Goal: Entertainment & Leisure: Consume media (video, audio)

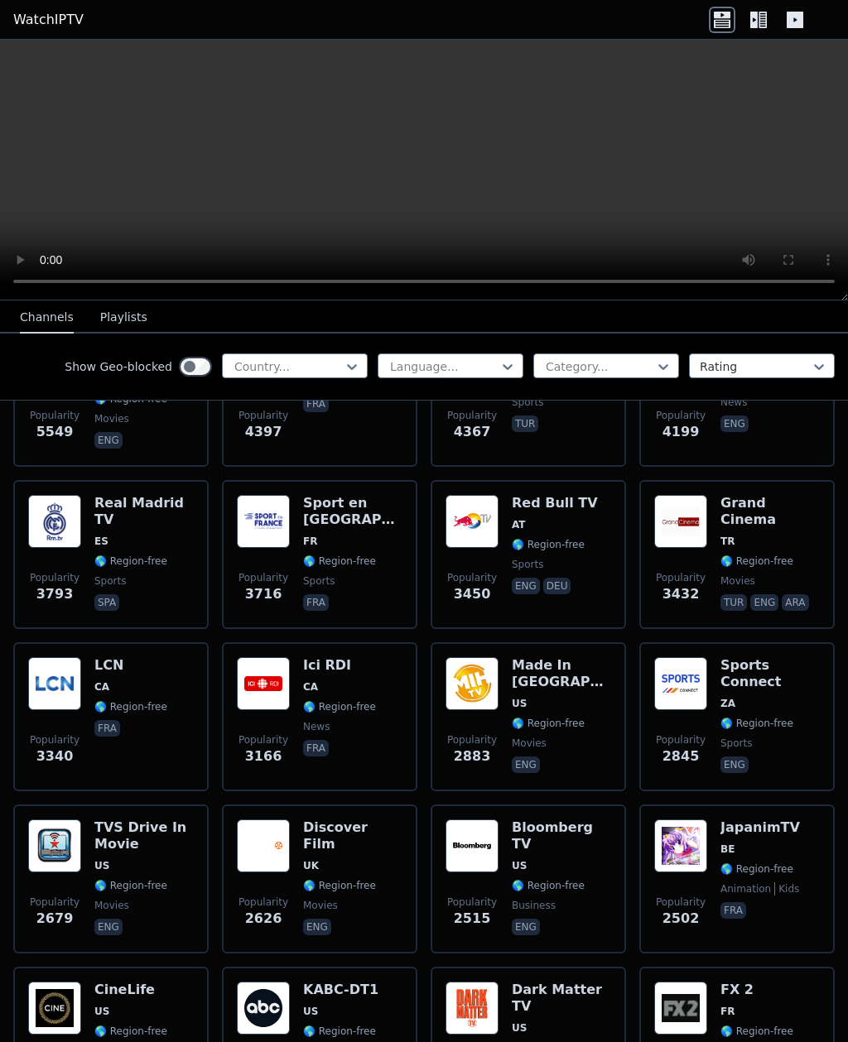
scroll to position [437, 0]
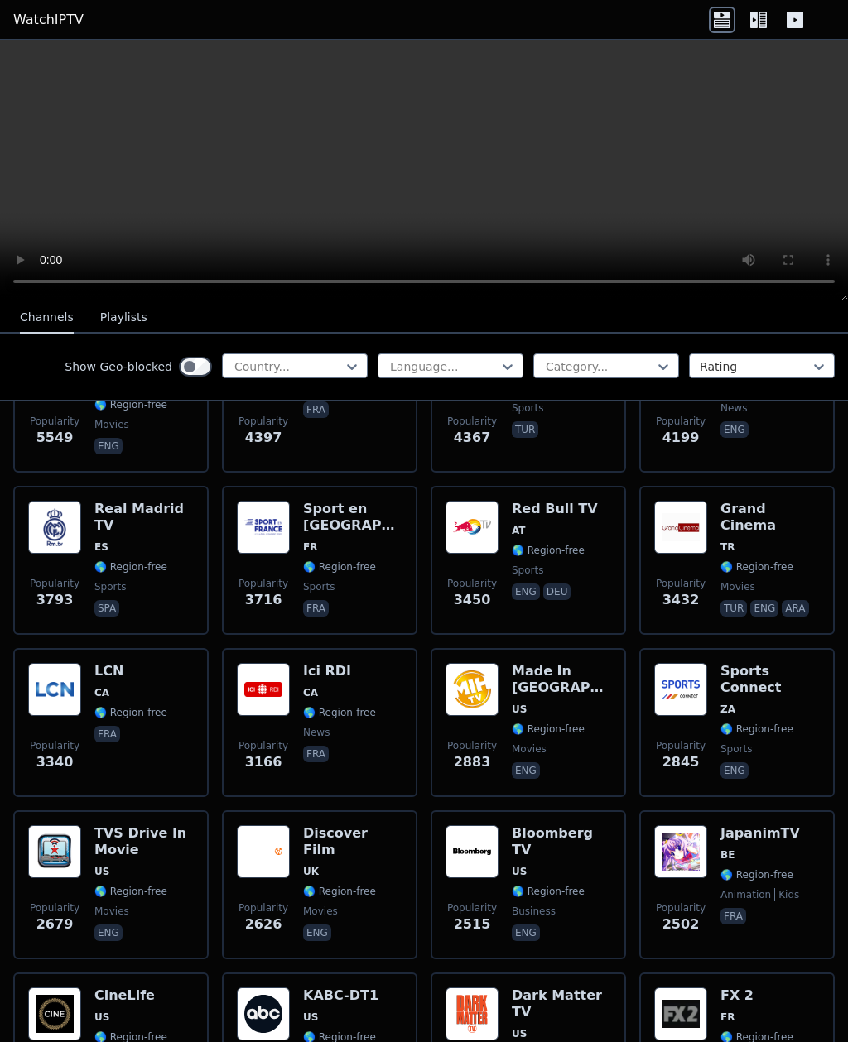
click at [288, 533] on img at bounding box center [263, 527] width 53 height 53
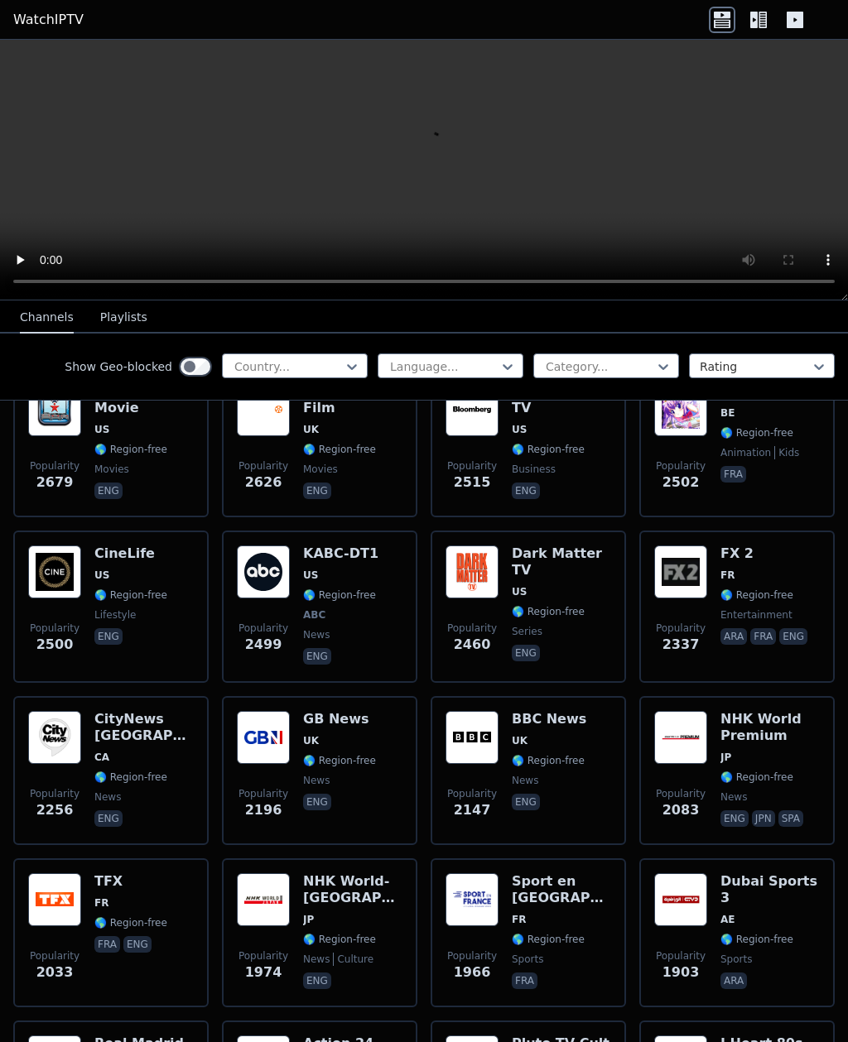
scroll to position [880, 0]
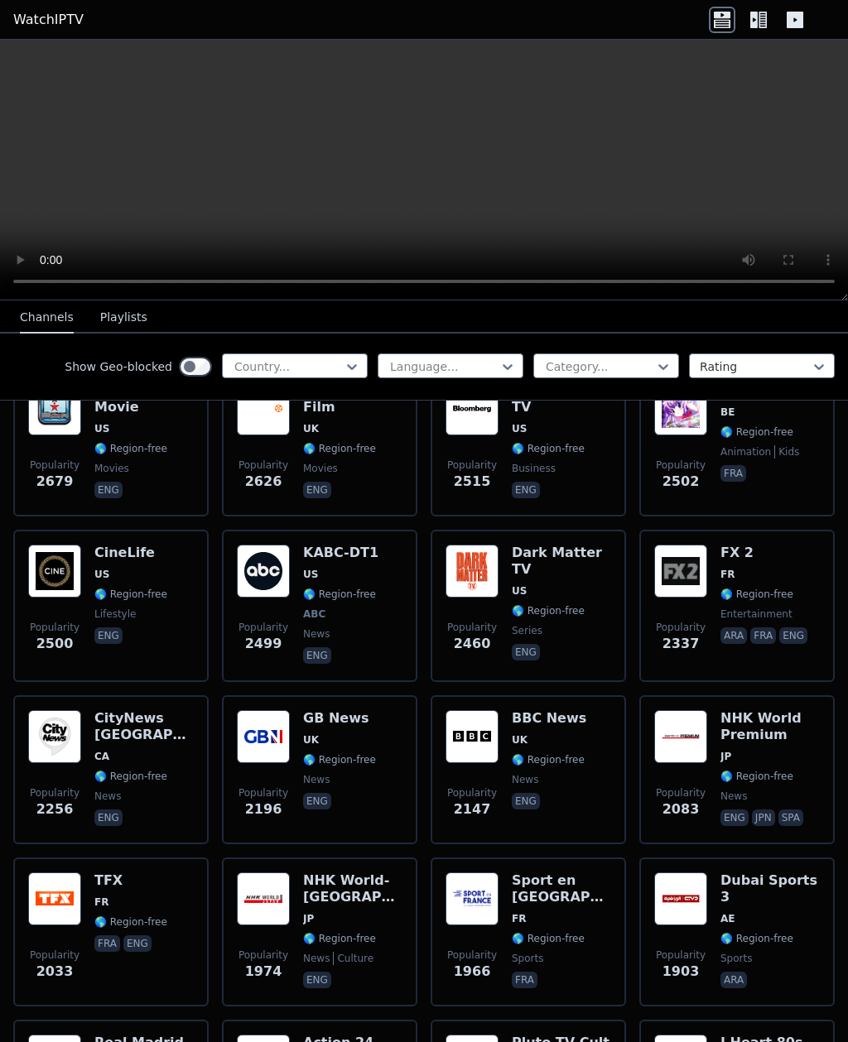
click at [285, 574] on img at bounding box center [263, 571] width 53 height 53
click at [345, 590] on span "🌎 Region-free" at bounding box center [339, 594] width 73 height 13
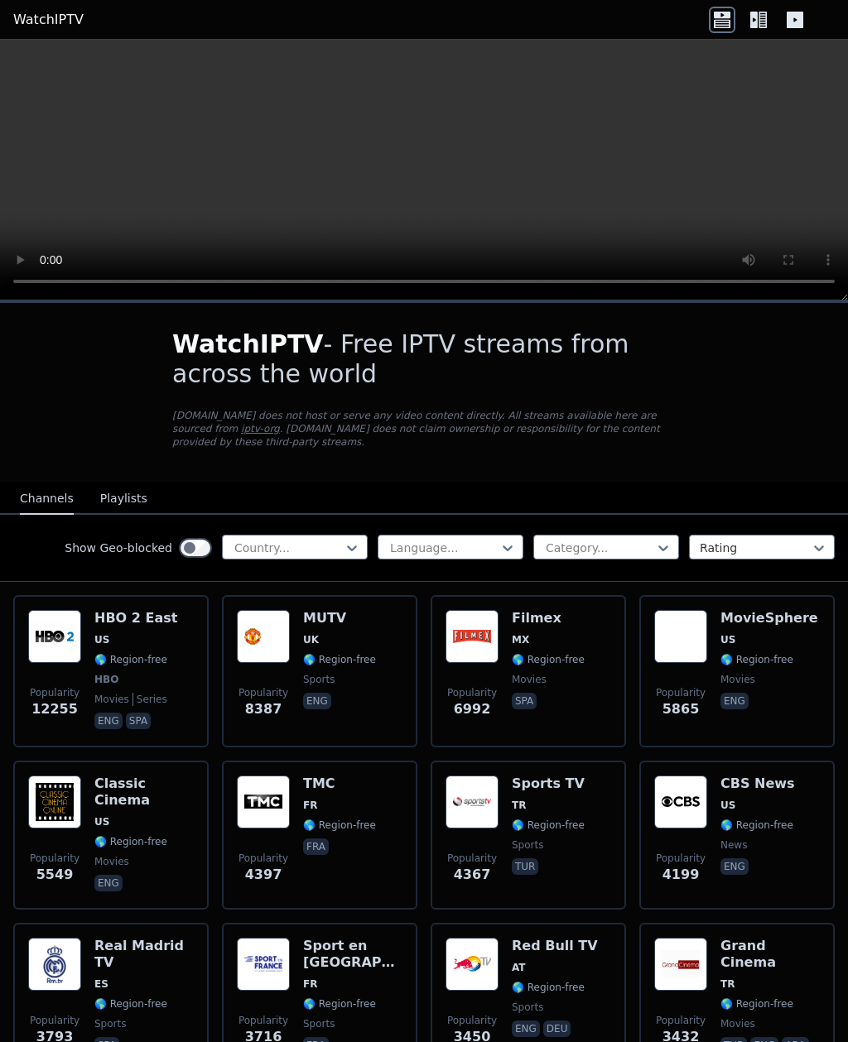
scroll to position [0, 0]
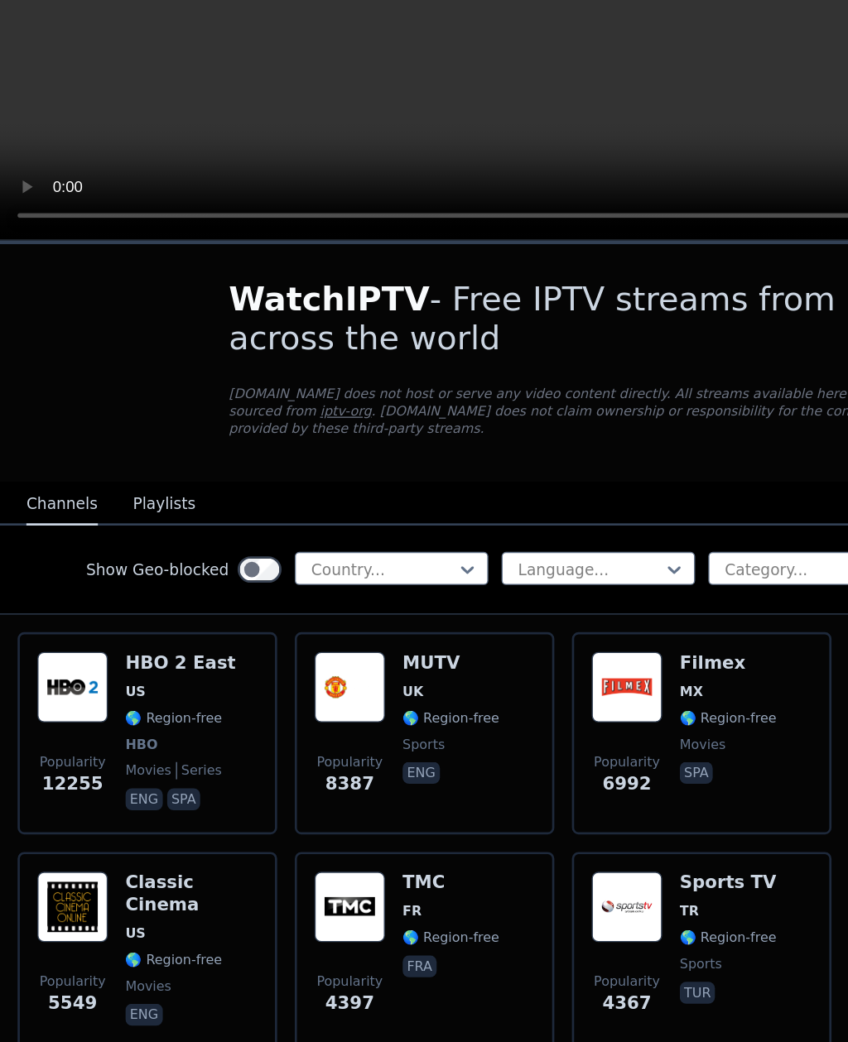
click at [129, 483] on button "Playlists" at bounding box center [123, 498] width 47 height 31
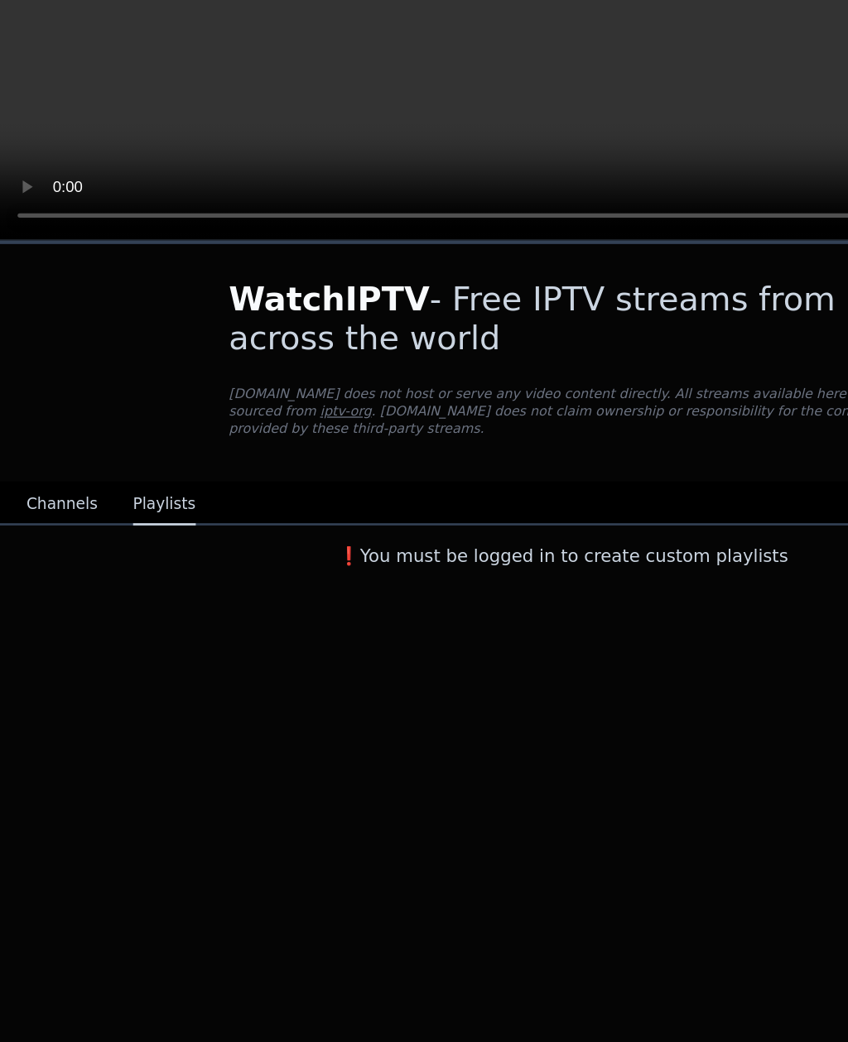
click at [29, 483] on button "Channels" at bounding box center [47, 498] width 54 height 31
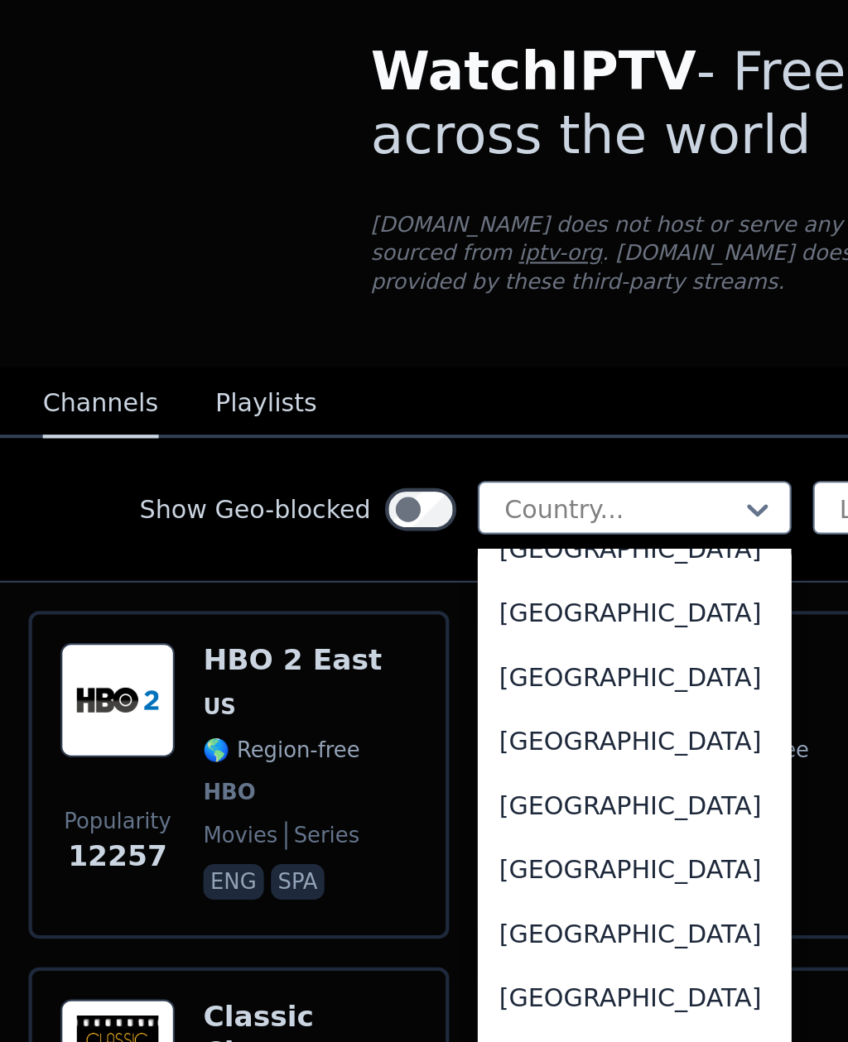
scroll to position [5900, 0]
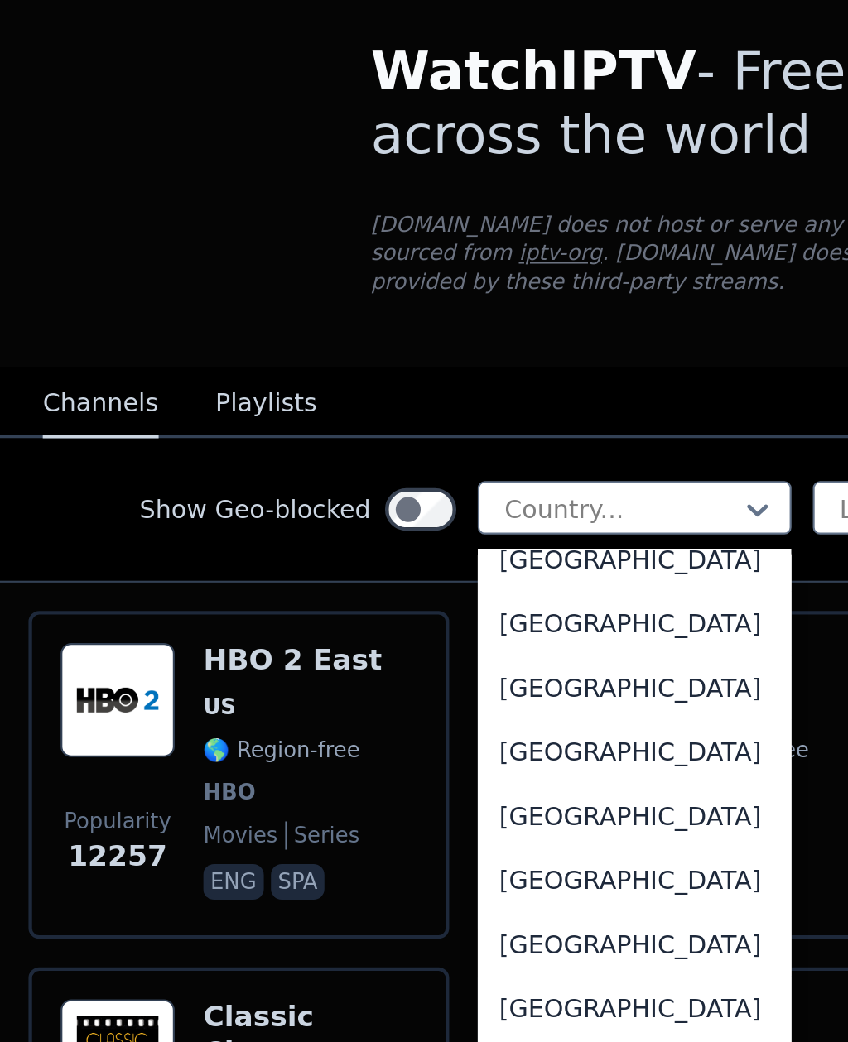
click at [315, 526] on div "[GEOGRAPHIC_DATA]" at bounding box center [295, 541] width 146 height 30
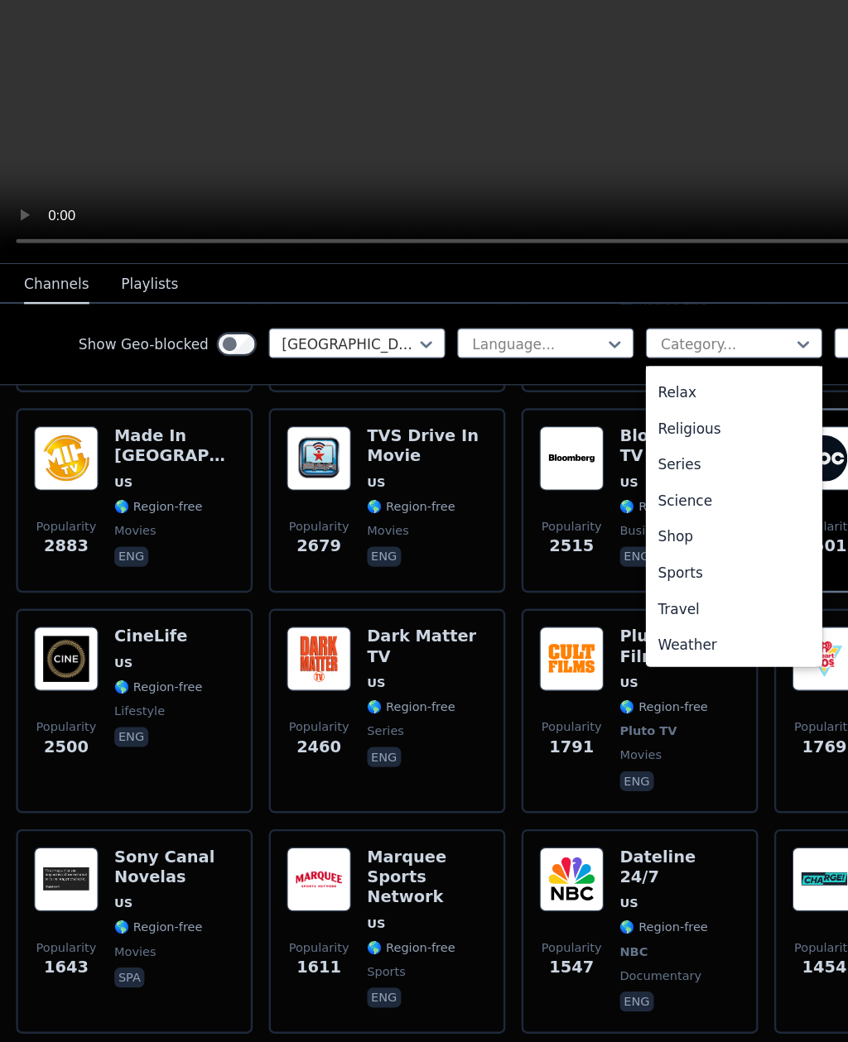
scroll to position [563, 0]
click at [587, 540] on div "Sports" at bounding box center [606, 555] width 146 height 30
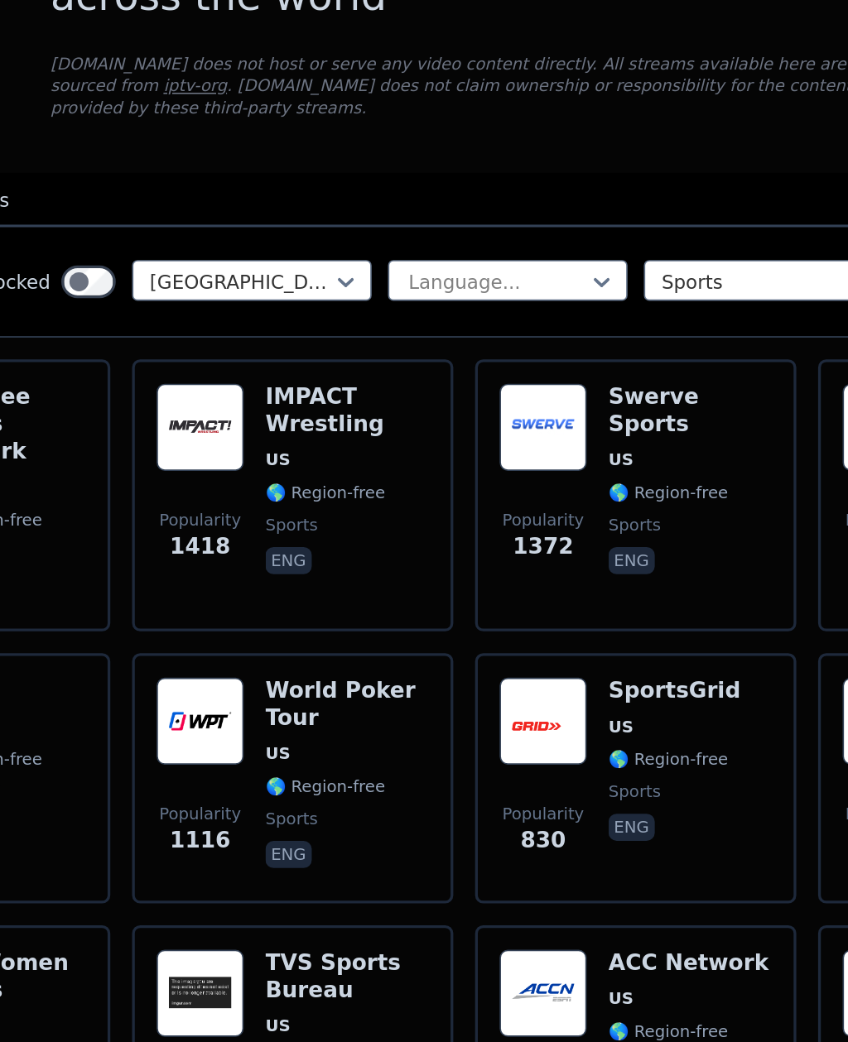
click at [512, 789] on div "SportsGrid US 🌎 Region-free sports eng" at bounding box center [552, 850] width 80 height 122
click at [512, 872] on p "eng" at bounding box center [526, 880] width 28 height 17
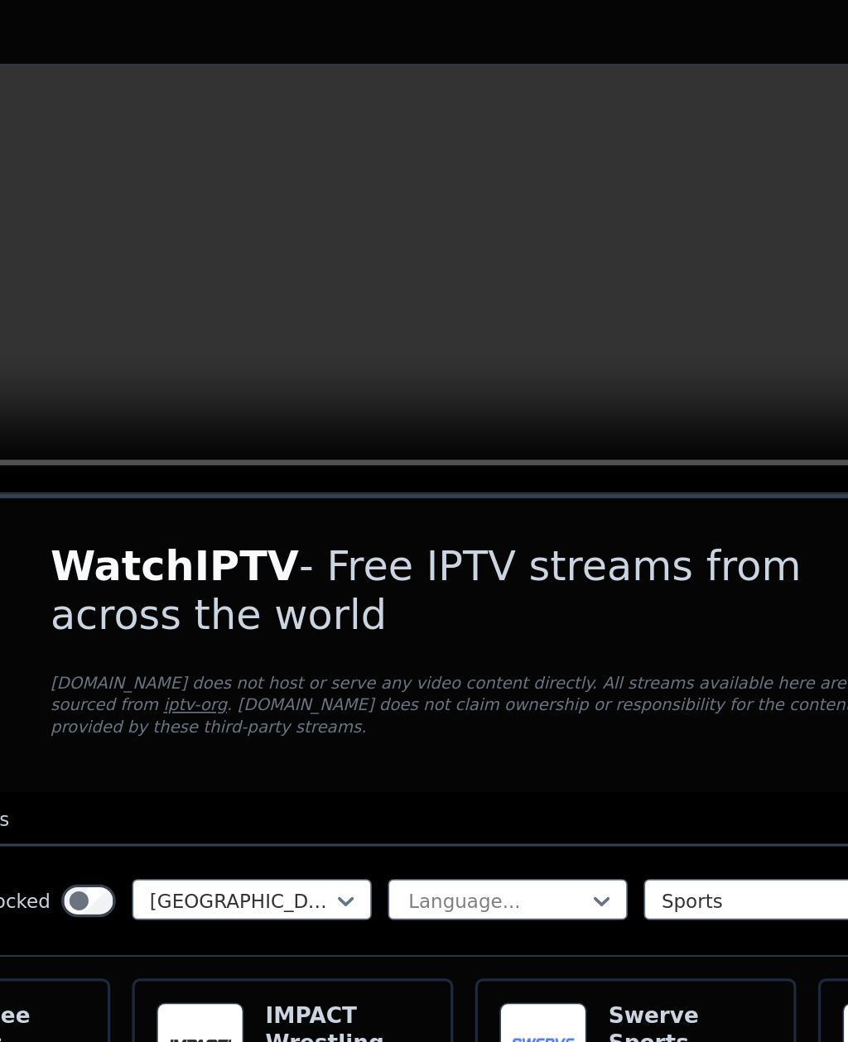
click at [383, 187] on video at bounding box center [424, 170] width 848 height 261
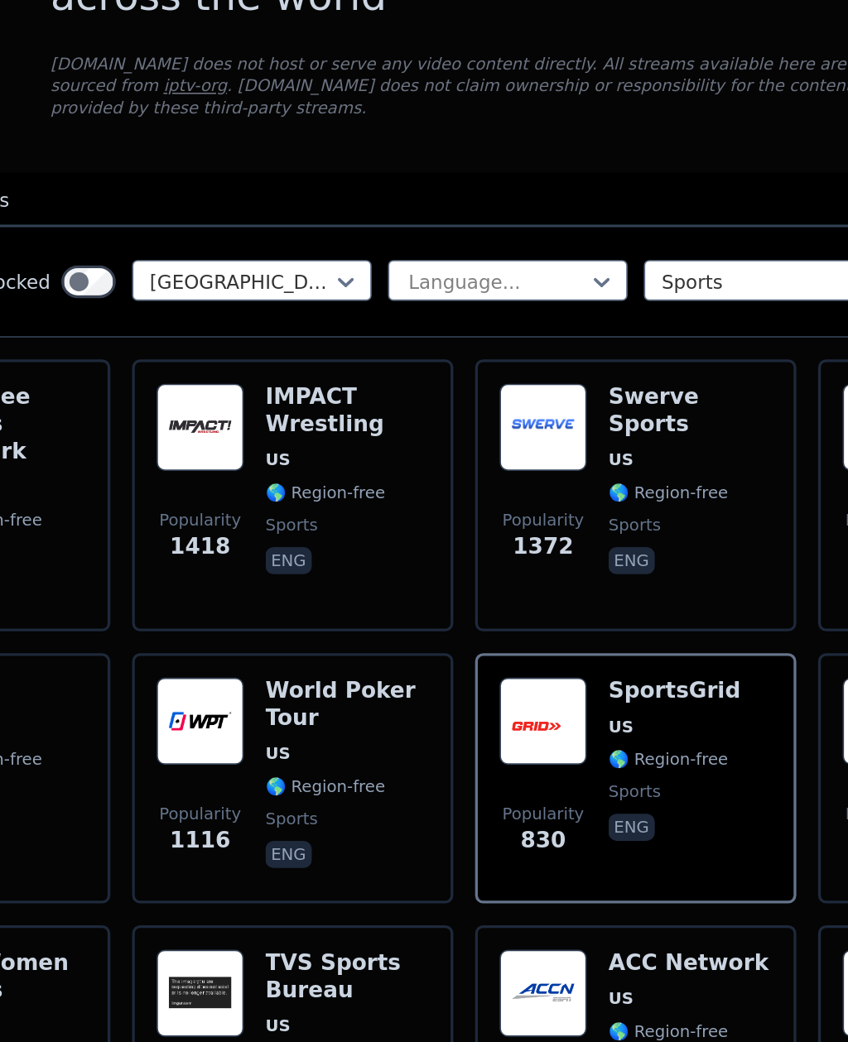
click at [512, 610] on div "Swerve Sports US 🌎 Region-free sports eng" at bounding box center [561, 678] width 99 height 136
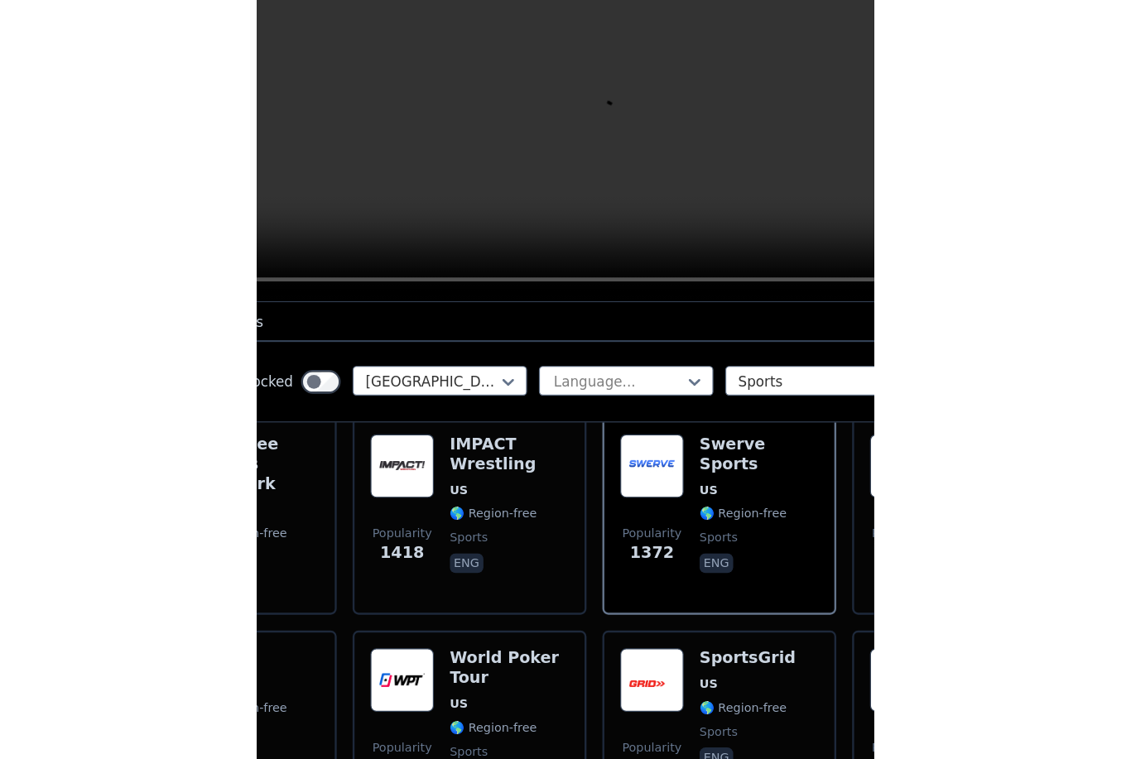
scroll to position [204, 0]
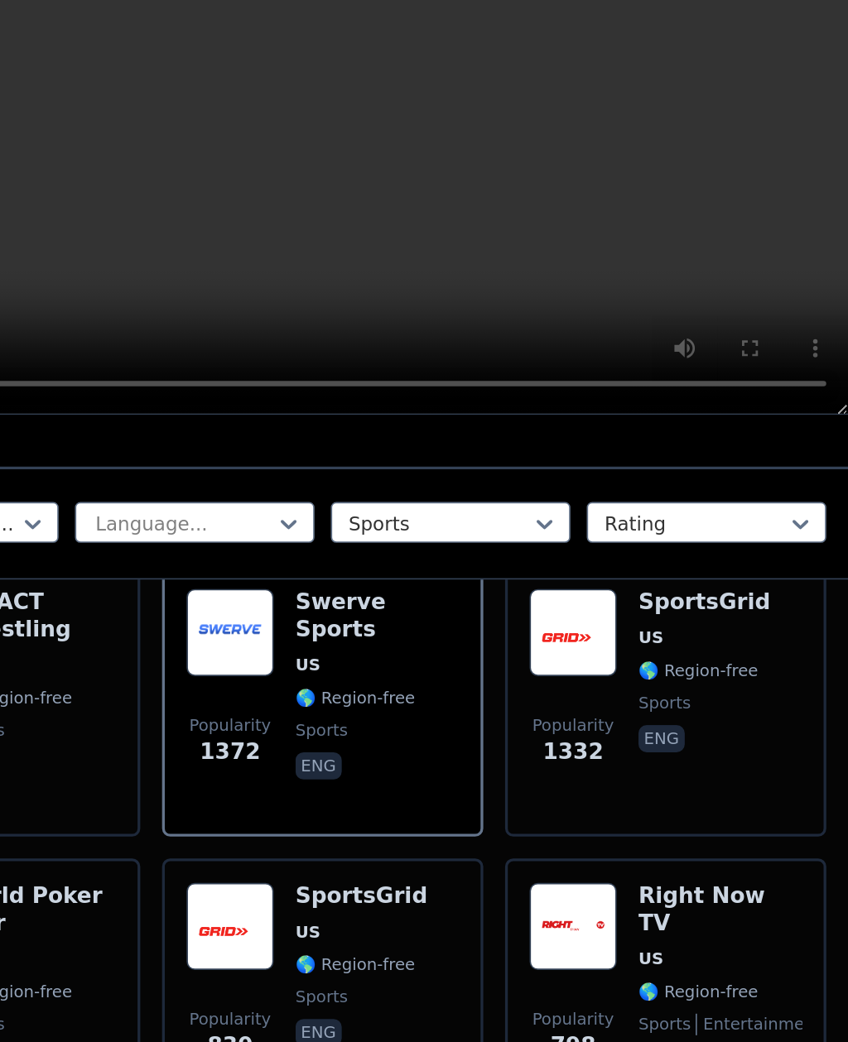
click at [720, 449] on span "🌎 Region-free" at bounding box center [756, 455] width 73 height 13
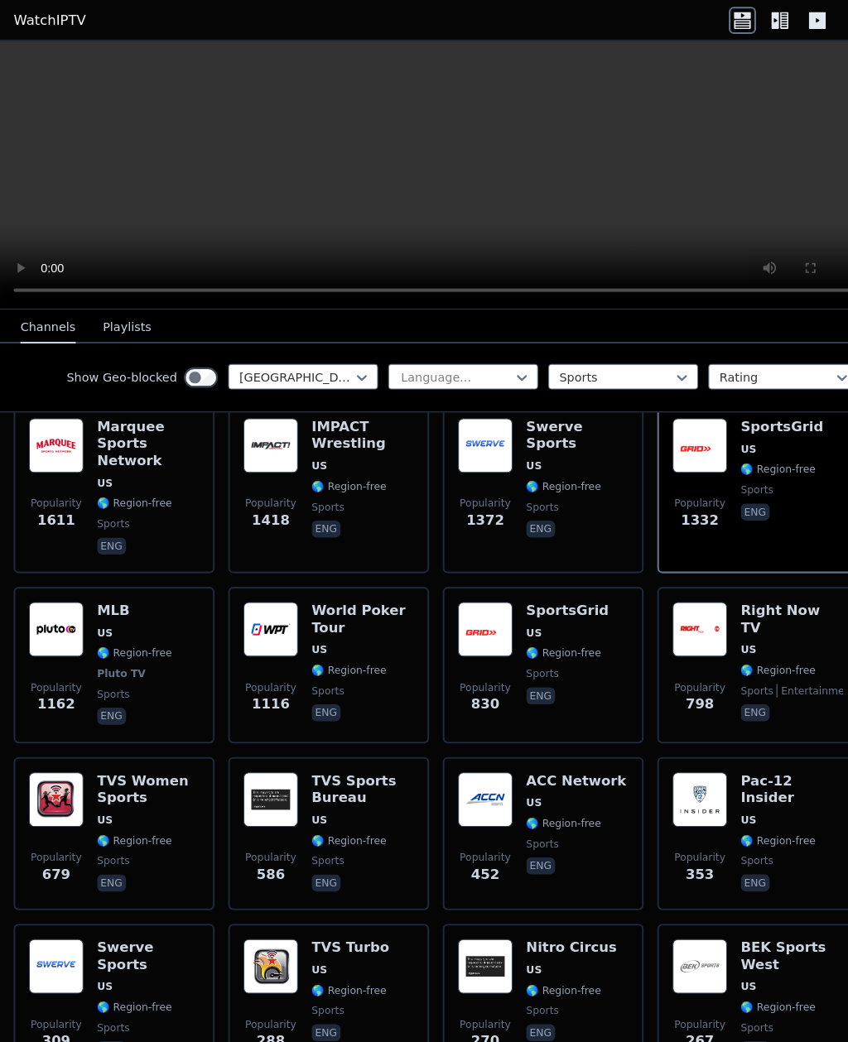
click at [535, 130] on video at bounding box center [424, 171] width 848 height 262
click at [672, 216] on video at bounding box center [424, 171] width 848 height 262
click at [806, 22] on icon at bounding box center [794, 20] width 26 height 26
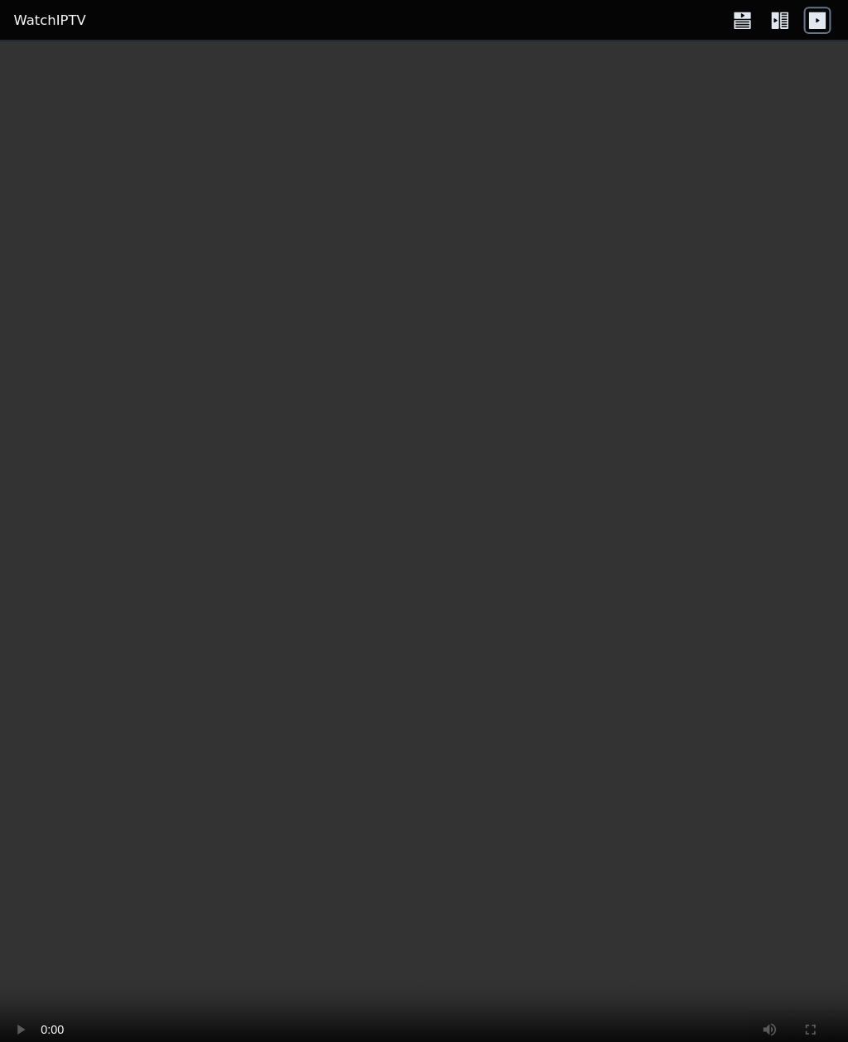
click at [564, 447] on video at bounding box center [424, 541] width 848 height 1002
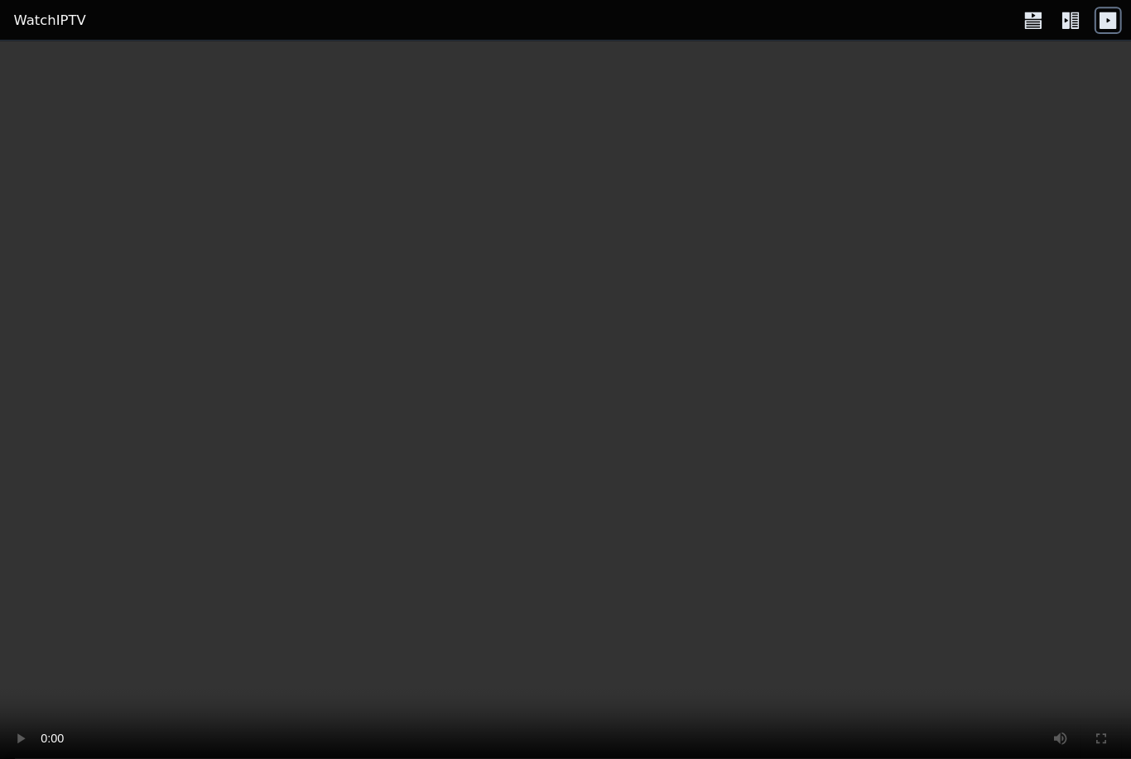
click at [847, 31] on icon at bounding box center [1077, 20] width 26 height 26
click at [847, 25] on icon at bounding box center [1041, 20] width 26 height 26
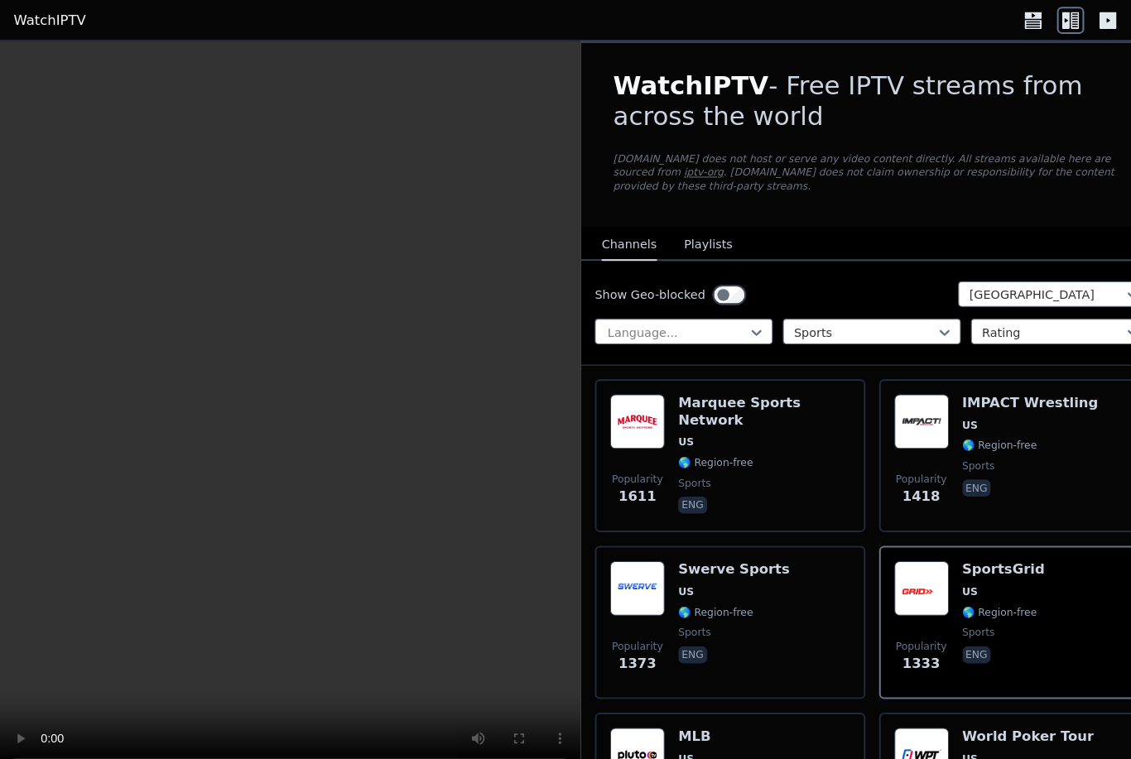
click at [847, 30] on icon at bounding box center [1005, 20] width 26 height 26
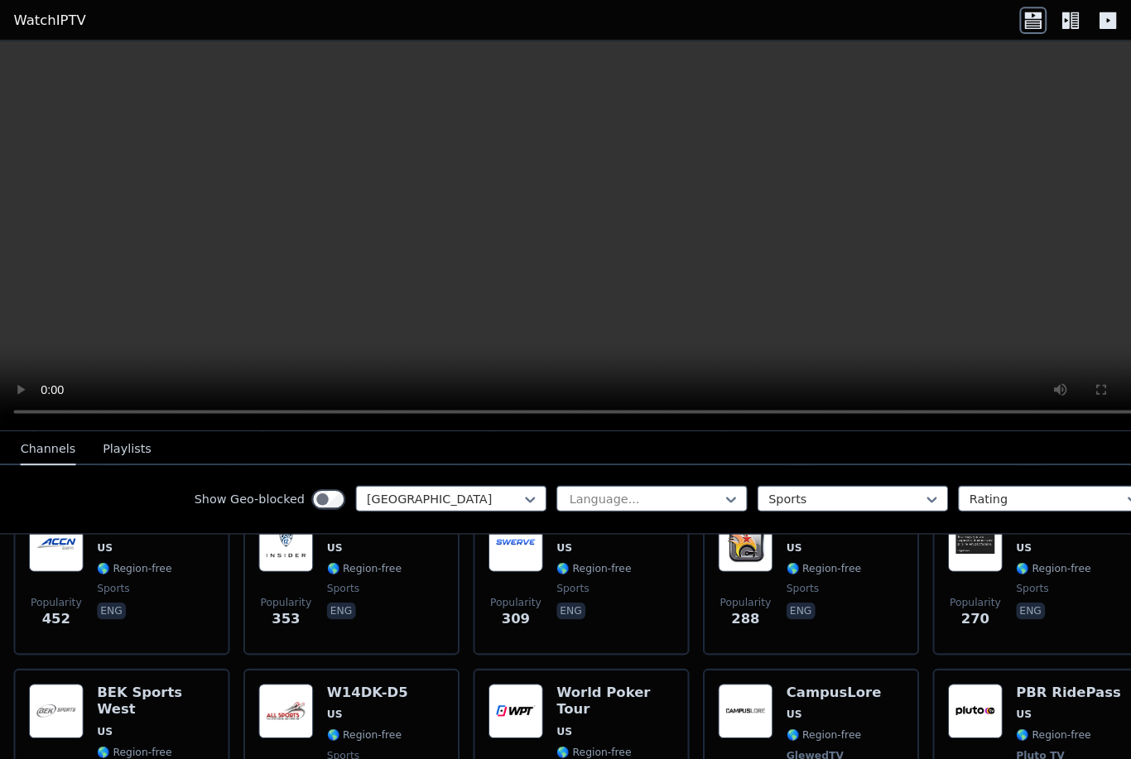
scroll to position [564, 0]
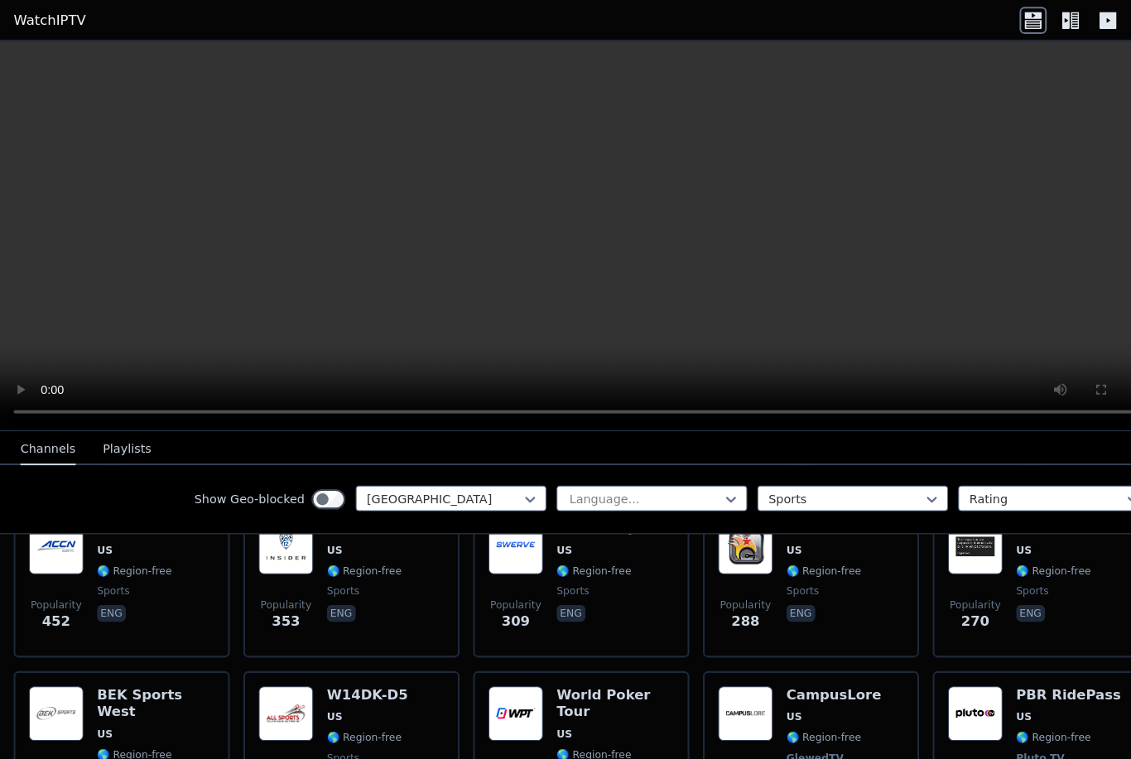
click at [144, 444] on button "Playlists" at bounding box center [123, 436] width 47 height 31
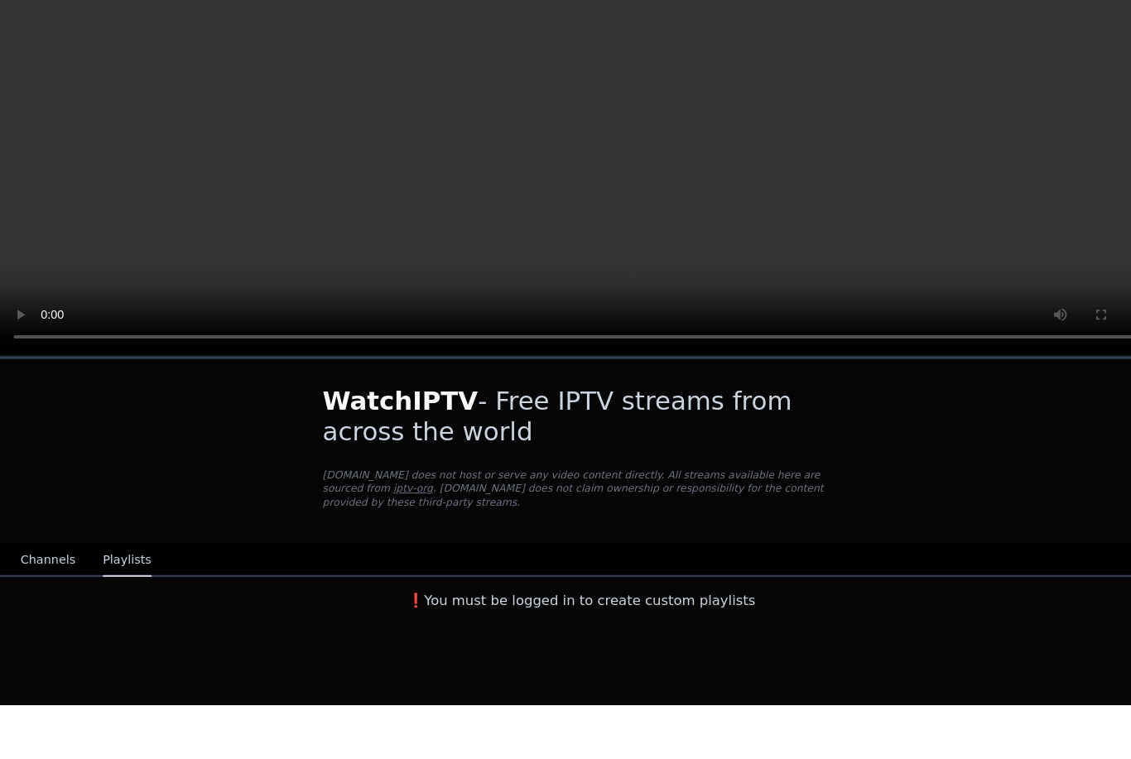
scroll to position [0, 0]
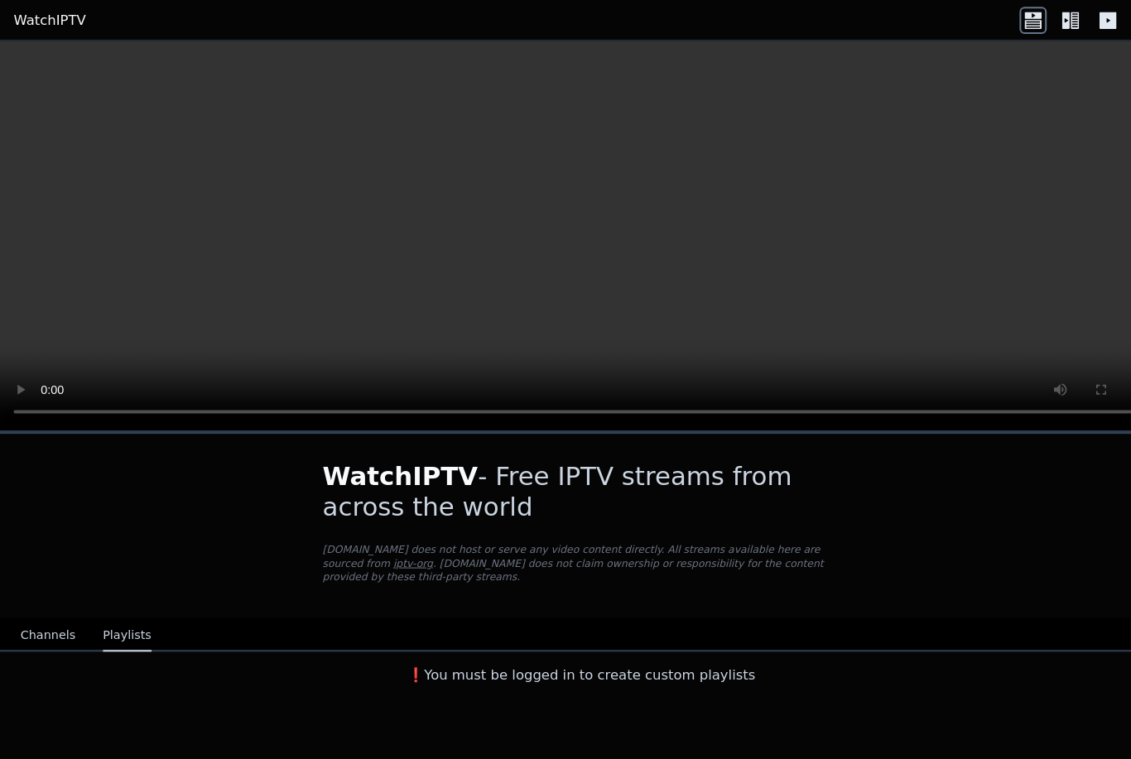
click at [847, 25] on icon at bounding box center [1005, 23] width 17 height 8
click at [847, 20] on icon at bounding box center [1005, 23] width 17 height 8
click at [78, 24] on link "WatchIPTV" at bounding box center [48, 20] width 70 height 20
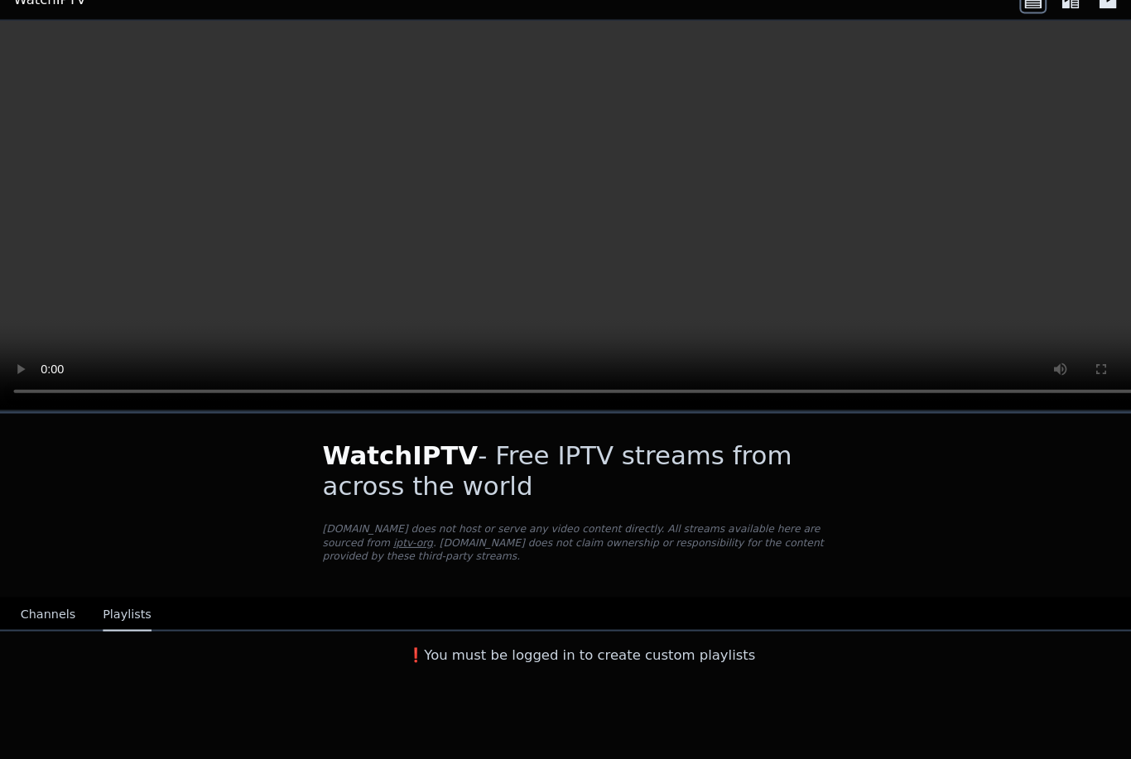
click at [625, 647] on h3 "❗️You must be logged in to create custom playlists" at bounding box center [565, 657] width 556 height 20
click at [655, 647] on h3 "❗️You must be logged in to create custom playlists" at bounding box center [565, 657] width 556 height 20
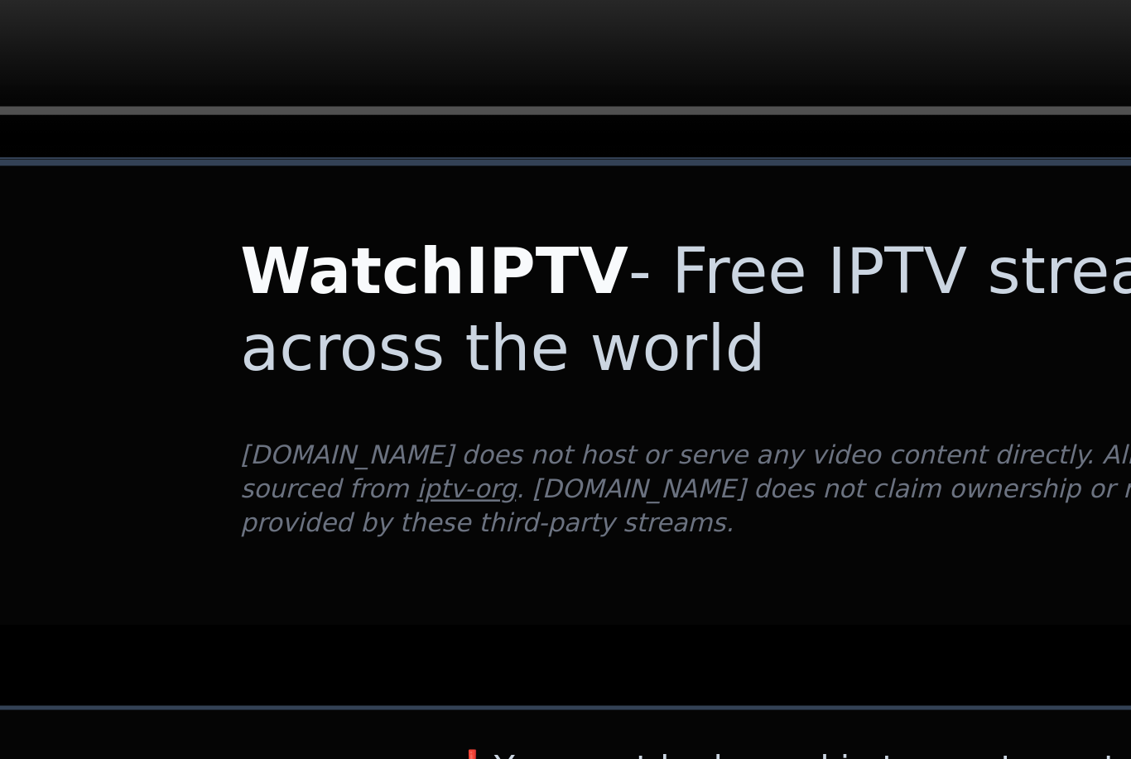
click at [382, 542] on link "iptv-org" at bounding box center [401, 548] width 39 height 12
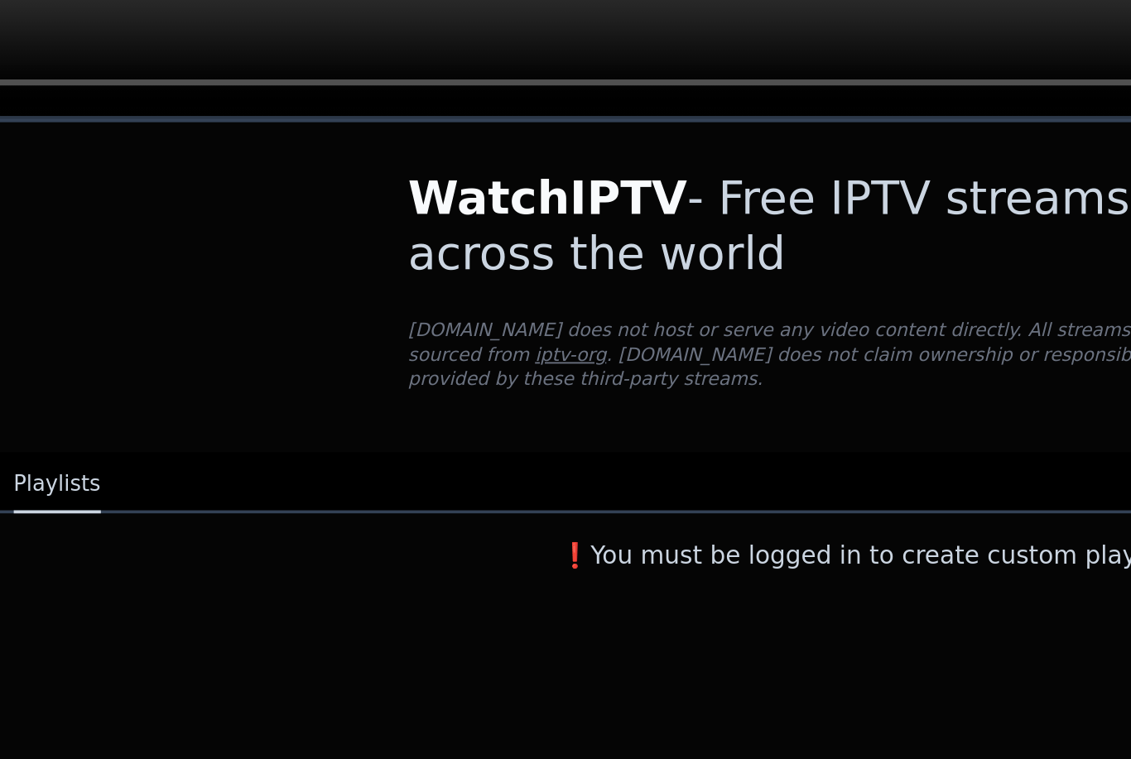
click at [382, 505] on link "iptv-org" at bounding box center [401, 511] width 39 height 12
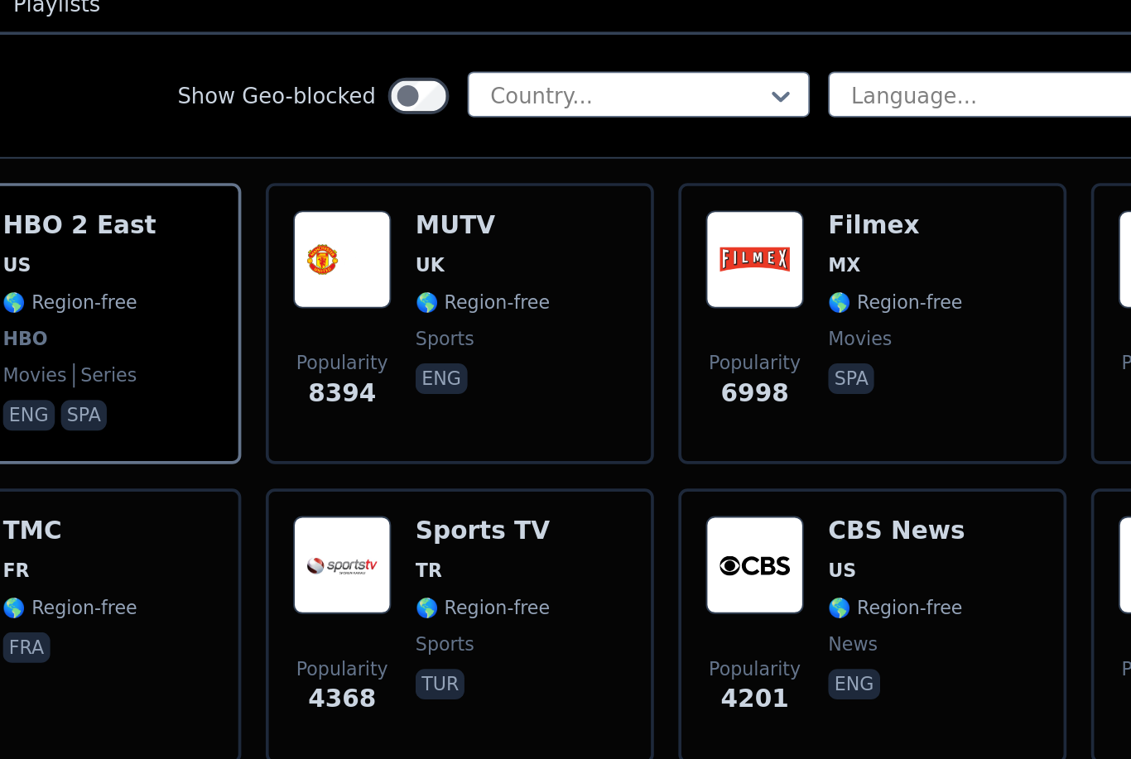
scroll to position [80, 0]
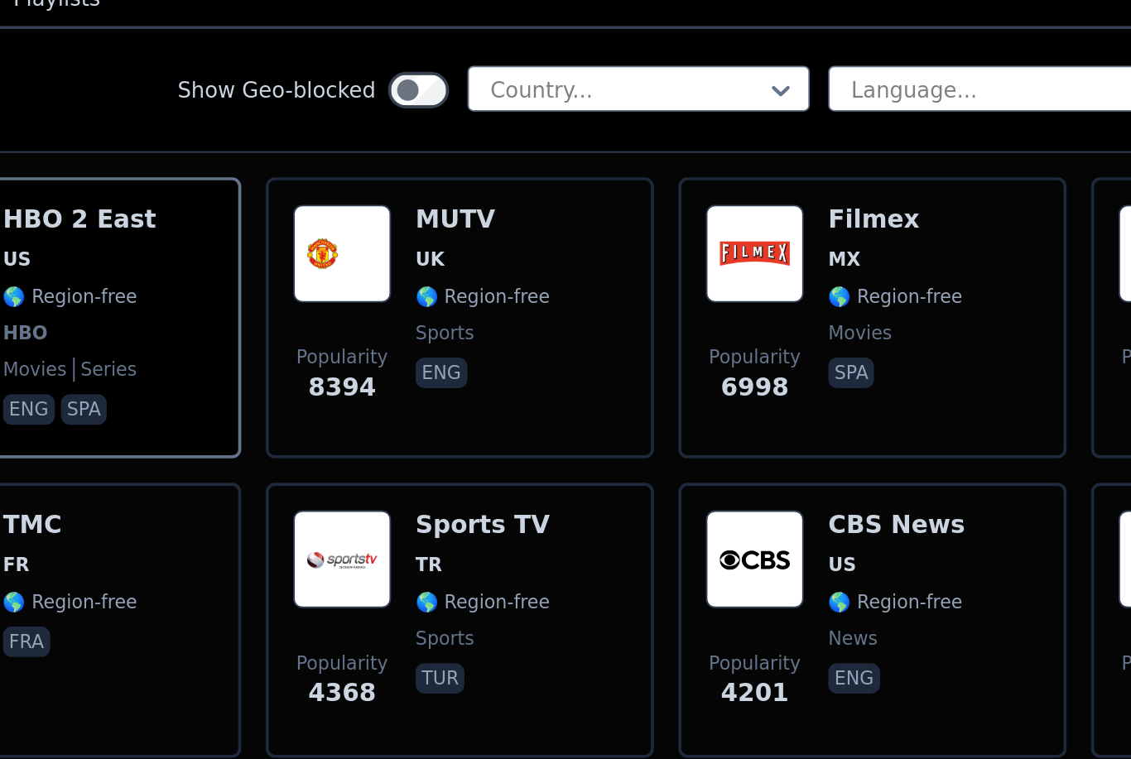
click at [318, 459] on div "MUTV UK 🌎 Region-free sports eng" at bounding box center [354, 520] width 73 height 122
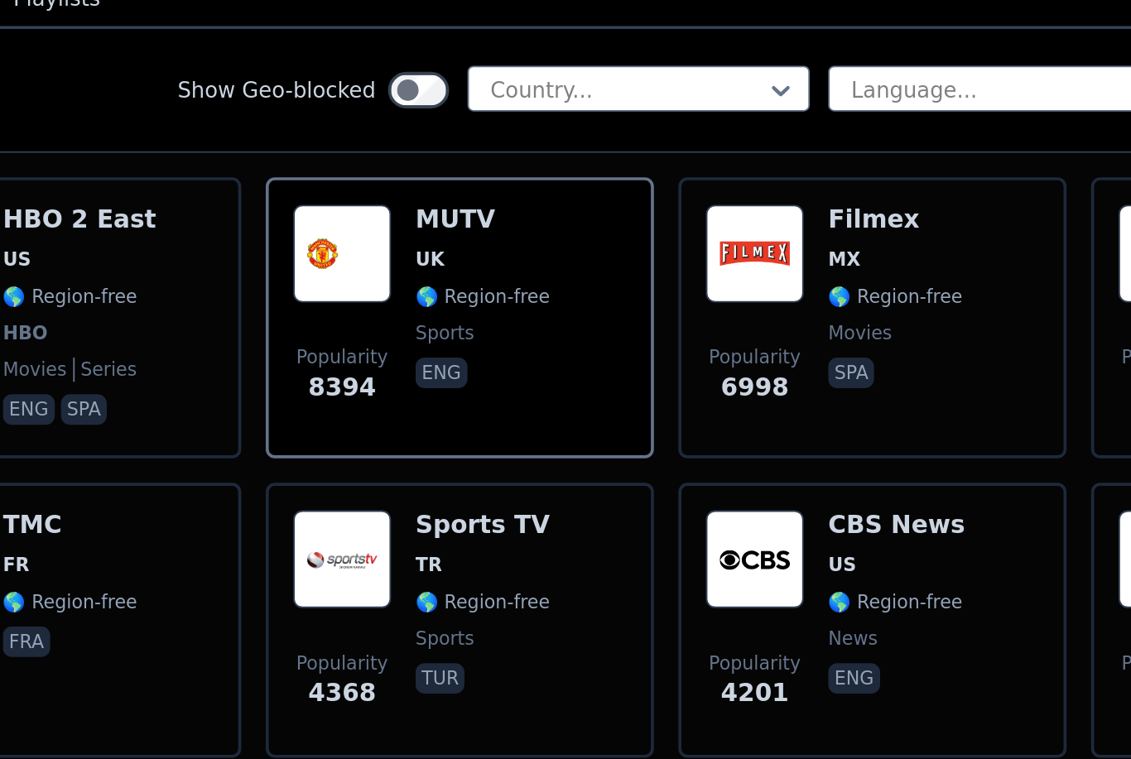
click at [318, 459] on div "MUTV UK 🌎 Region-free sports eng" at bounding box center [354, 520] width 73 height 122
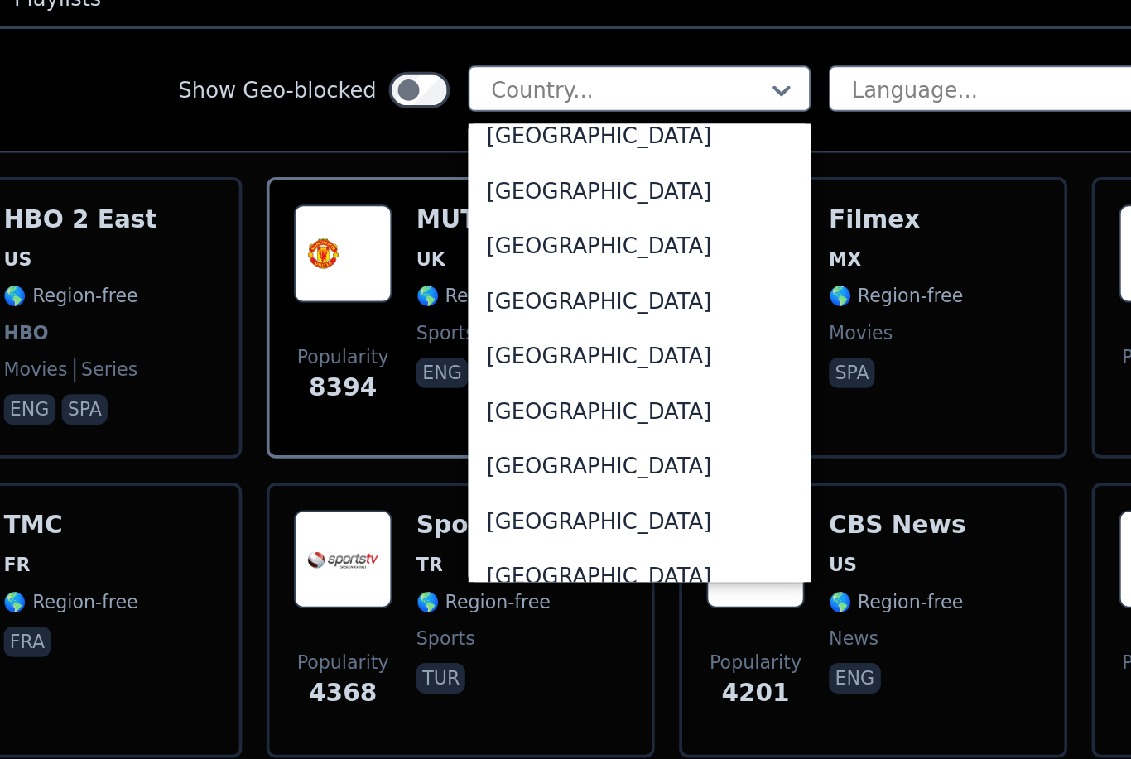
scroll to position [5805, 0]
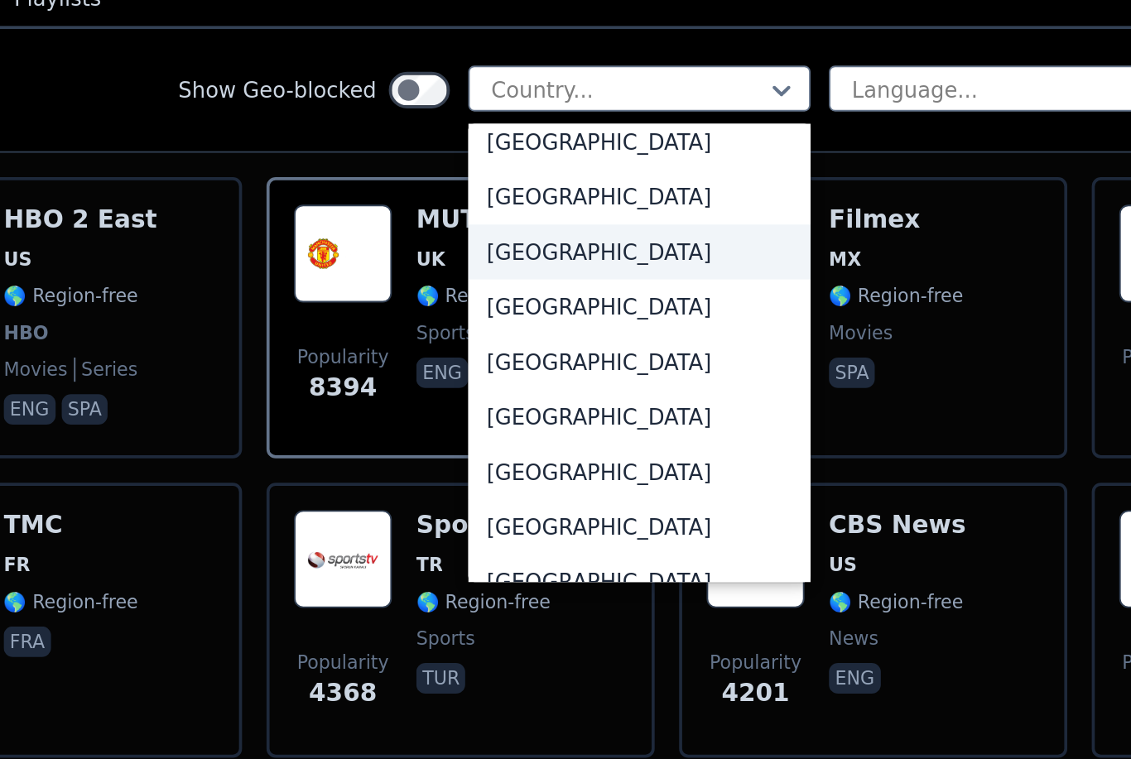
click at [346, 469] on div "[GEOGRAPHIC_DATA]" at bounding box center [438, 484] width 185 height 30
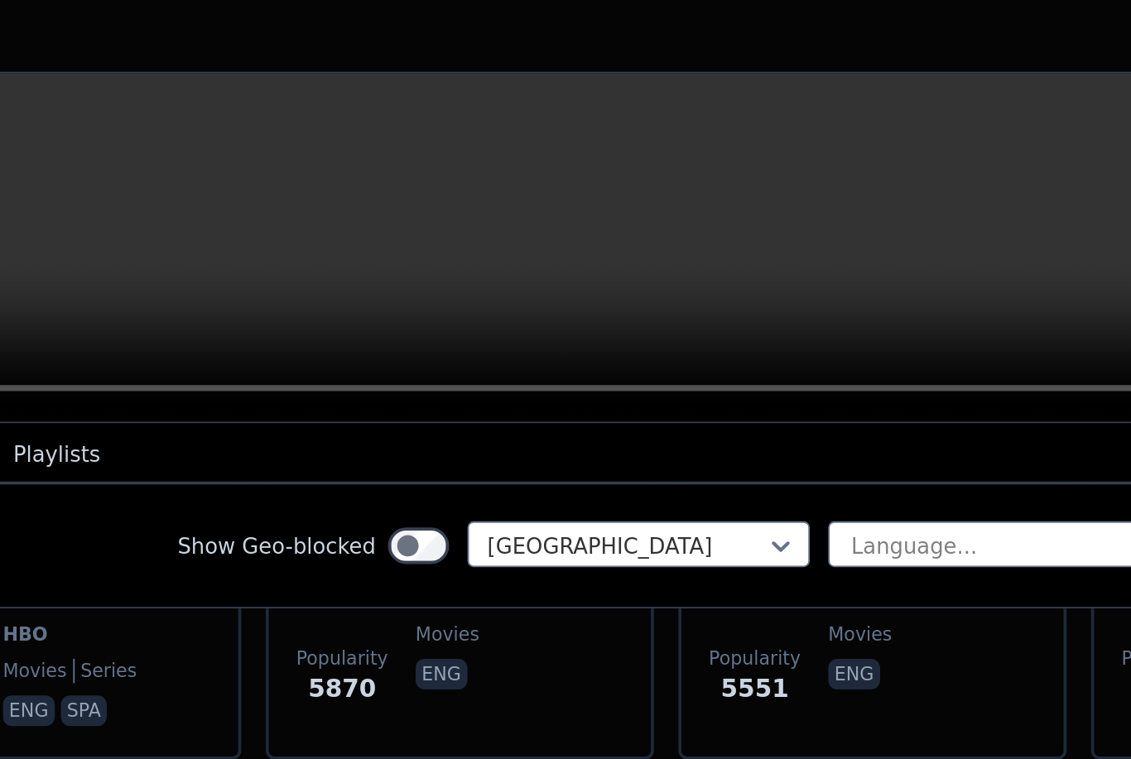
scroll to position [263, 0]
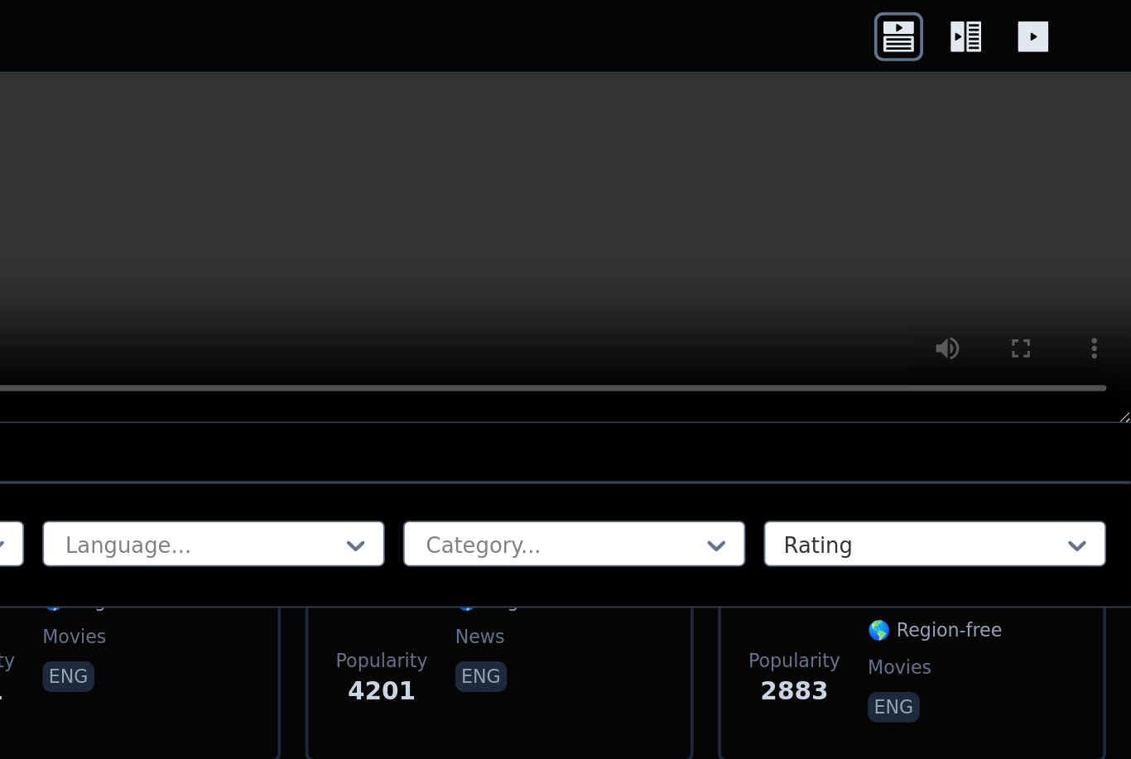
click at [988, 370] on div "Made In [GEOGRAPHIC_DATA] [GEOGRAPHIC_DATA] 🌎 Region-free movies eng" at bounding box center [1045, 337] width 114 height 122
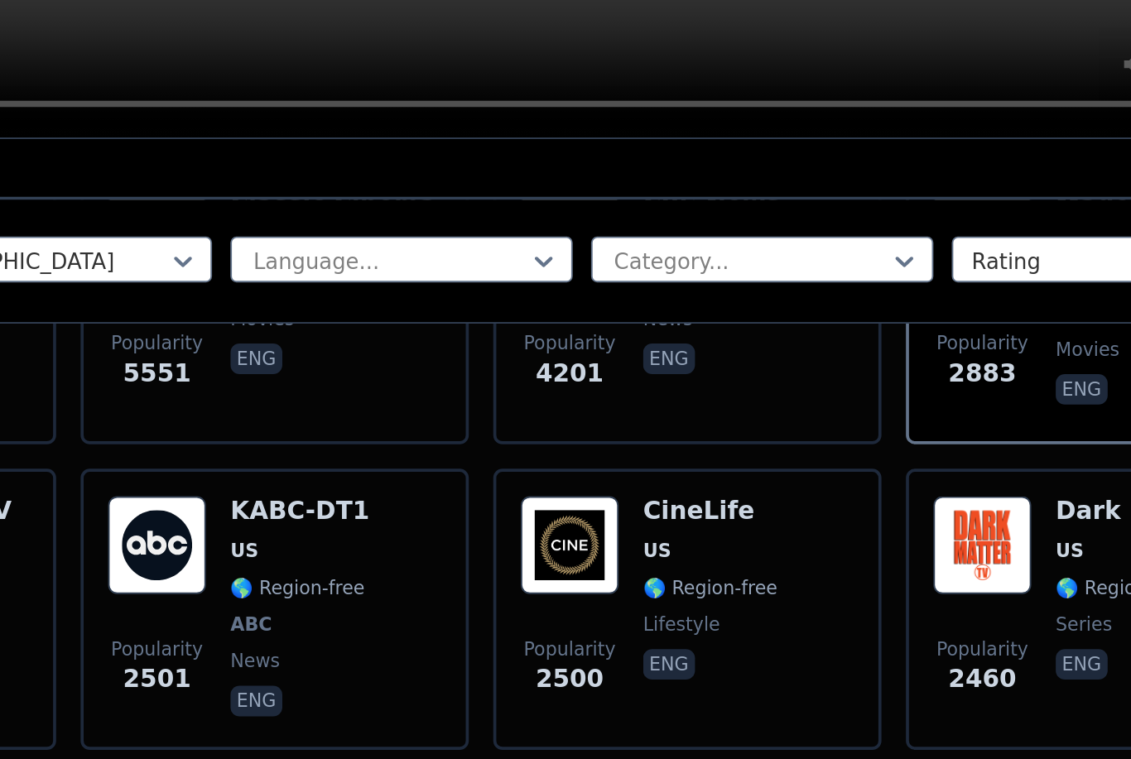
scroll to position [313, 0]
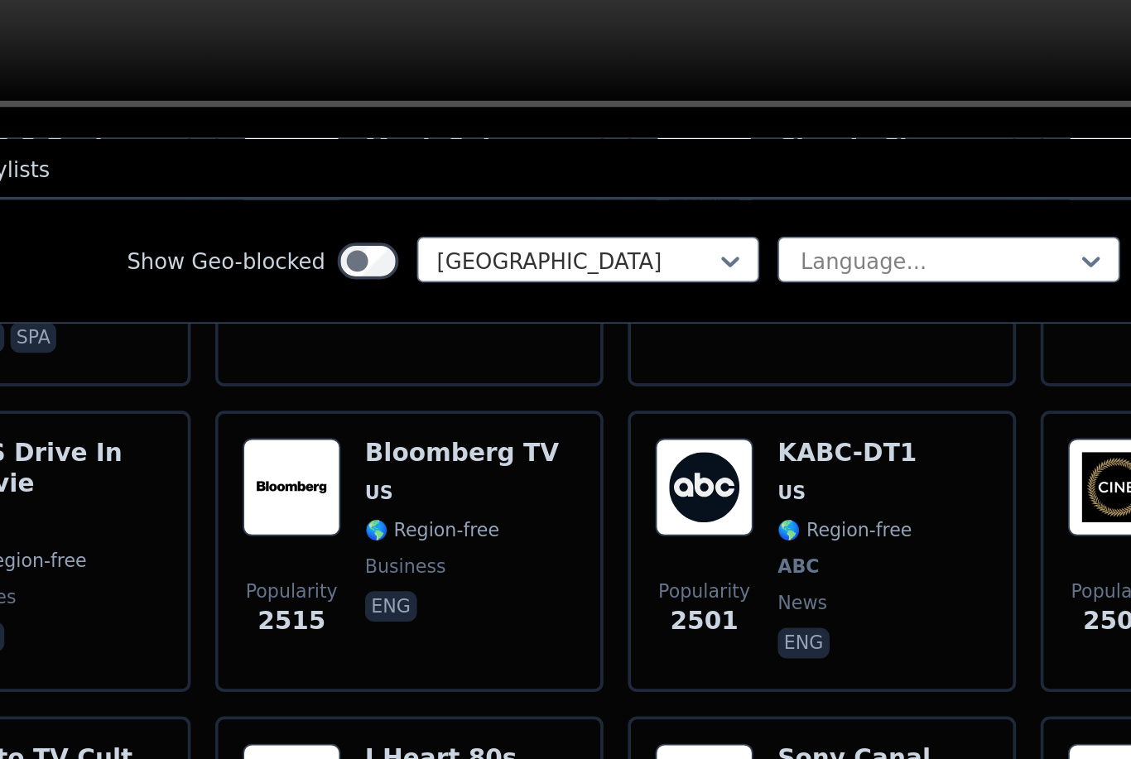
click at [541, 415] on span "US" at bounding box center [578, 421] width 75 height 13
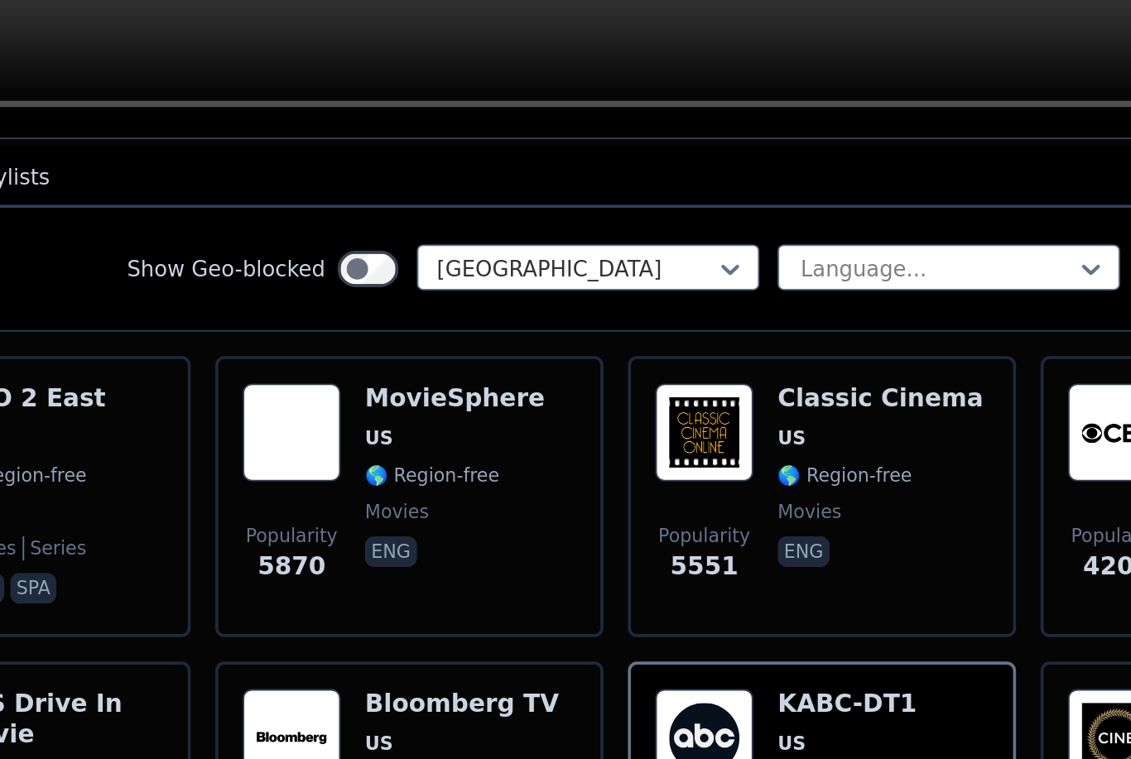
scroll to position [214, 0]
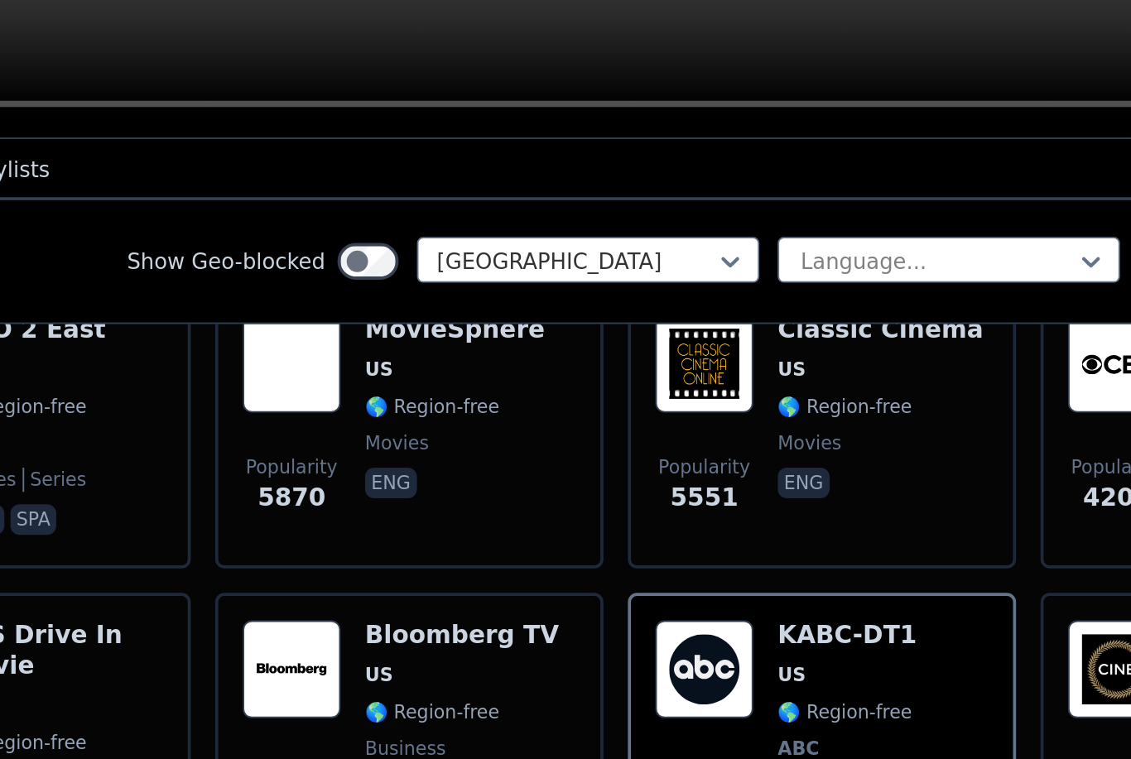
click at [541, 348] on span "US" at bounding box center [597, 354] width 112 height 13
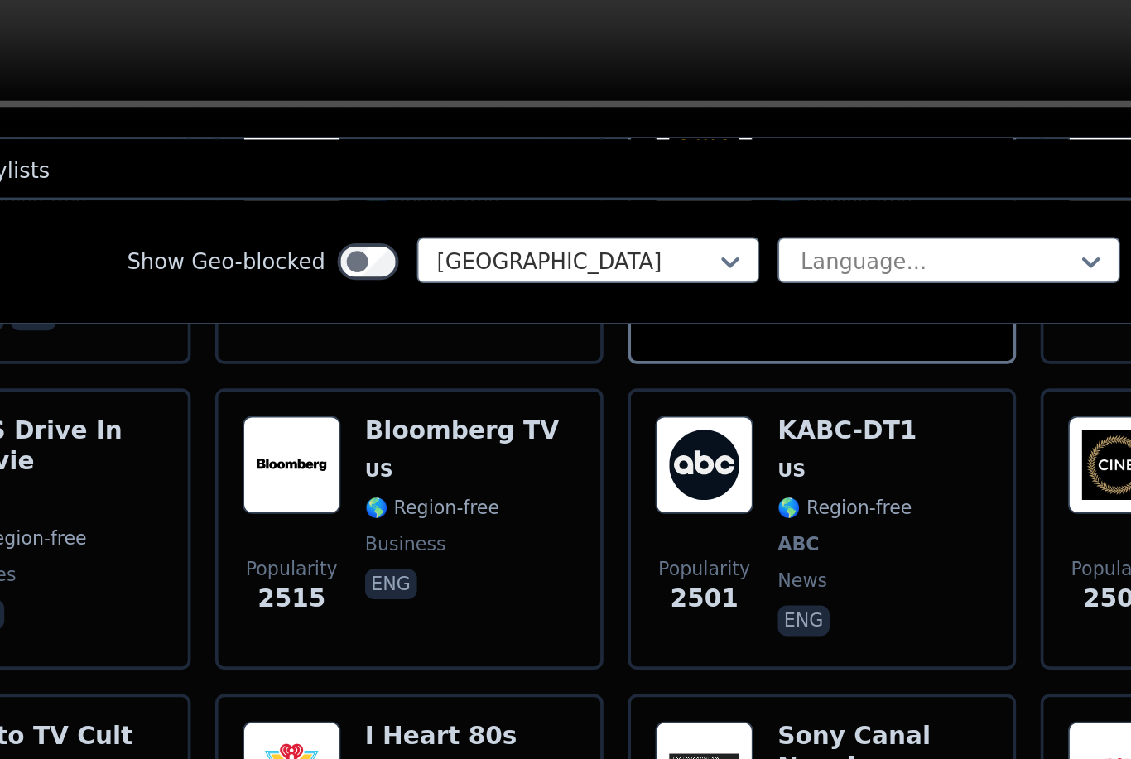
scroll to position [331, 0]
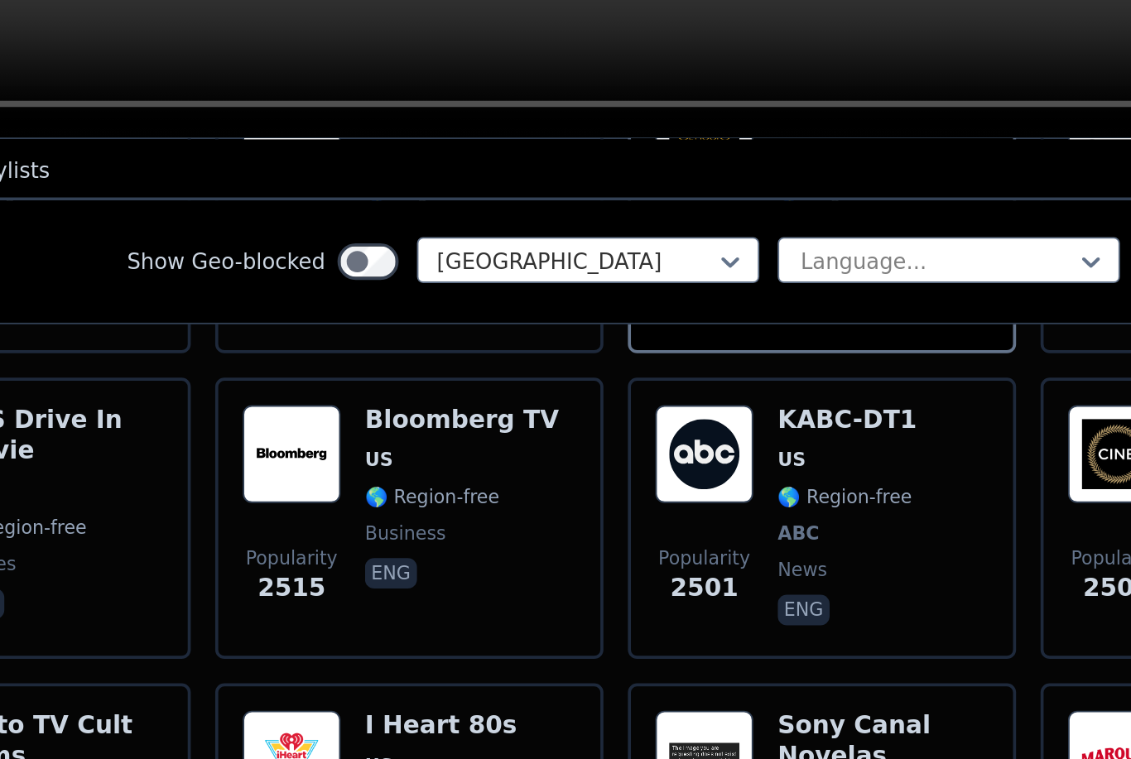
click at [541, 373] on div "KABC-DT1 US 🌎 Region-free ABC news eng" at bounding box center [578, 434] width 75 height 122
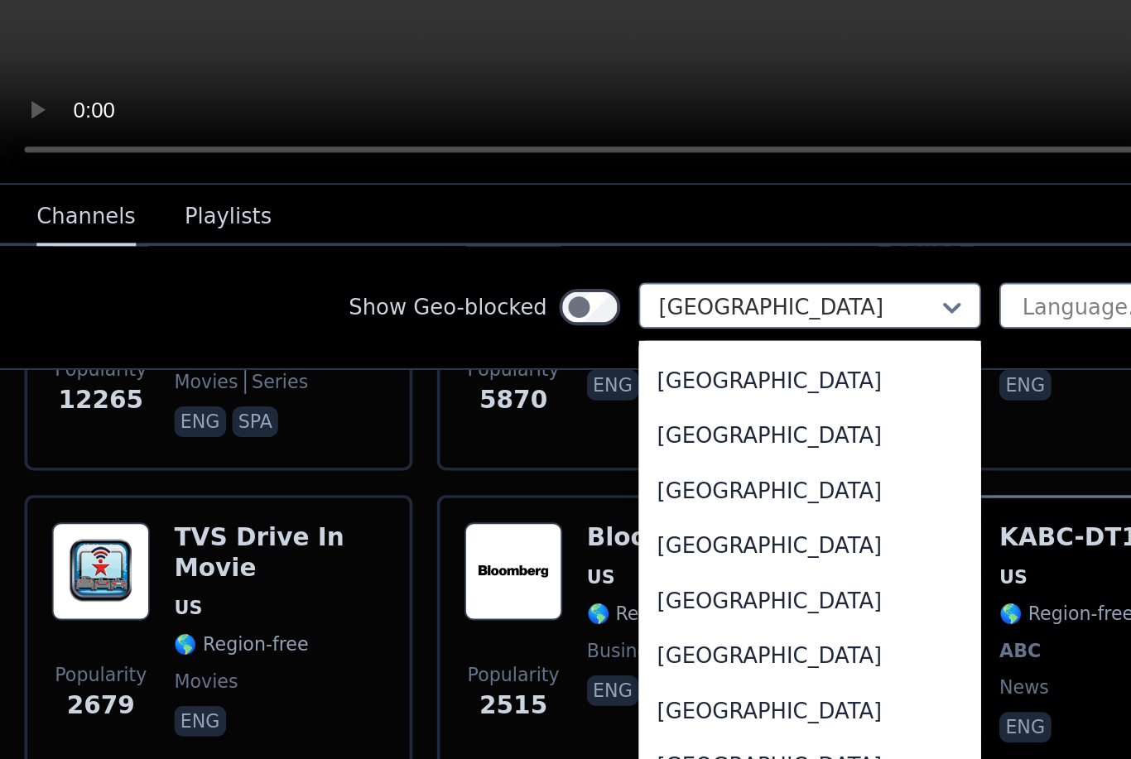
scroll to position [5913, 0]
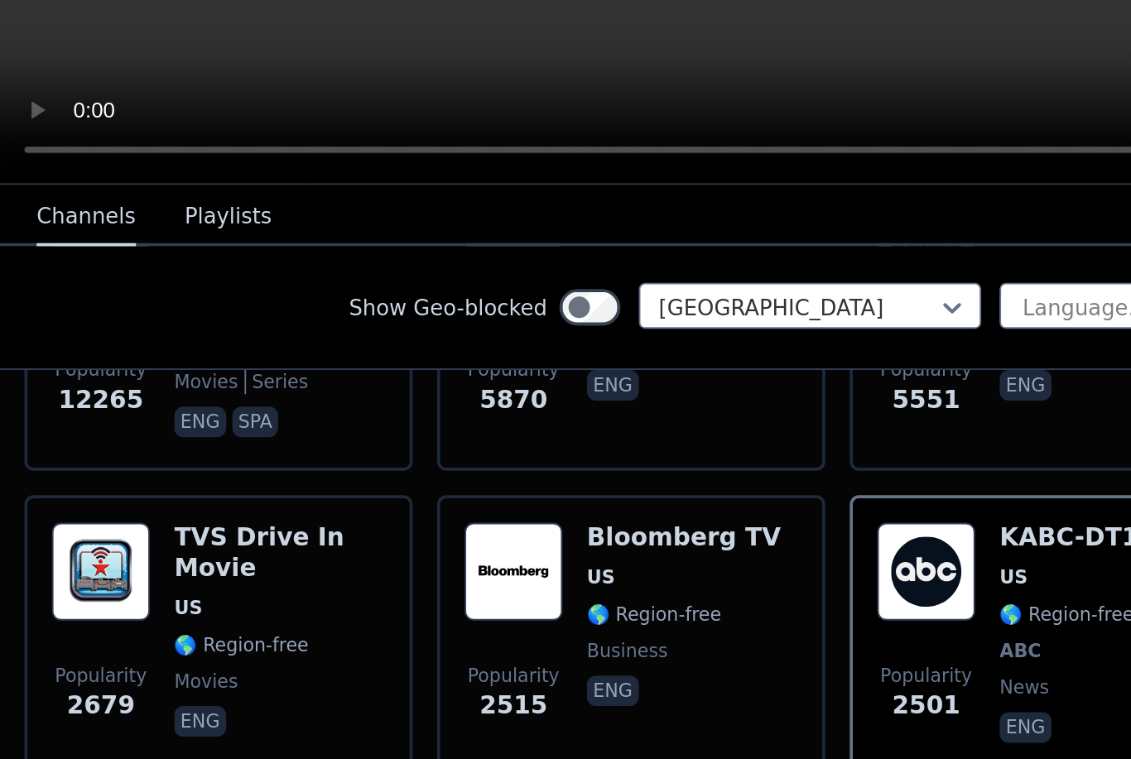
click at [475, 229] on nav "Channels Playlists" at bounding box center [565, 245] width 1131 height 33
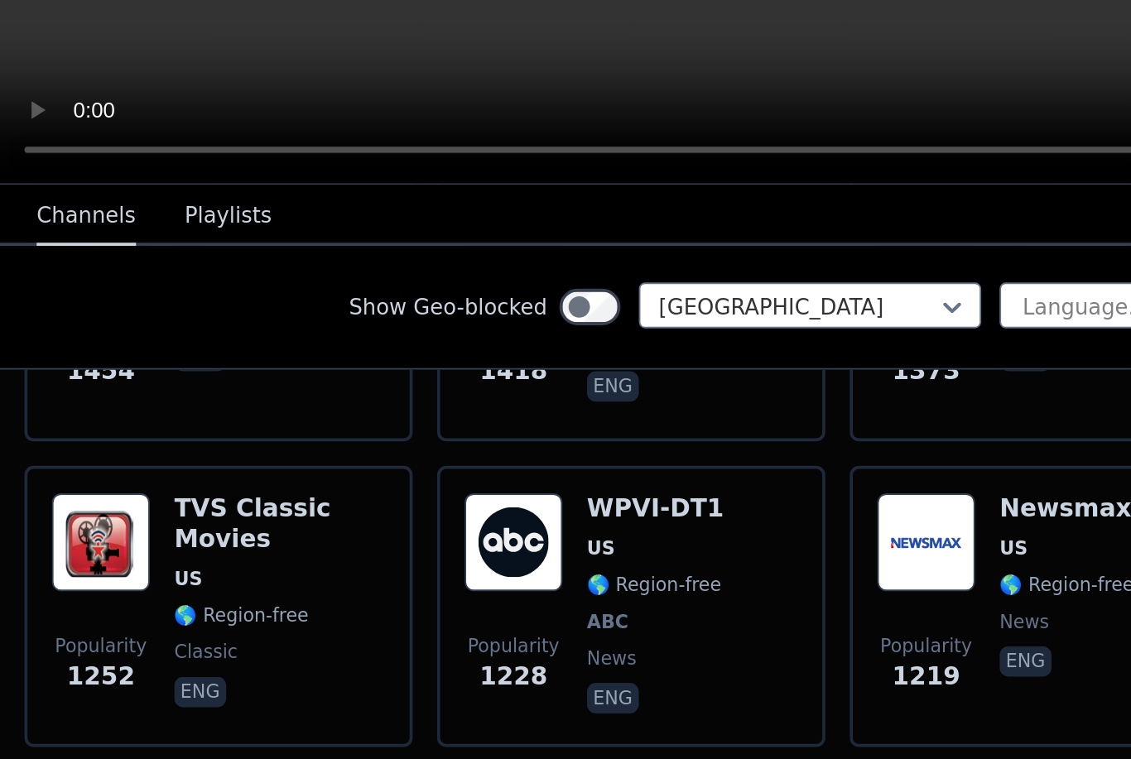
scroll to position [827, 0]
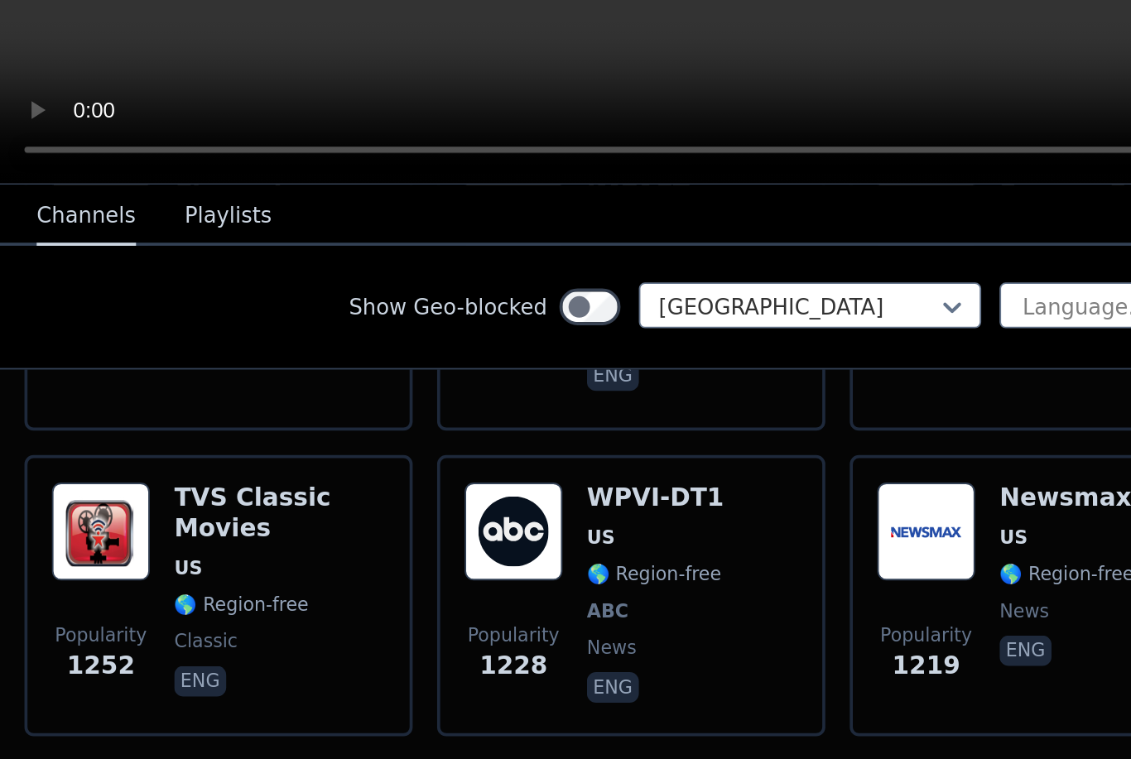
click at [294, 391] on img at bounding box center [278, 417] width 53 height 53
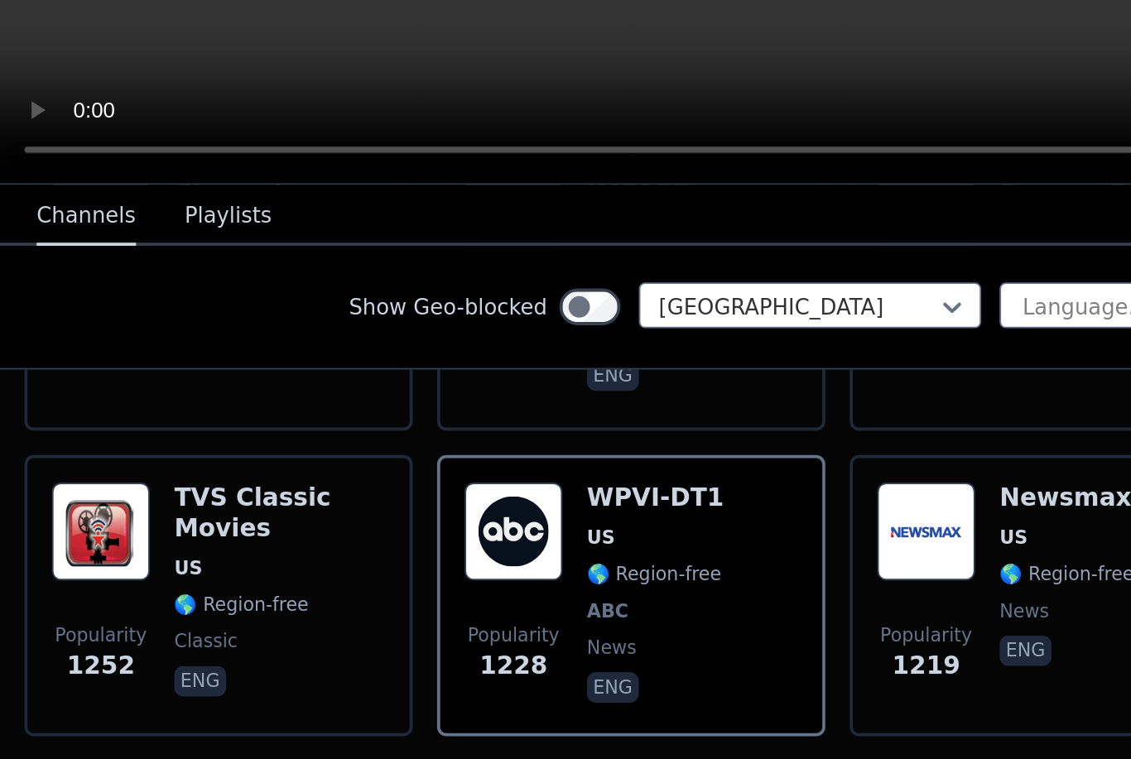
click at [342, 493] on p "eng" at bounding box center [332, 501] width 28 height 17
click at [452, 229] on nav "Channels Playlists" at bounding box center [565, 245] width 1131 height 33
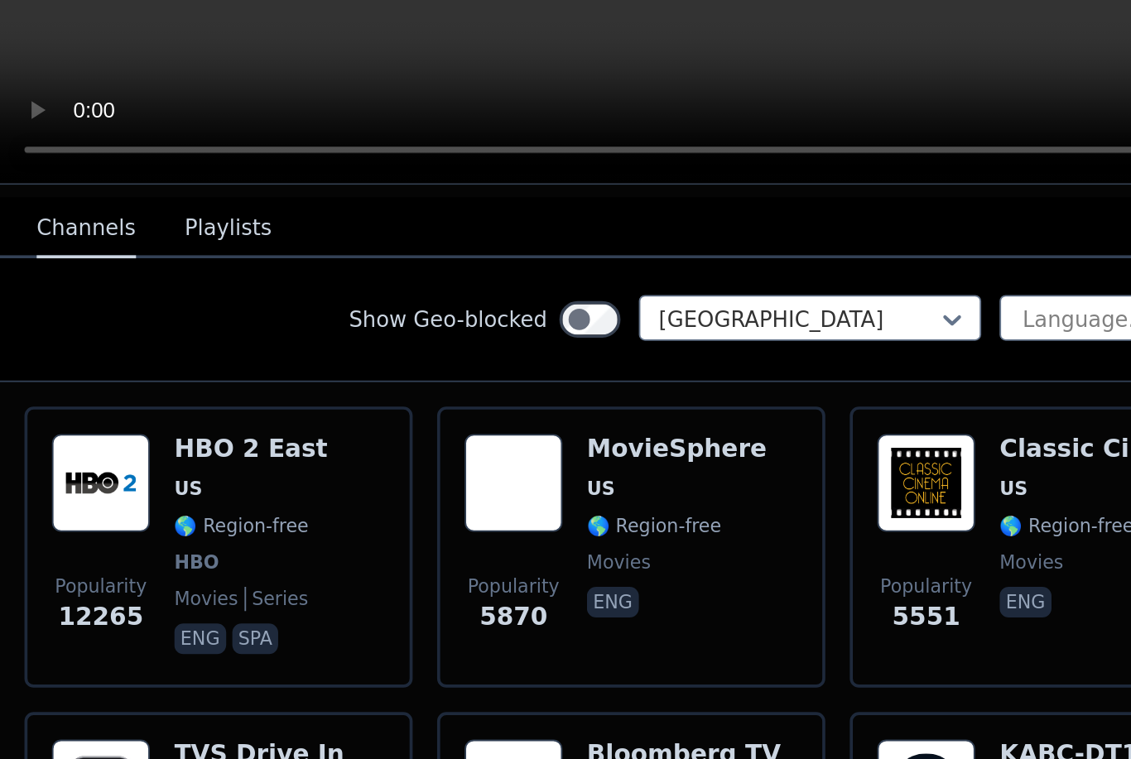
click at [445, 51] on video at bounding box center [565, 135] width 1131 height 190
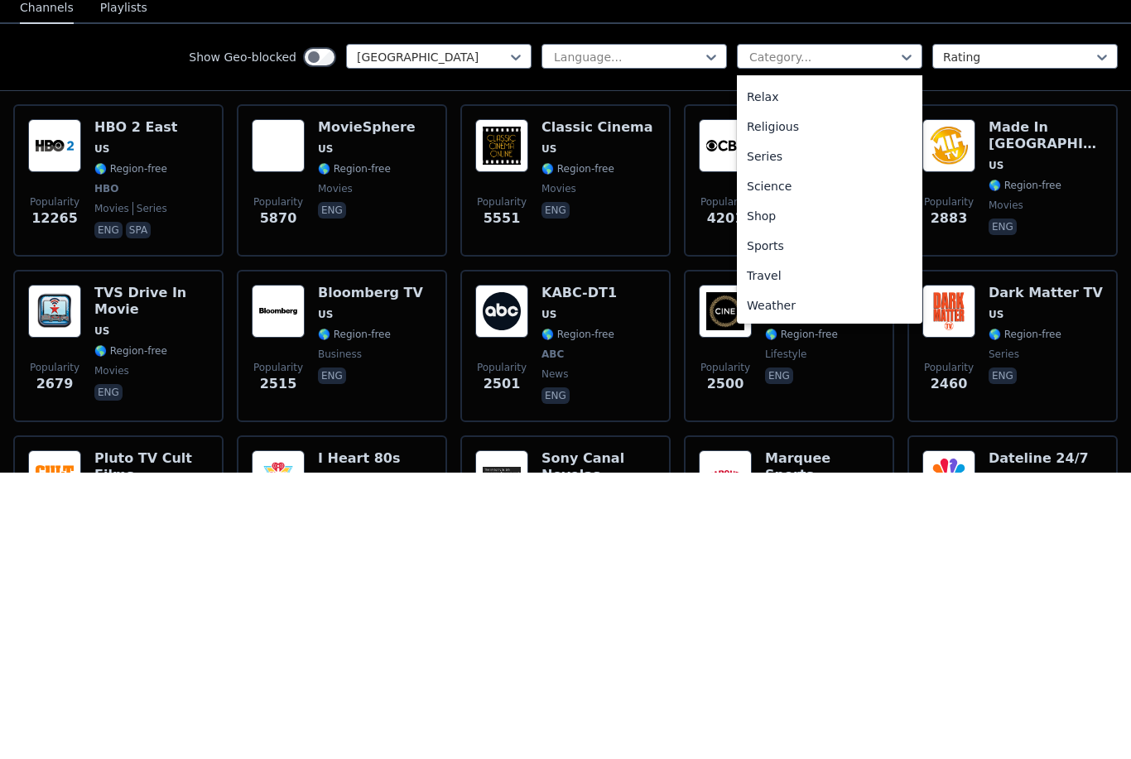
scroll to position [135, 0]
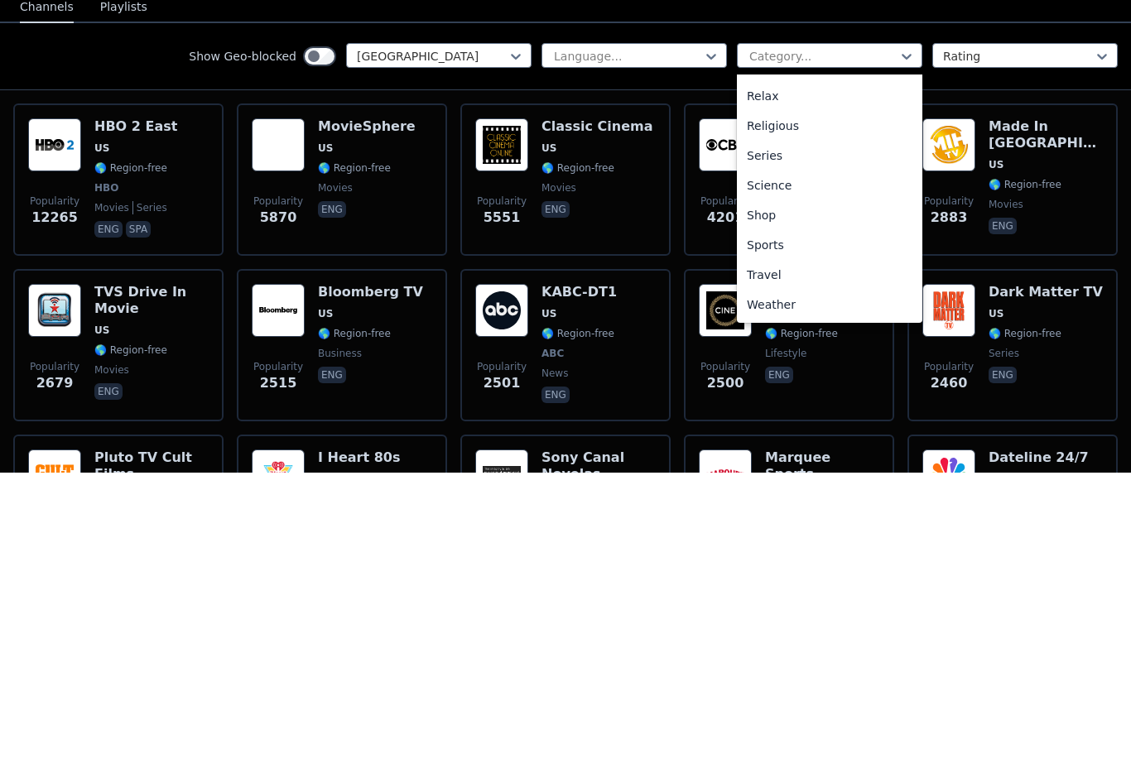
click at [829, 516] on div "Sports" at bounding box center [829, 531] width 185 height 30
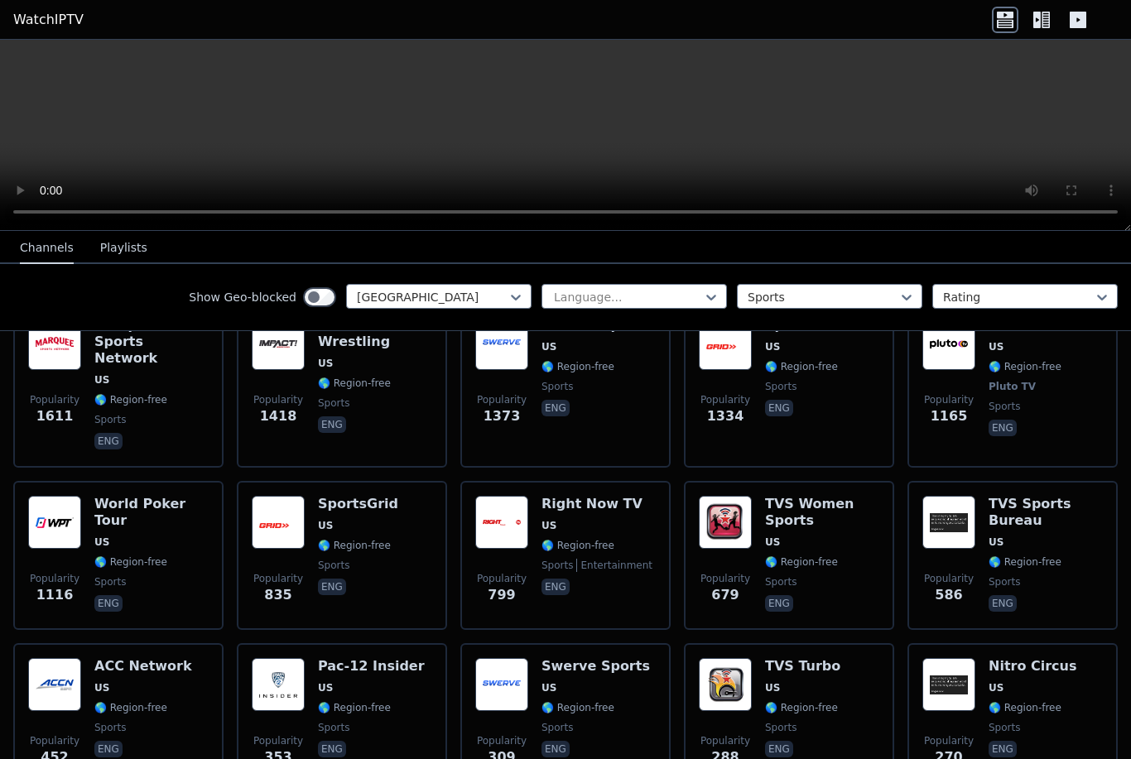
scroll to position [223, 0]
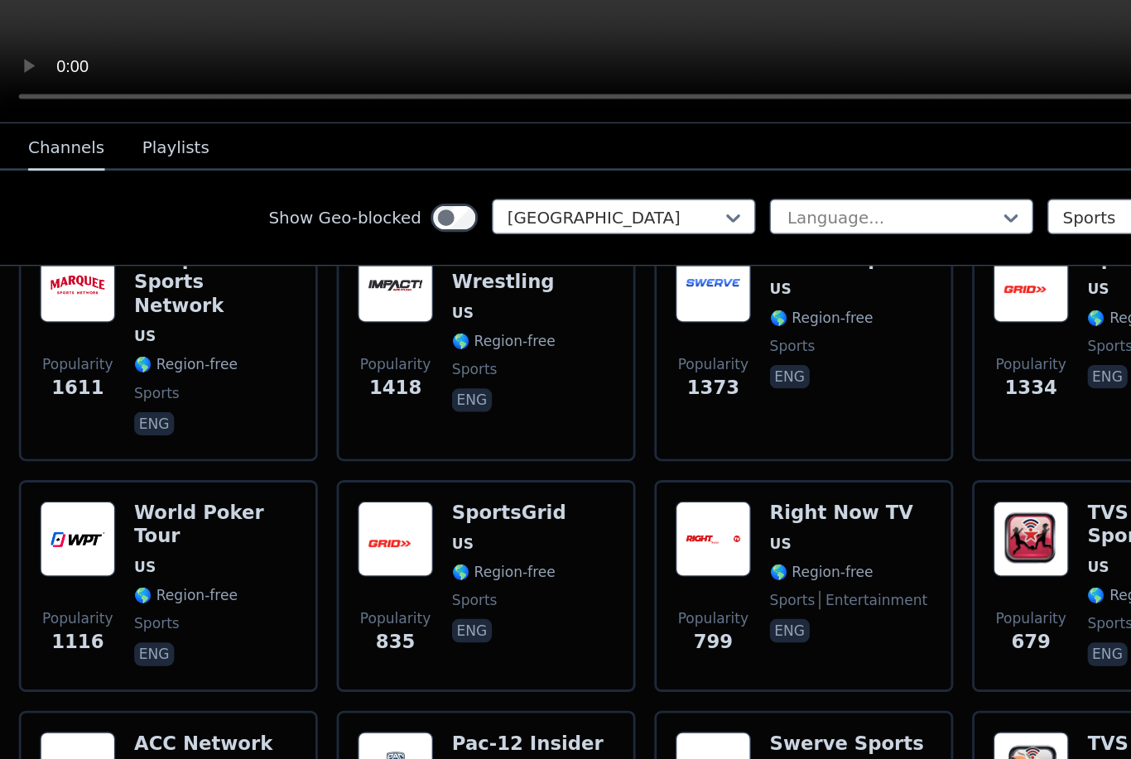
click at [415, 497] on div "Popularity 835 SportsGrid US 🌎 Region-free sports eng" at bounding box center [342, 556] width 180 height 119
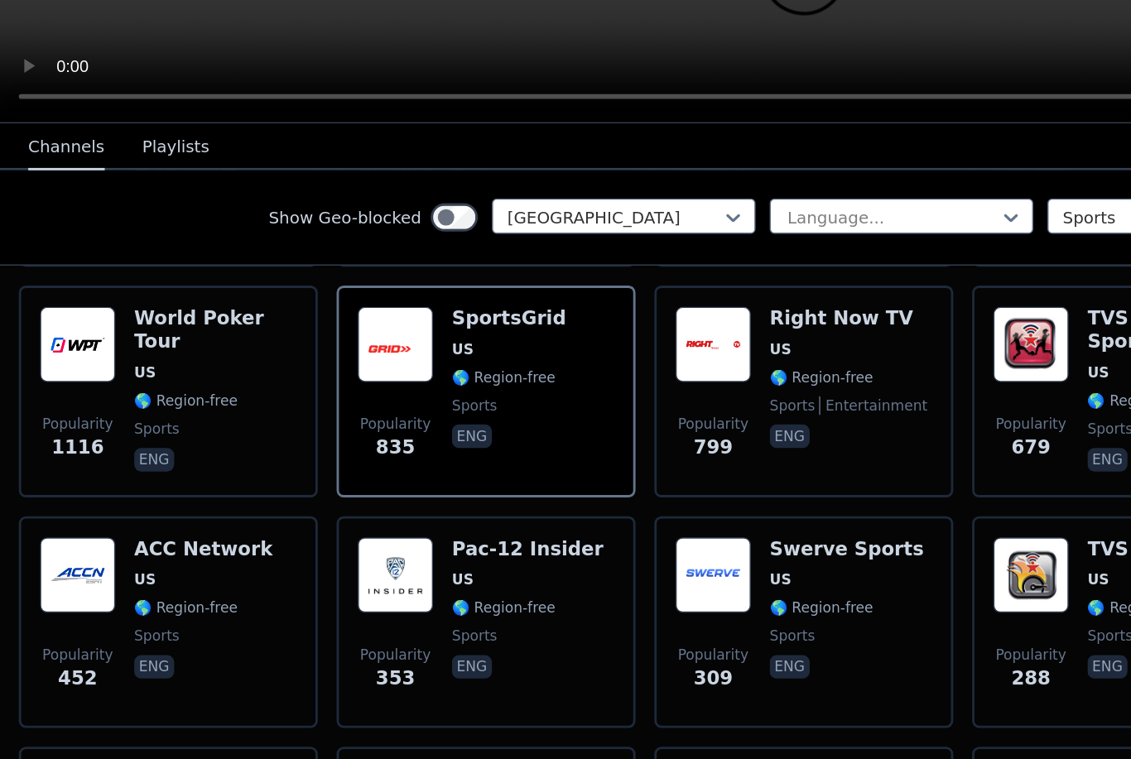
scroll to position [360, 0]
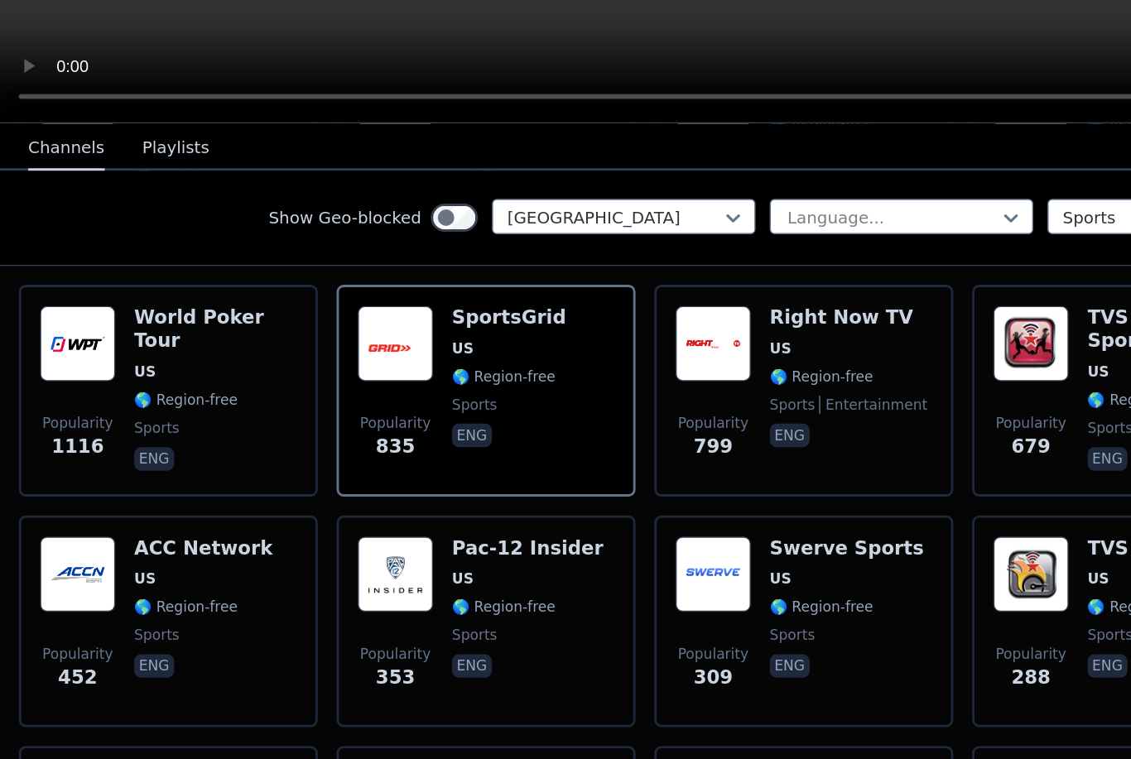
click at [201, 521] on div "Popularity 452 ACC Network US 🌎 Region-free sports eng" at bounding box center [118, 580] width 180 height 119
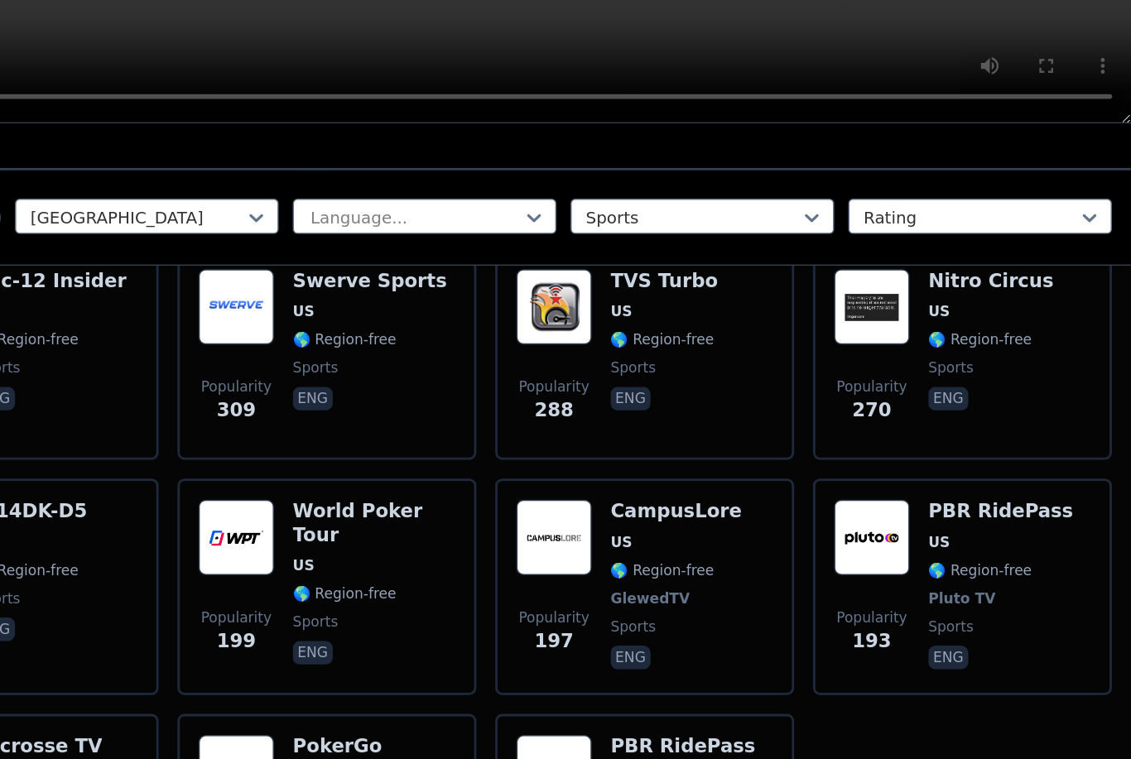
scroll to position [551, 0]
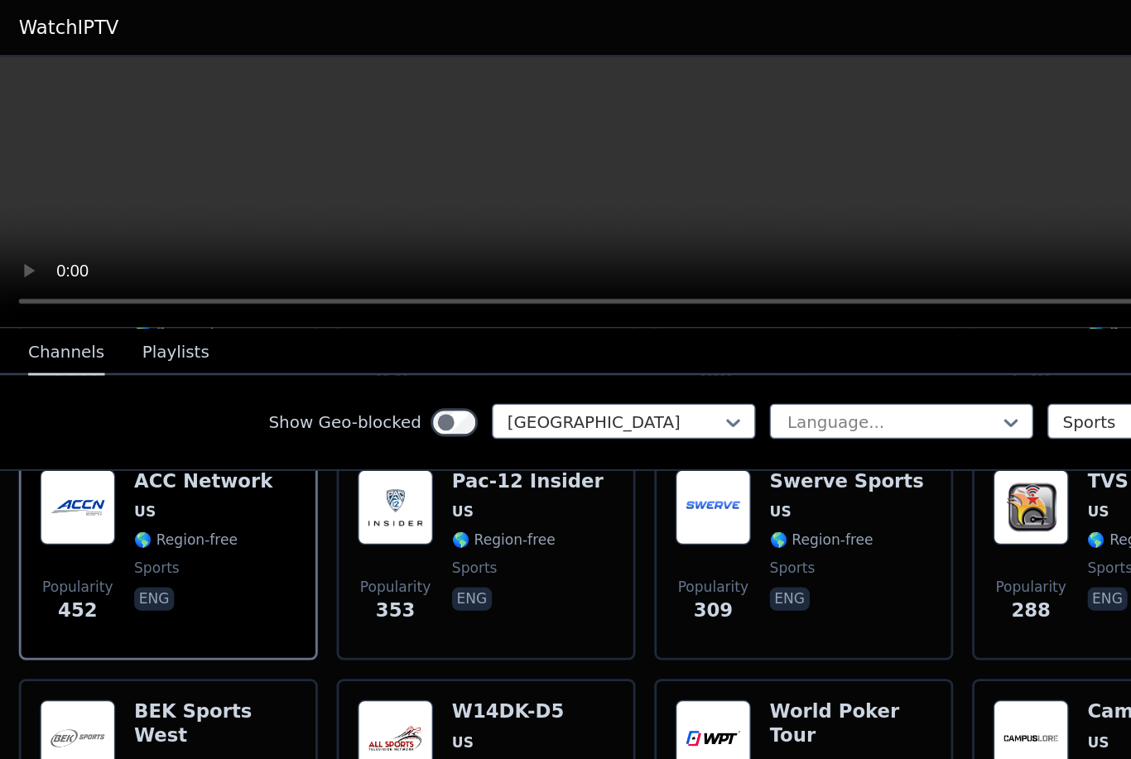
click at [598, 373] on span "🌎 Region-free" at bounding box center [577, 379] width 73 height 13
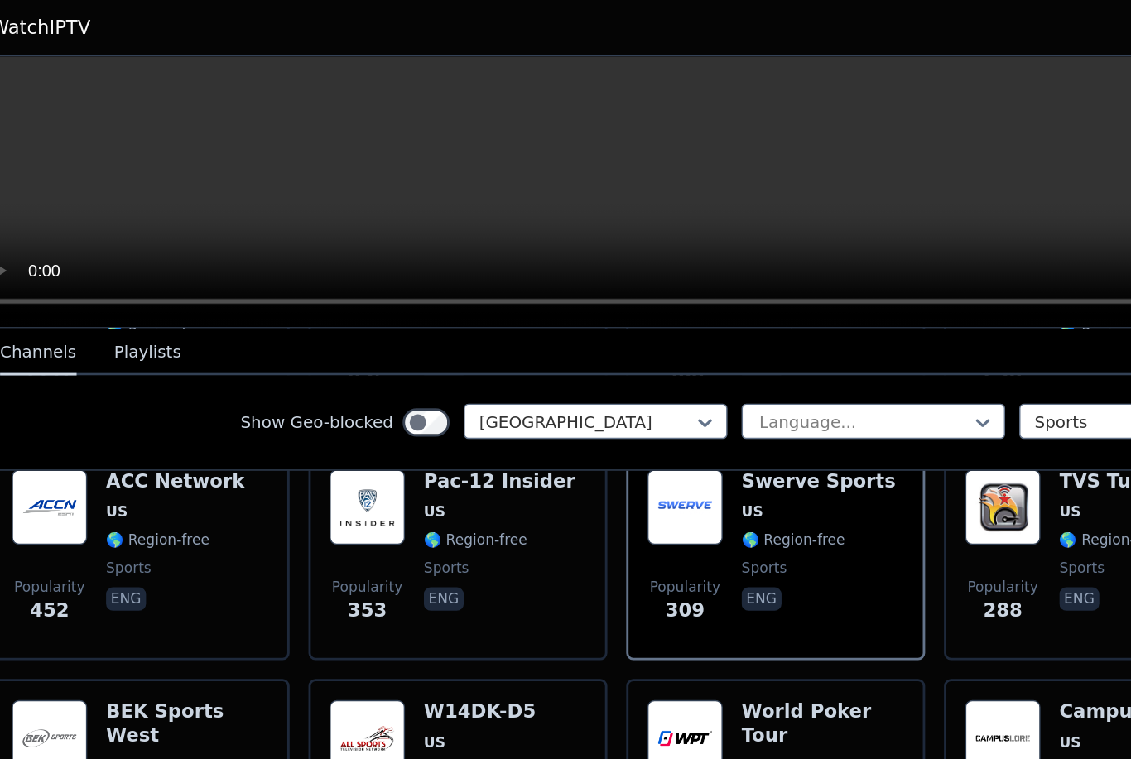
click at [670, 175] on video at bounding box center [565, 135] width 1131 height 191
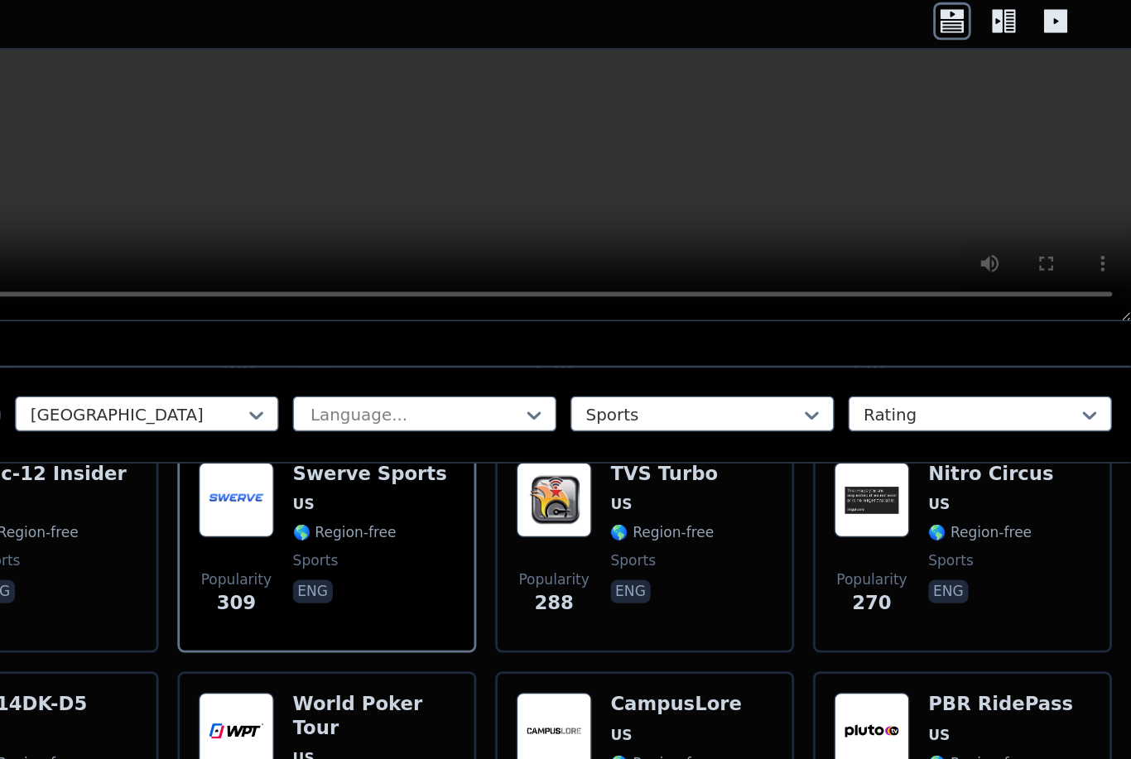
click at [988, 353] on div "Nitro Circus US 🌎 Region-free sports eng" at bounding box center [1032, 389] width 89 height 119
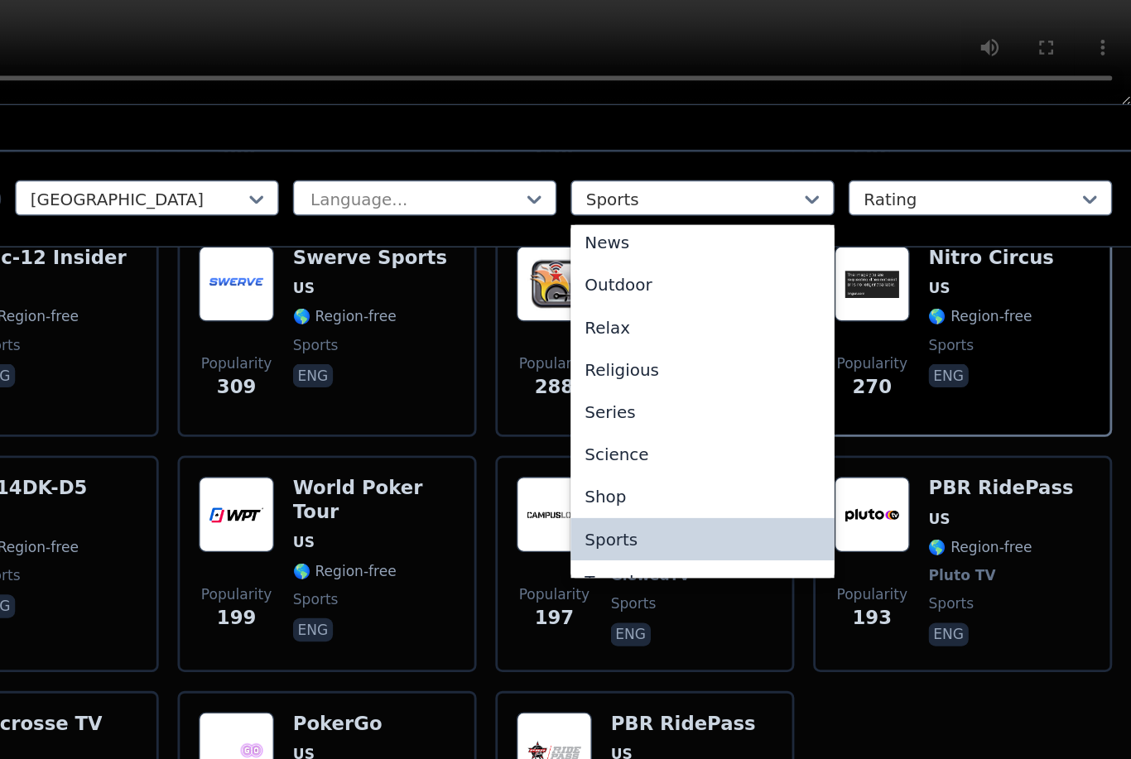
scroll to position [513, 0]
click at [737, 312] on div "News" at bounding box center [829, 327] width 185 height 30
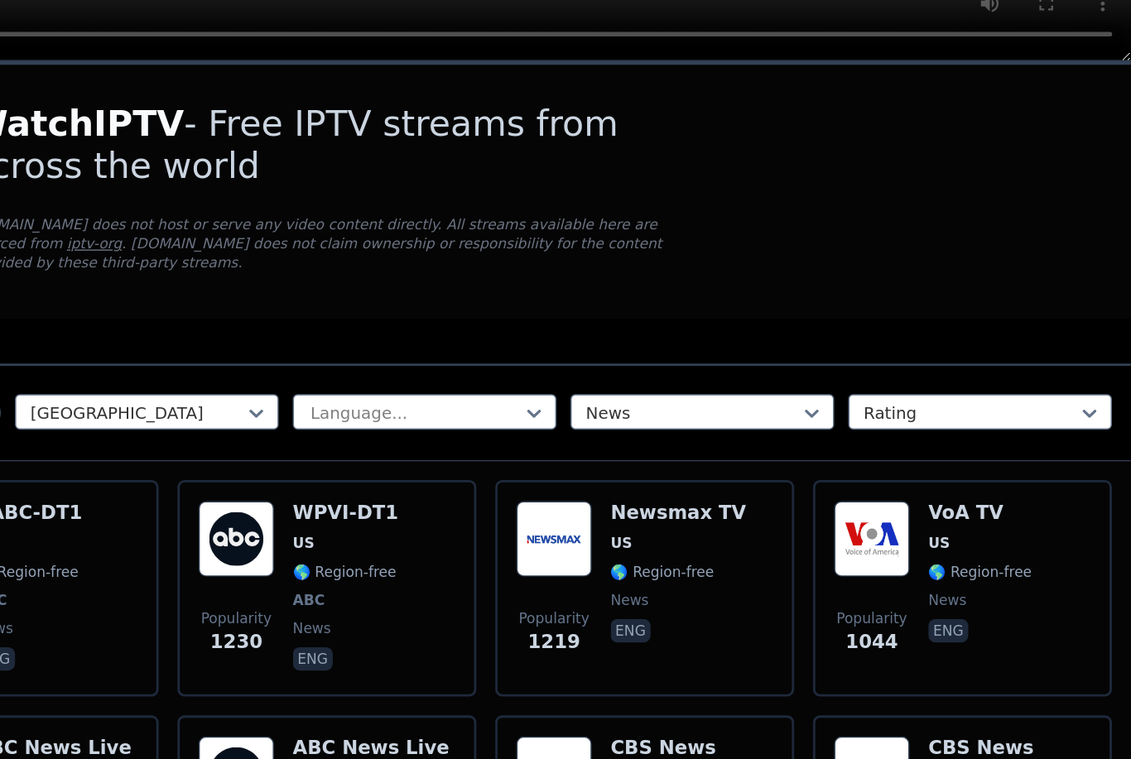
click at [541, 603] on span "ABC" at bounding box center [578, 609] width 74 height 13
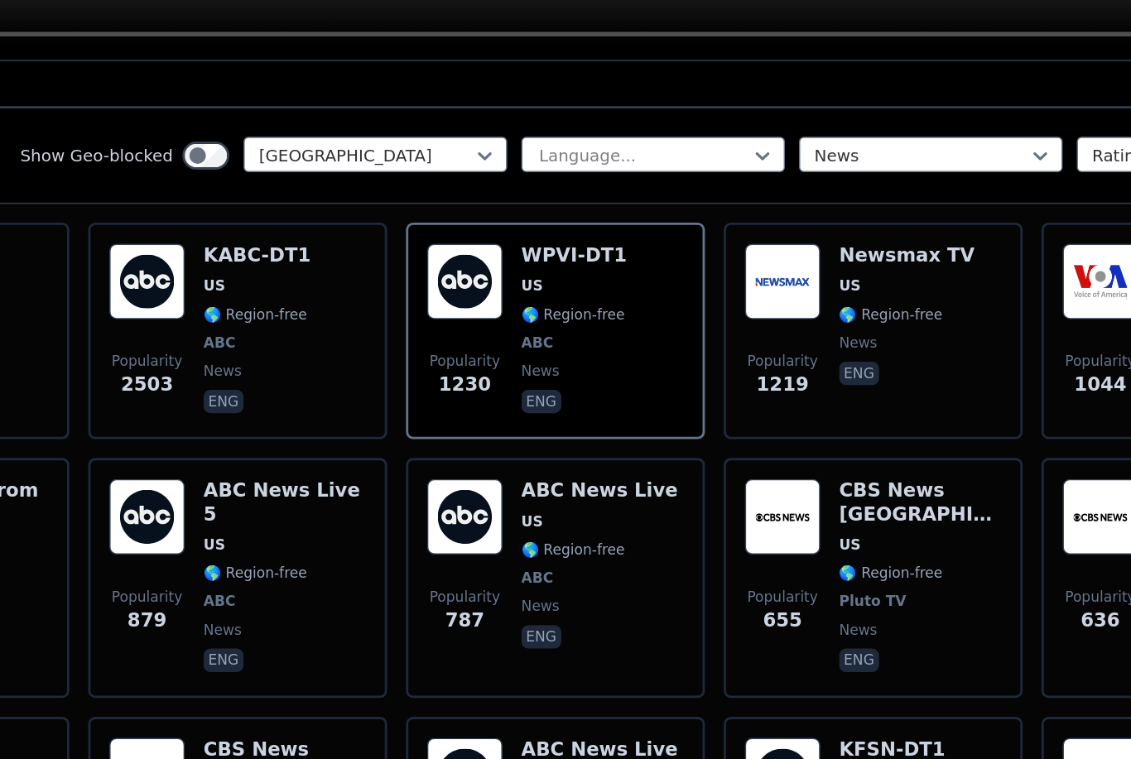
scroll to position [195, 0]
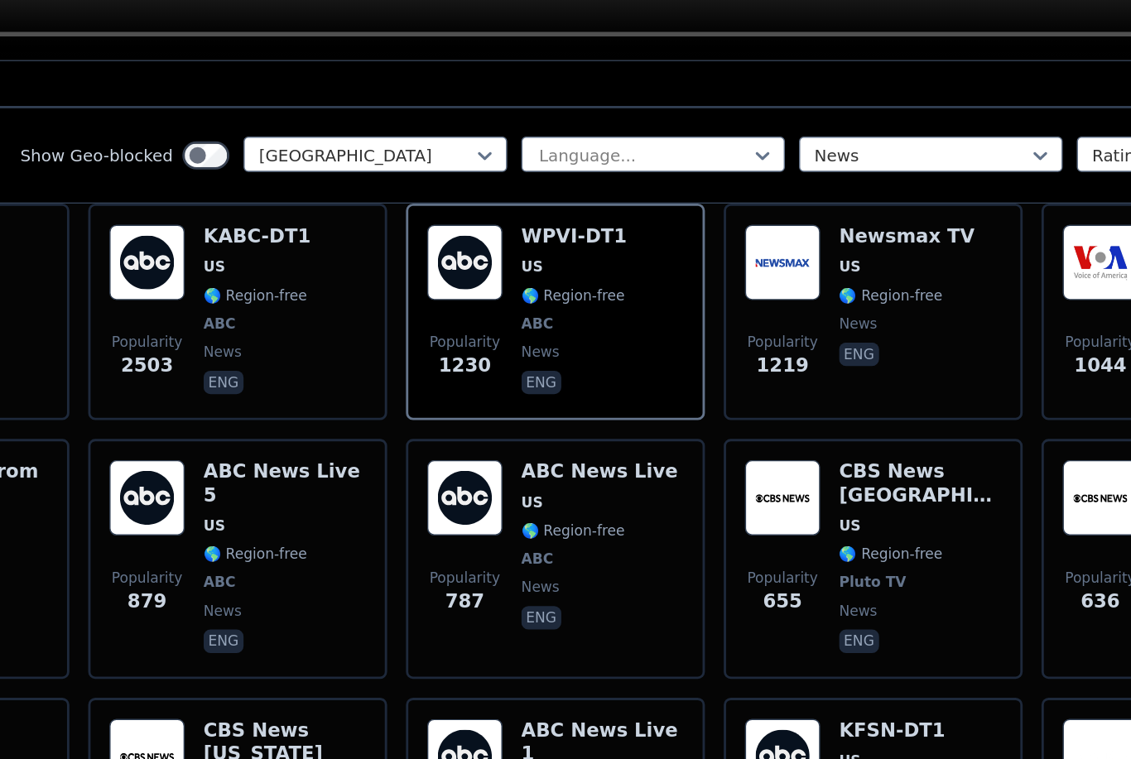
click at [541, 555] on span "🌎 Region-free" at bounding box center [577, 561] width 73 height 13
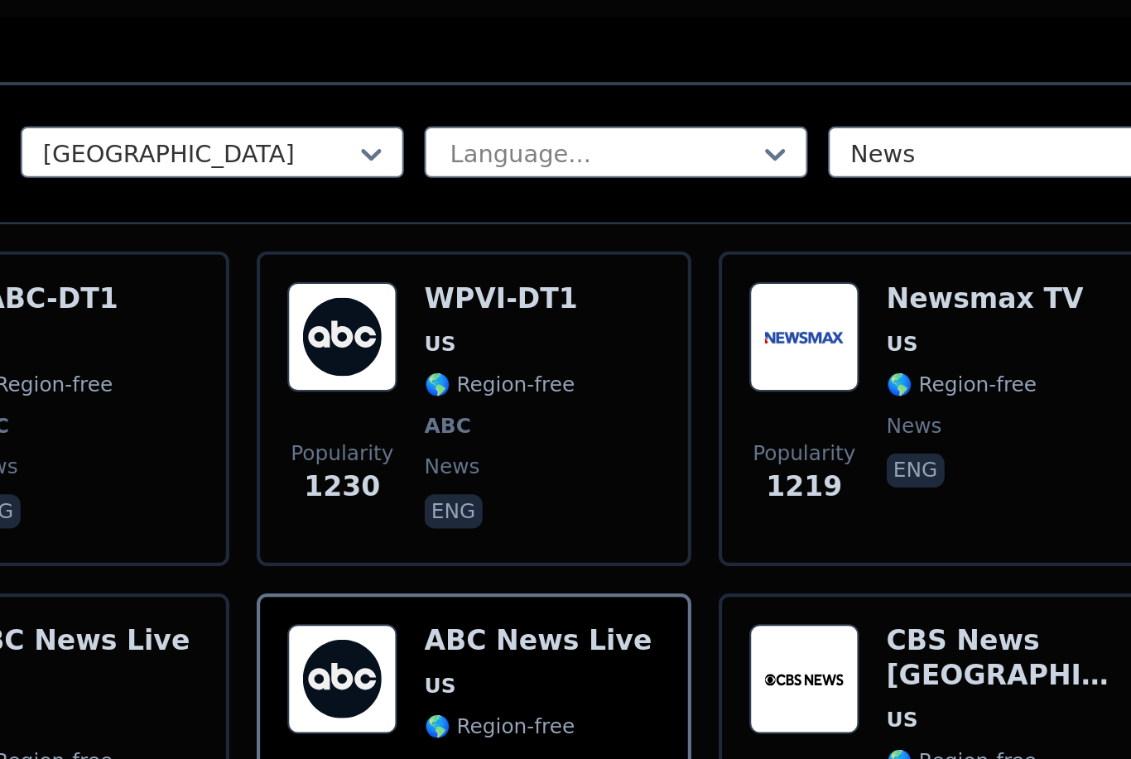
scroll to position [79, 0]
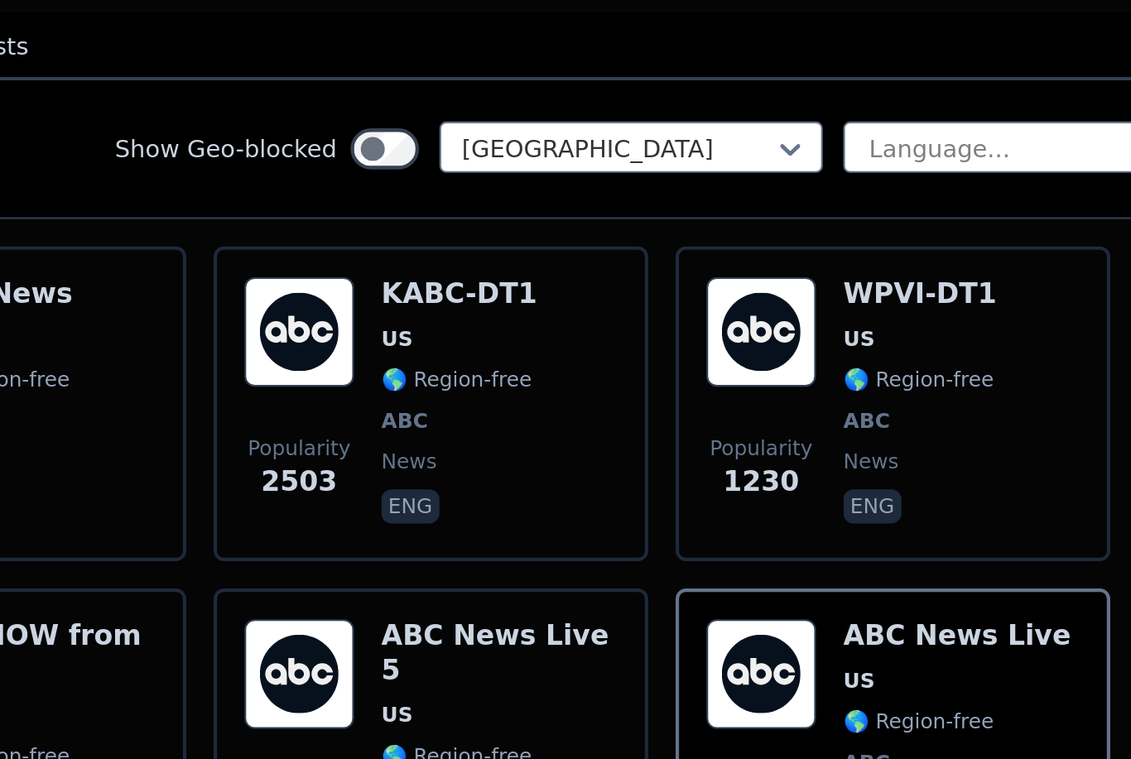
click at [282, 462] on div "Popularity 2503 KABC-DT1 US 🌎 Region-free ABC news eng" at bounding box center [342, 523] width 180 height 122
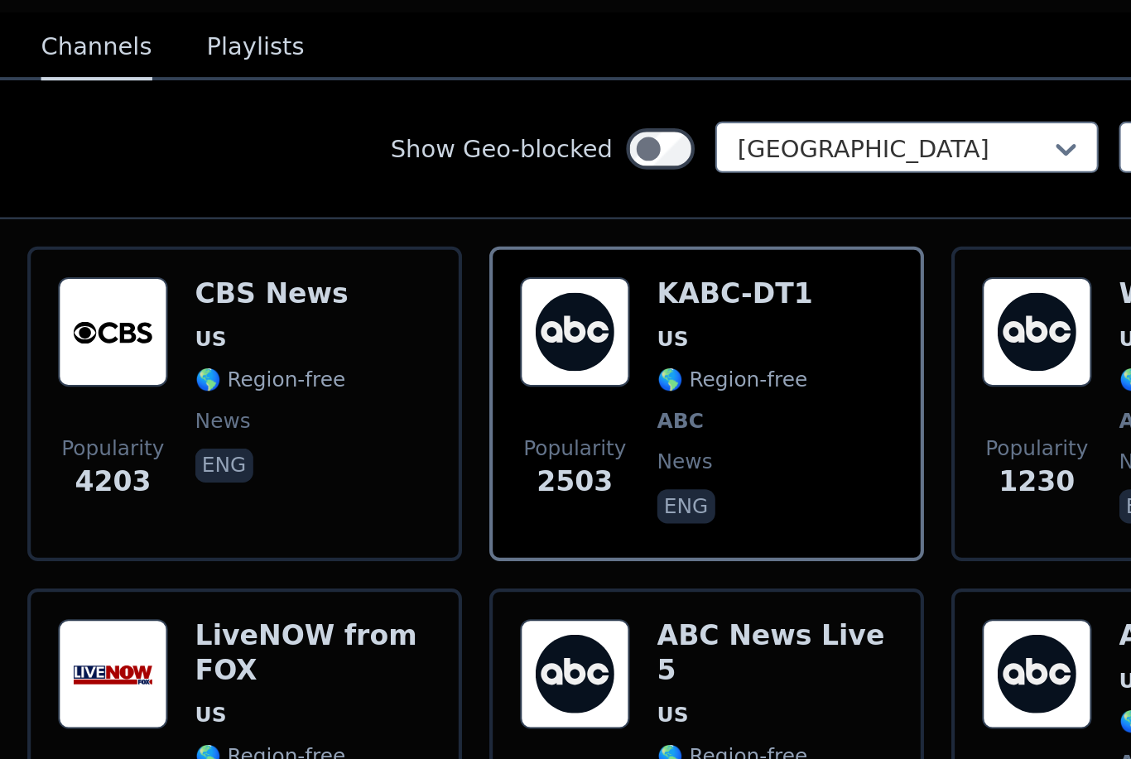
click at [204, 462] on div "Popularity 4203 CBS News US 🌎 Region-free news eng" at bounding box center [118, 523] width 180 height 122
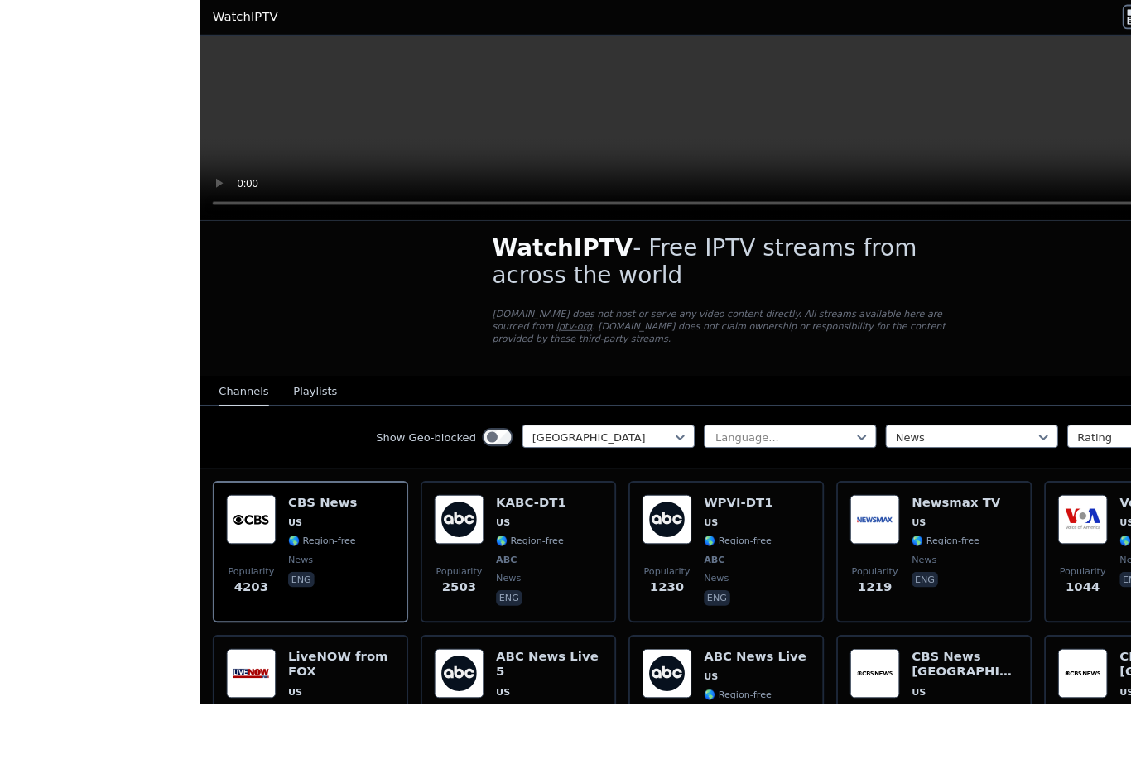
scroll to position [0, 0]
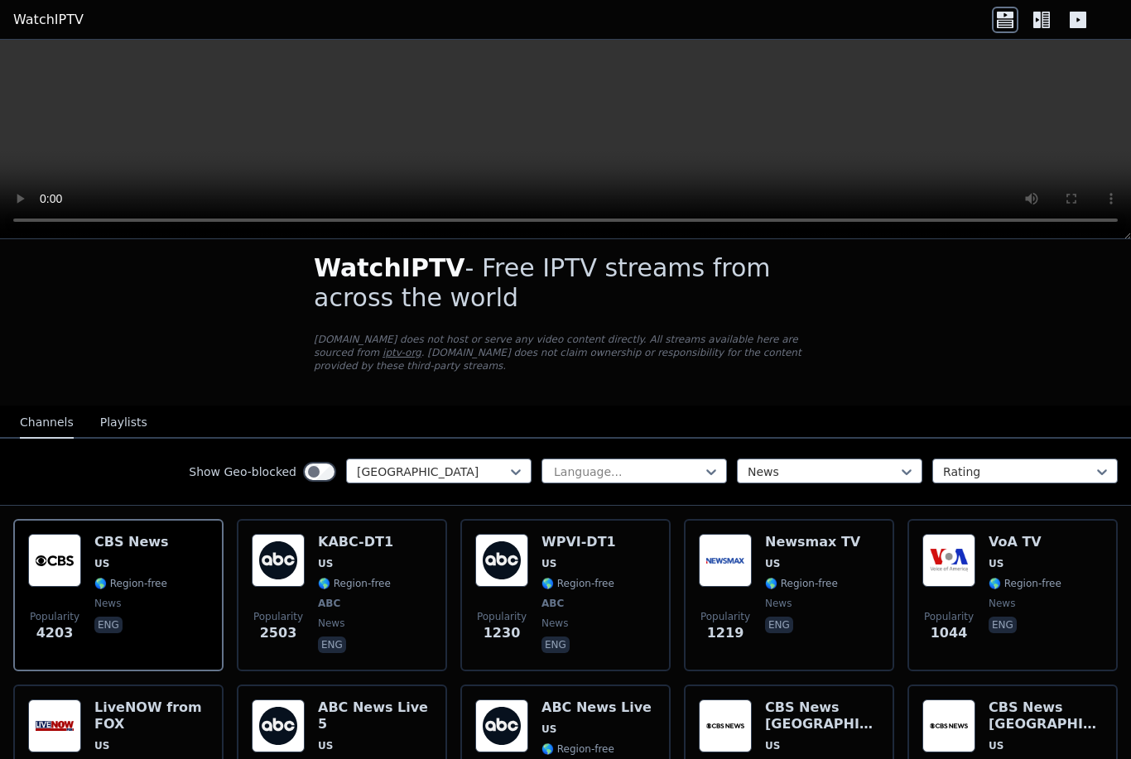
click at [675, 137] on video at bounding box center [565, 139] width 1131 height 199
click at [720, 182] on video at bounding box center [565, 139] width 1131 height 199
click at [699, 182] on video at bounding box center [565, 139] width 1131 height 199
click at [690, 163] on video at bounding box center [565, 139] width 1131 height 199
click at [26, 40] on video at bounding box center [565, 139] width 1131 height 199
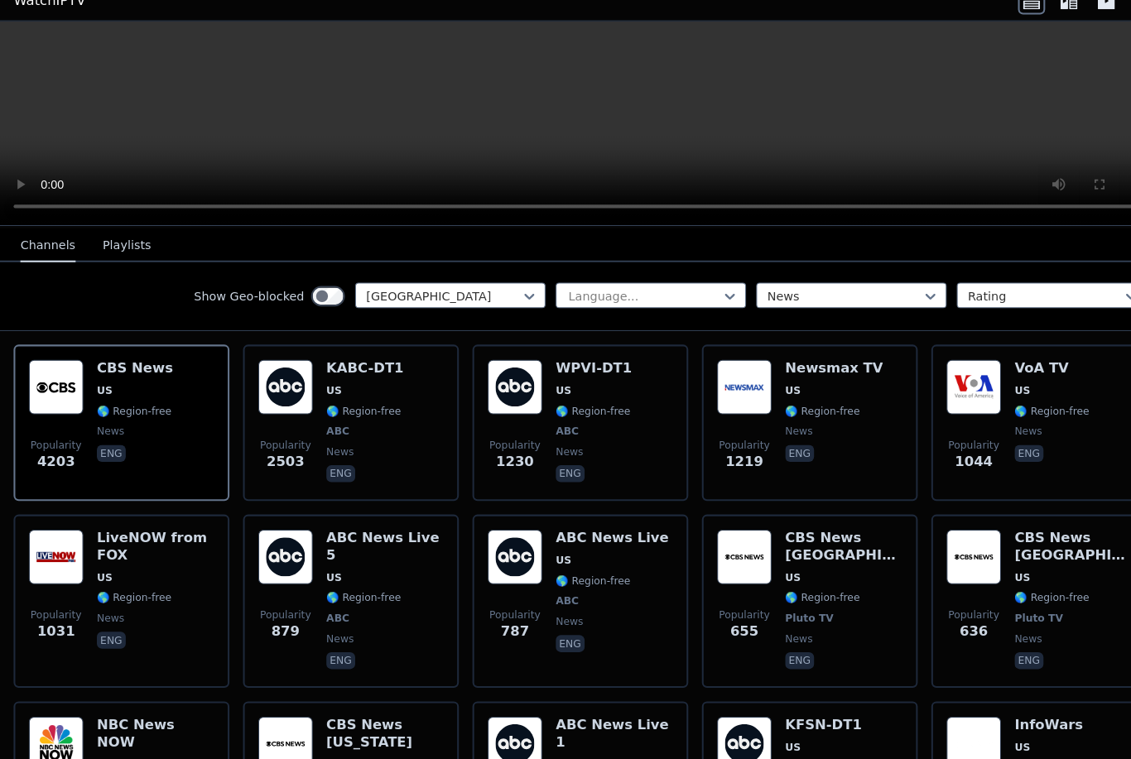
scroll to position [178, 0]
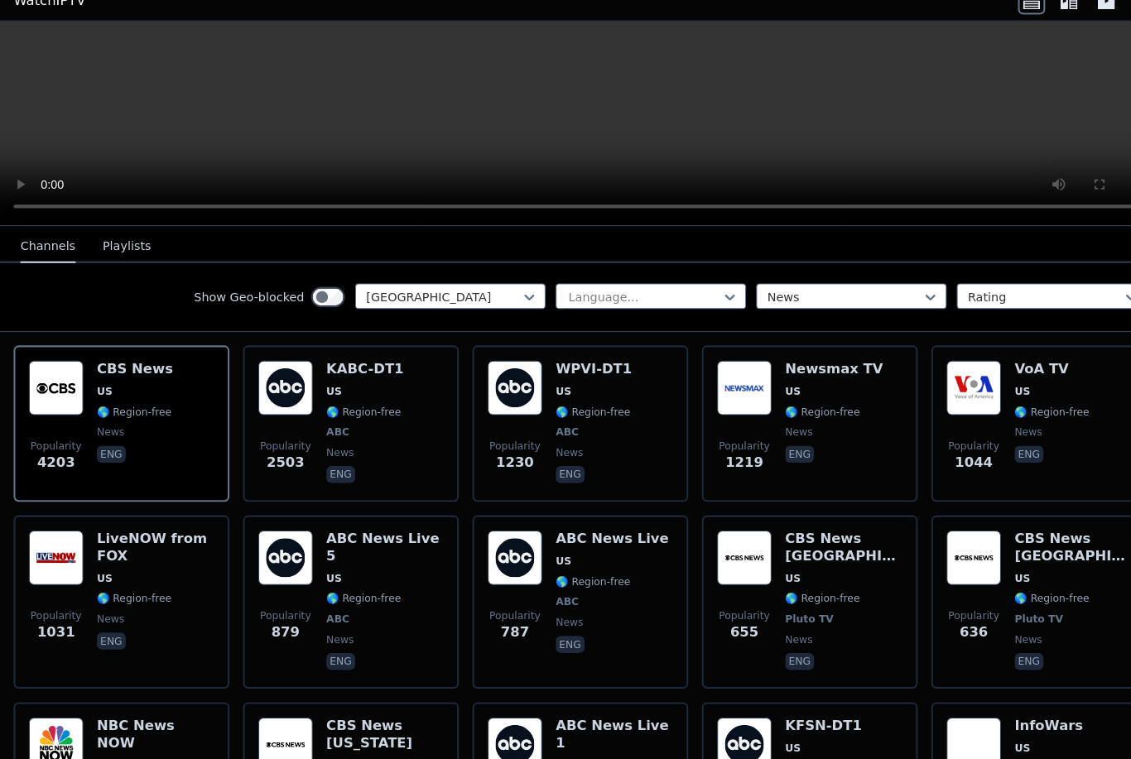
click at [151, 434] on span "news" at bounding box center [131, 440] width 74 height 13
click at [185, 405] on div "Popularity 4203 CBS News US 🌎 Region-free news eng" at bounding box center [118, 432] width 180 height 122
click at [305, 420] on div "Popularity 2503 KABC-DT1 US 🌎 Region-free ABC news eng" at bounding box center [342, 432] width 180 height 122
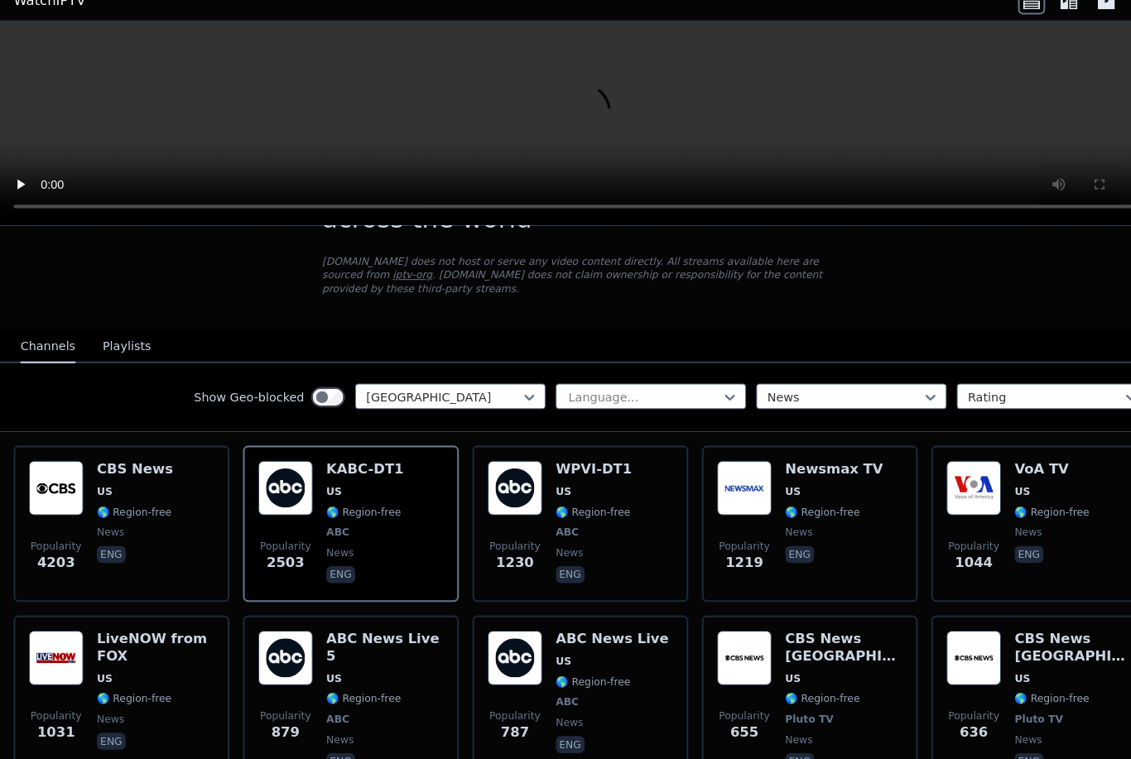
scroll to position [79, 0]
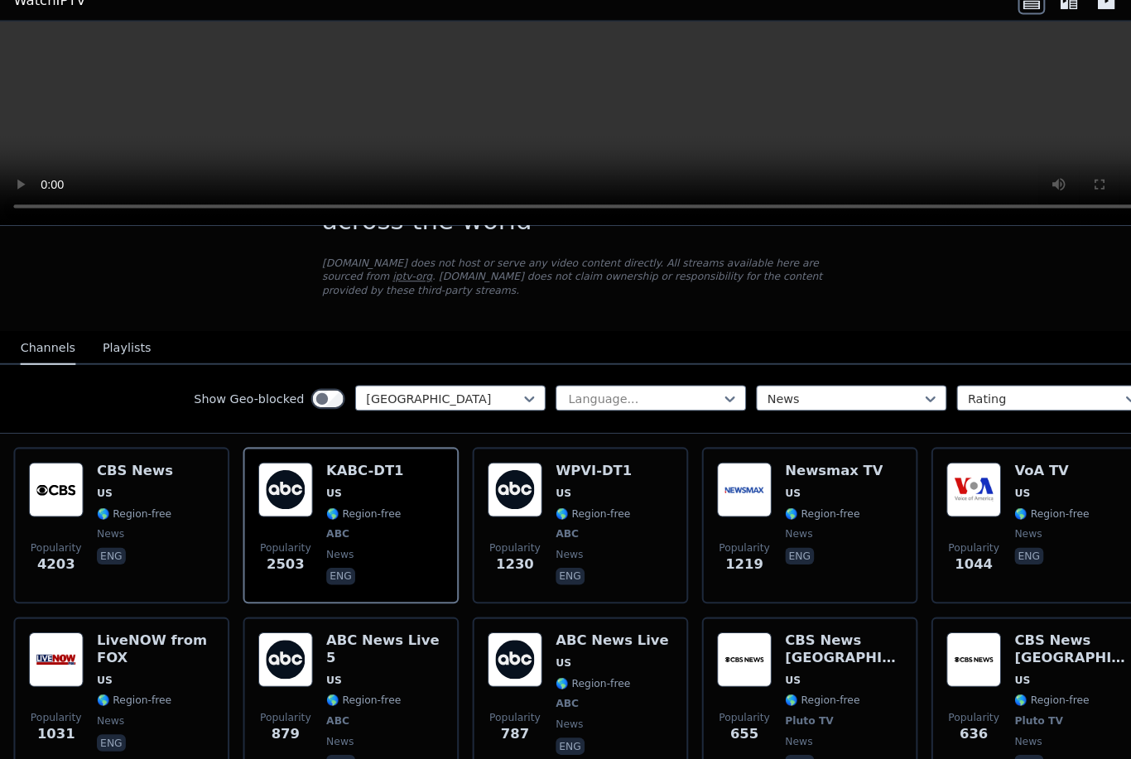
click at [514, 492] on img at bounding box center [501, 496] width 53 height 53
click at [800, 513] on span "🌎 Region-free" at bounding box center [801, 519] width 73 height 13
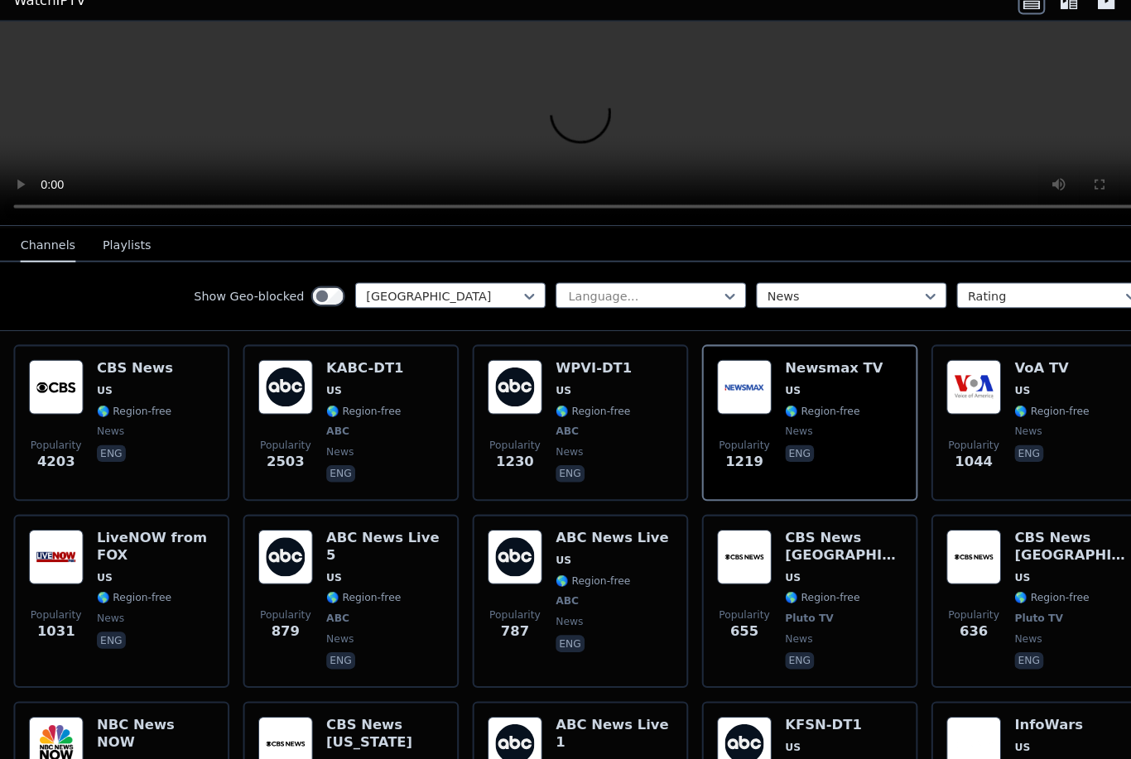
scroll to position [183, 0]
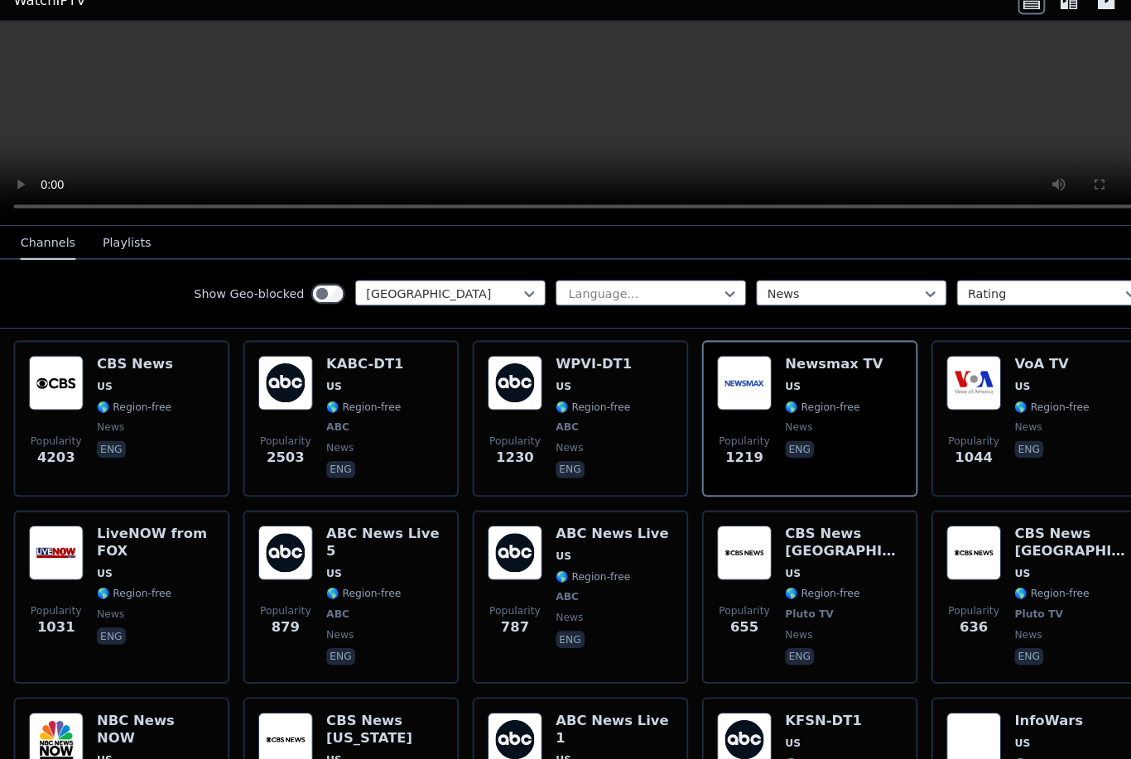
click at [604, 574] on span "🌎 Region-free" at bounding box center [577, 580] width 73 height 13
click at [417, 535] on div "ABC News Live 5 US 🌎 Region-free ABC news eng" at bounding box center [375, 600] width 114 height 139
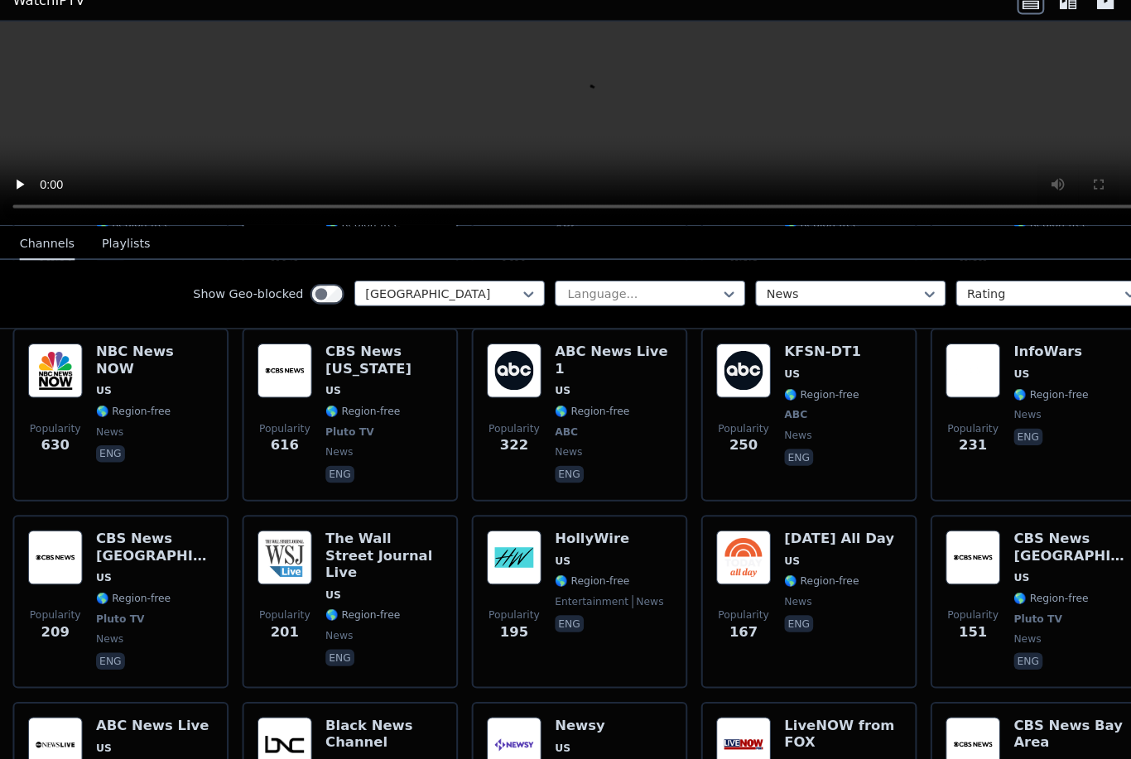
scroll to position [540, 0]
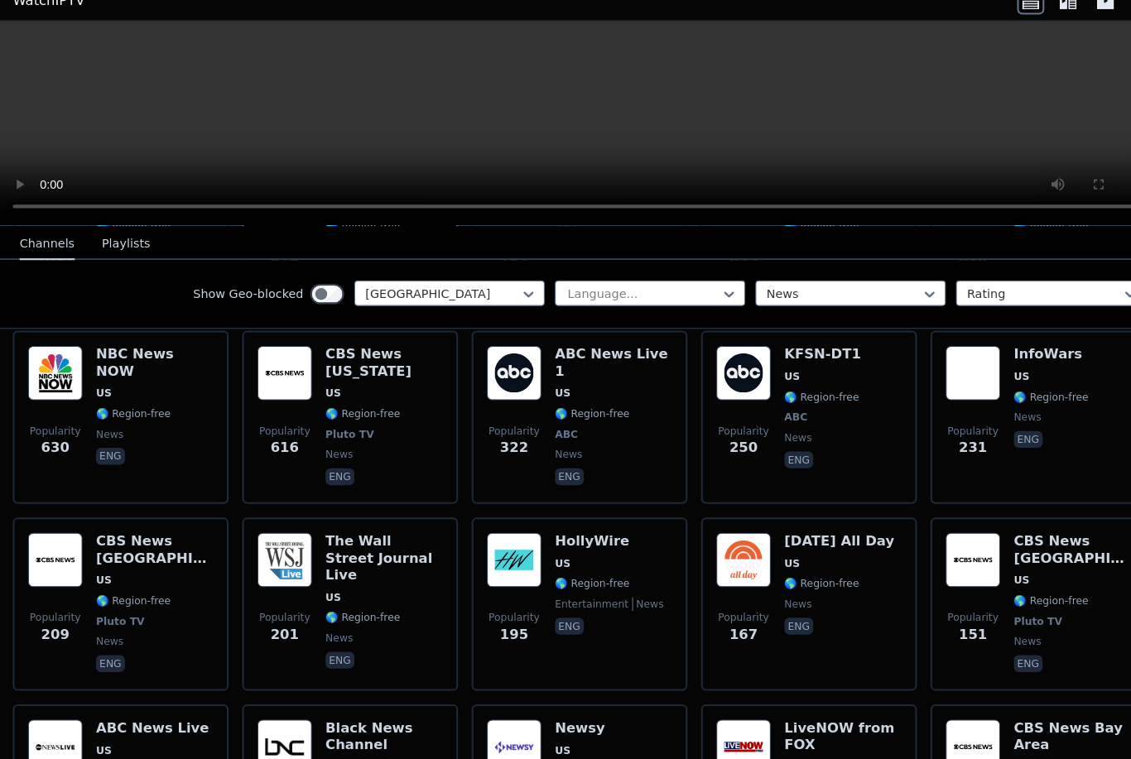
click at [520, 387] on img at bounding box center [501, 382] width 53 height 53
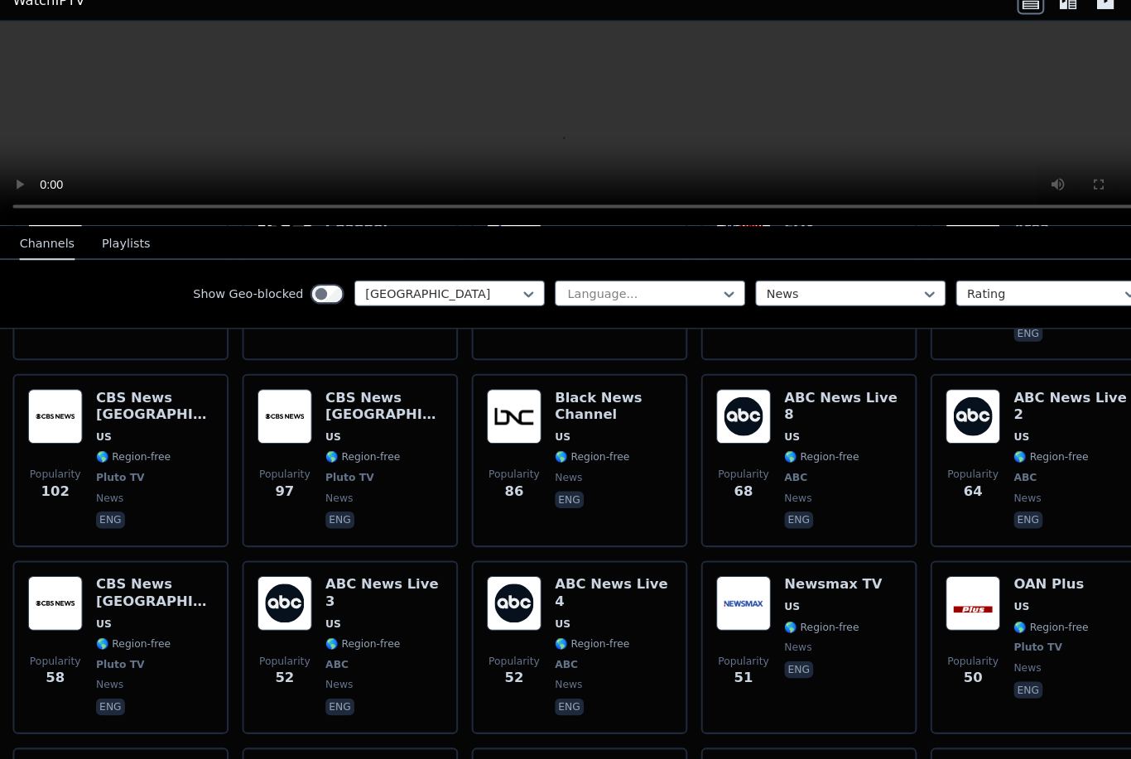
scroll to position [1046, 0]
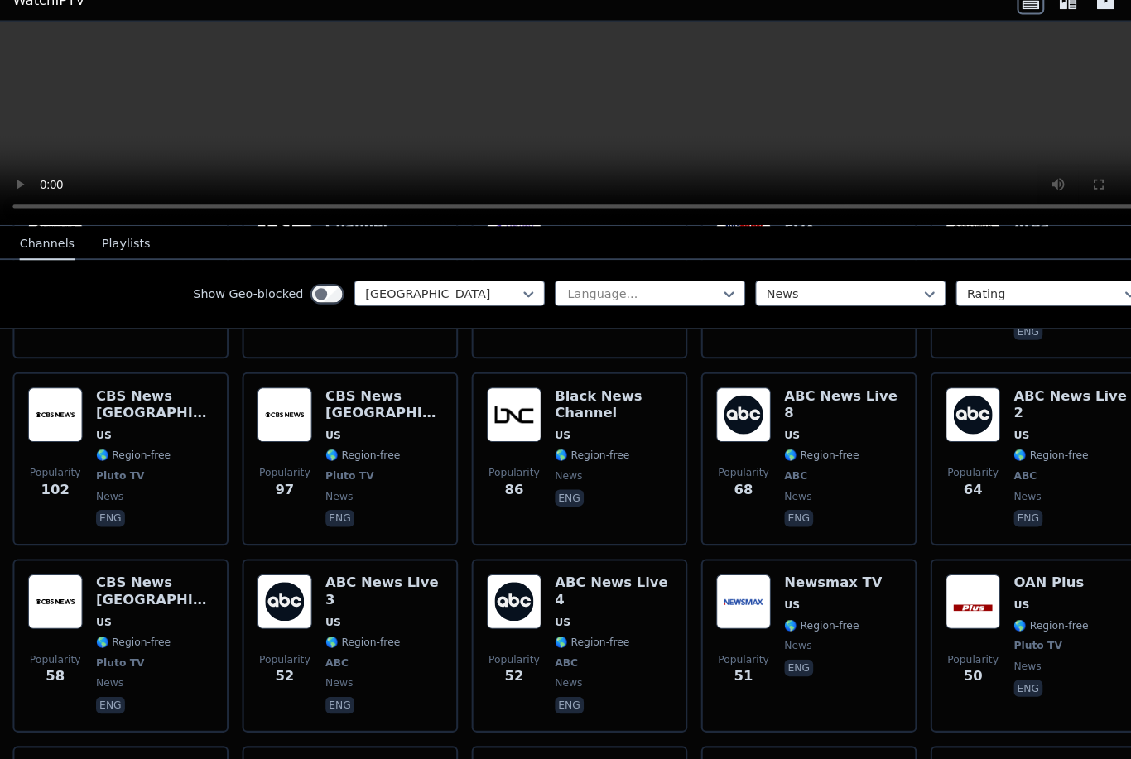
click at [550, 618] on span "US" at bounding box center [548, 624] width 15 height 13
click at [373, 597] on div "ABC News Live 3 US 🌎 Region-free ABC news eng" at bounding box center [375, 648] width 114 height 139
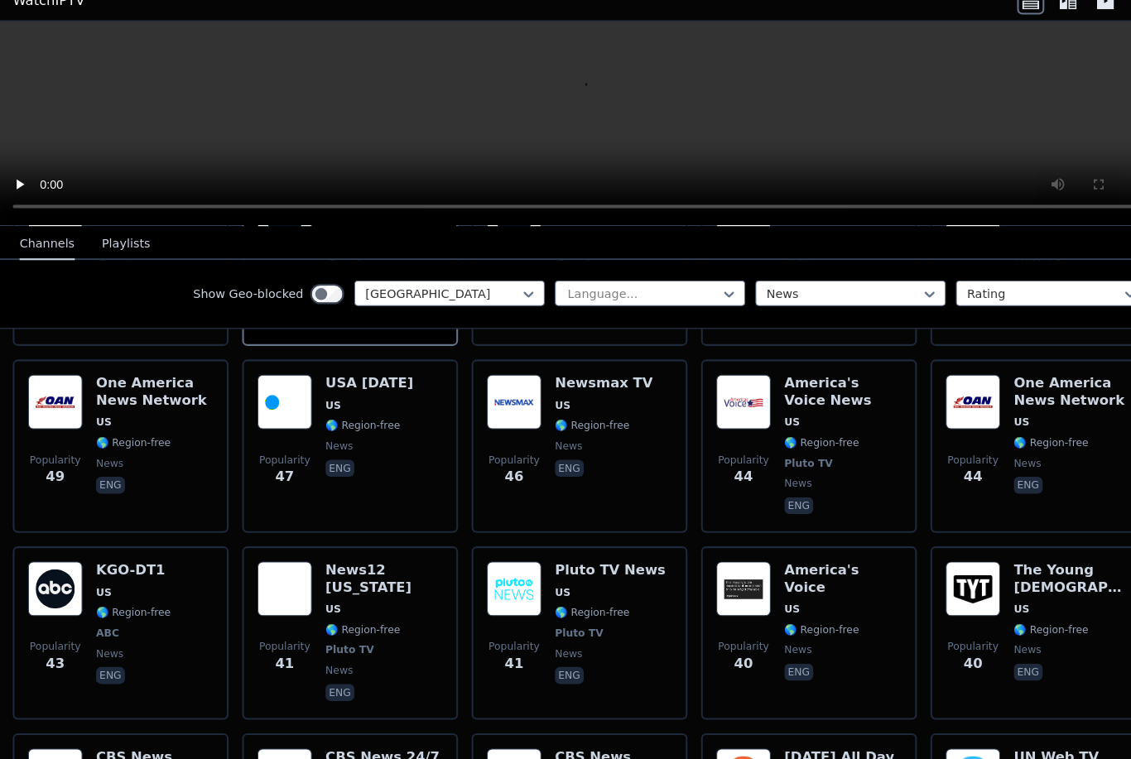
scroll to position [1424, 0]
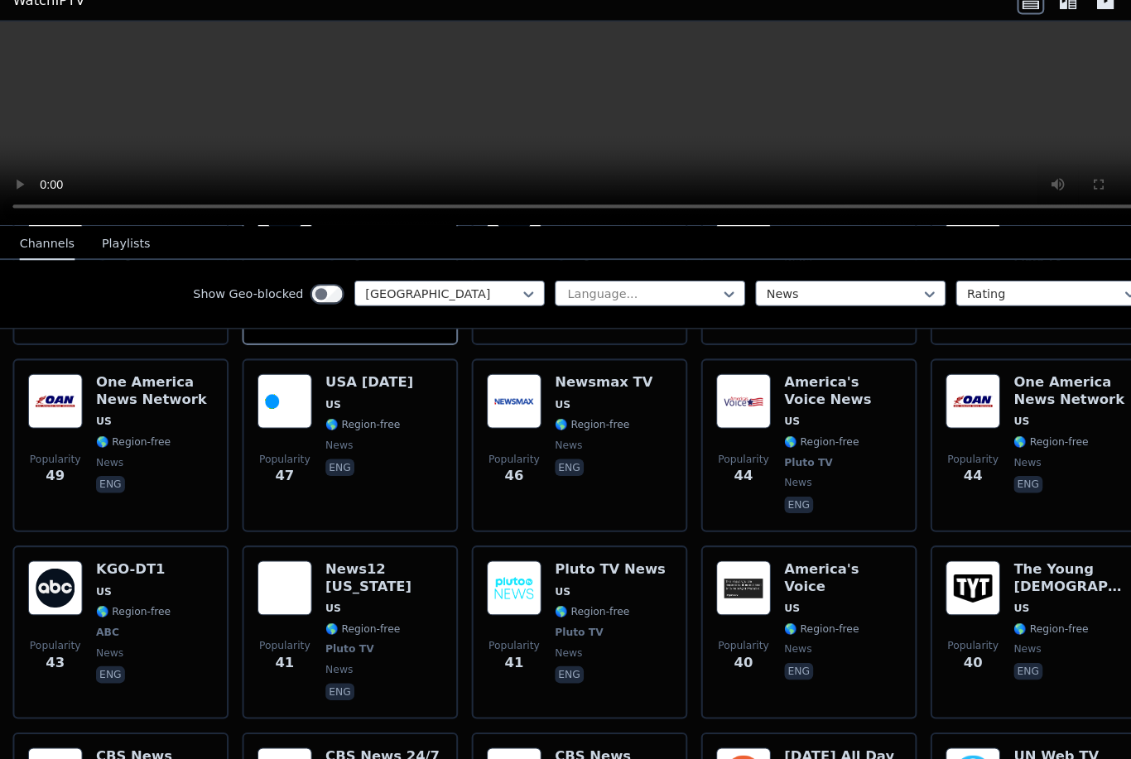
click at [168, 596] on div "Popularity 43 KGO-DT1 US 🌎 Region-free ABC news eng" at bounding box center [118, 634] width 180 height 139
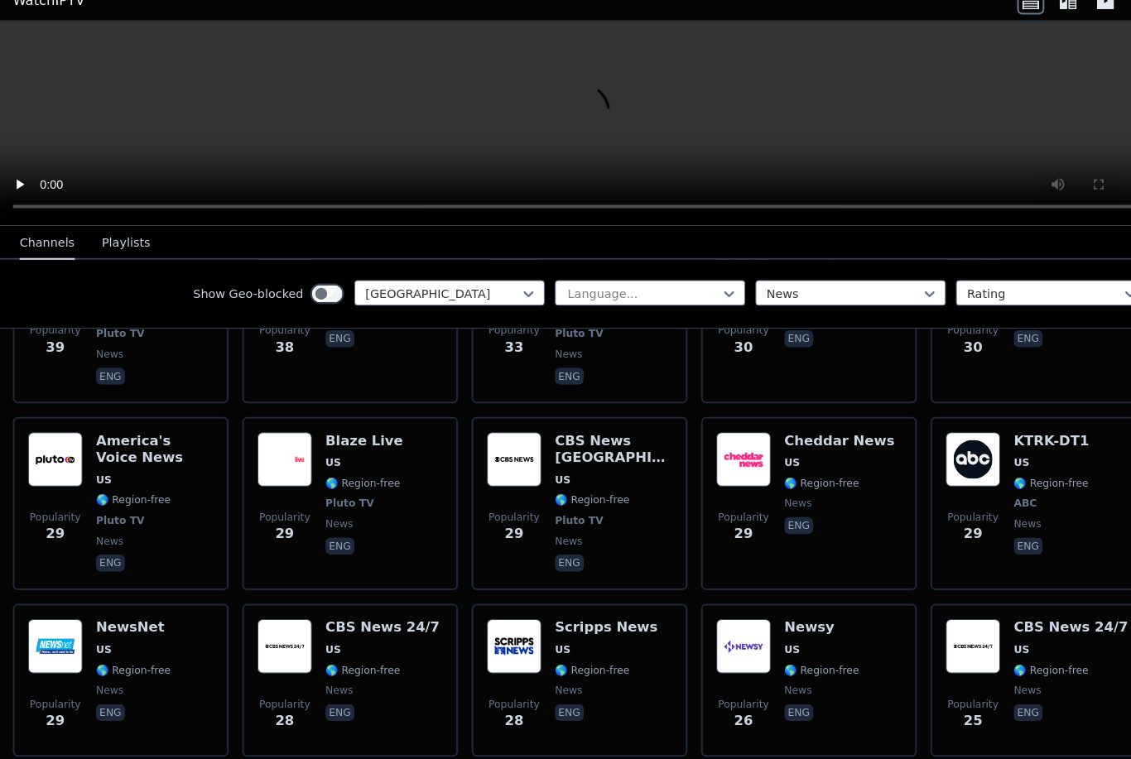
scroll to position [1914, 0]
click at [973, 442] on img at bounding box center [948, 465] width 53 height 53
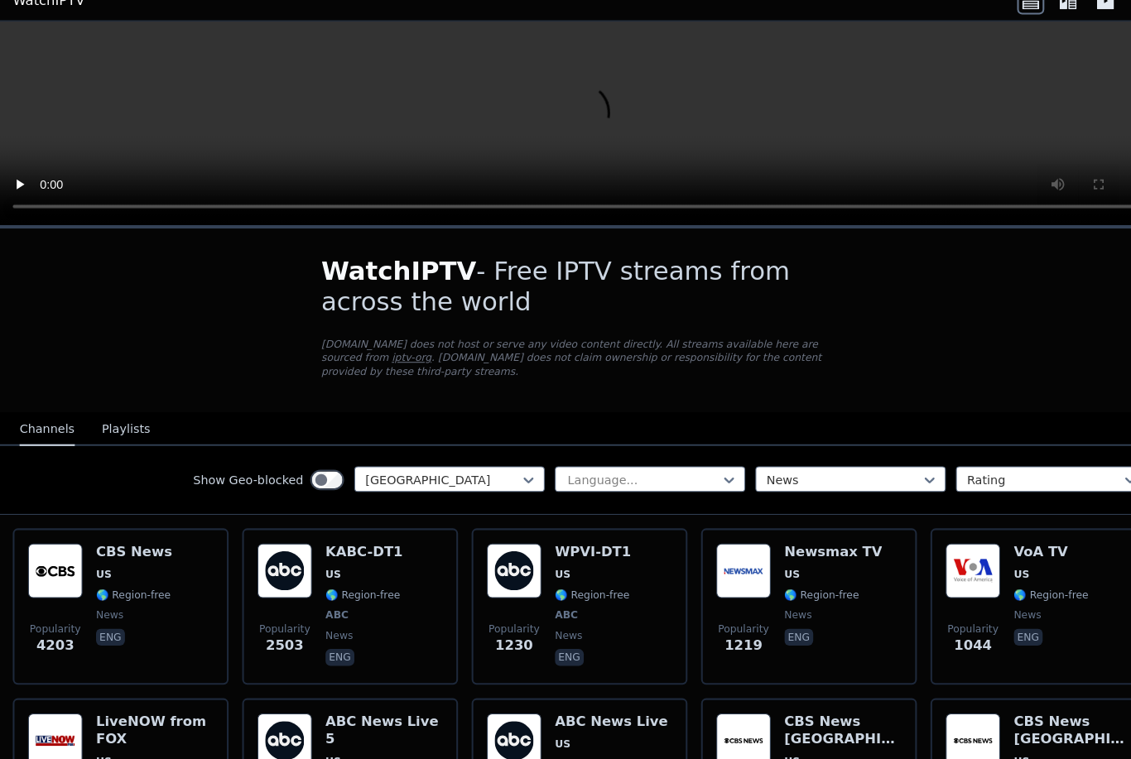
scroll to position [0, 0]
click at [585, 127] on video at bounding box center [565, 139] width 1131 height 199
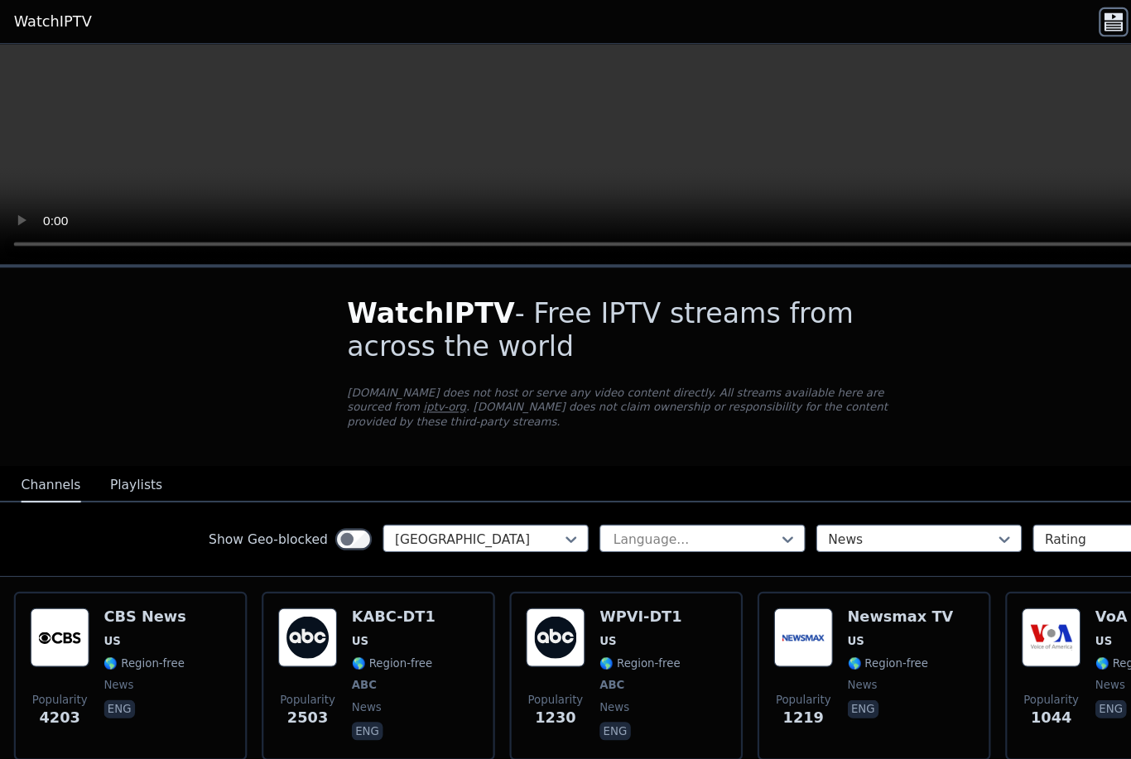
click at [129, 443] on button "Playlists" at bounding box center [123, 437] width 47 height 31
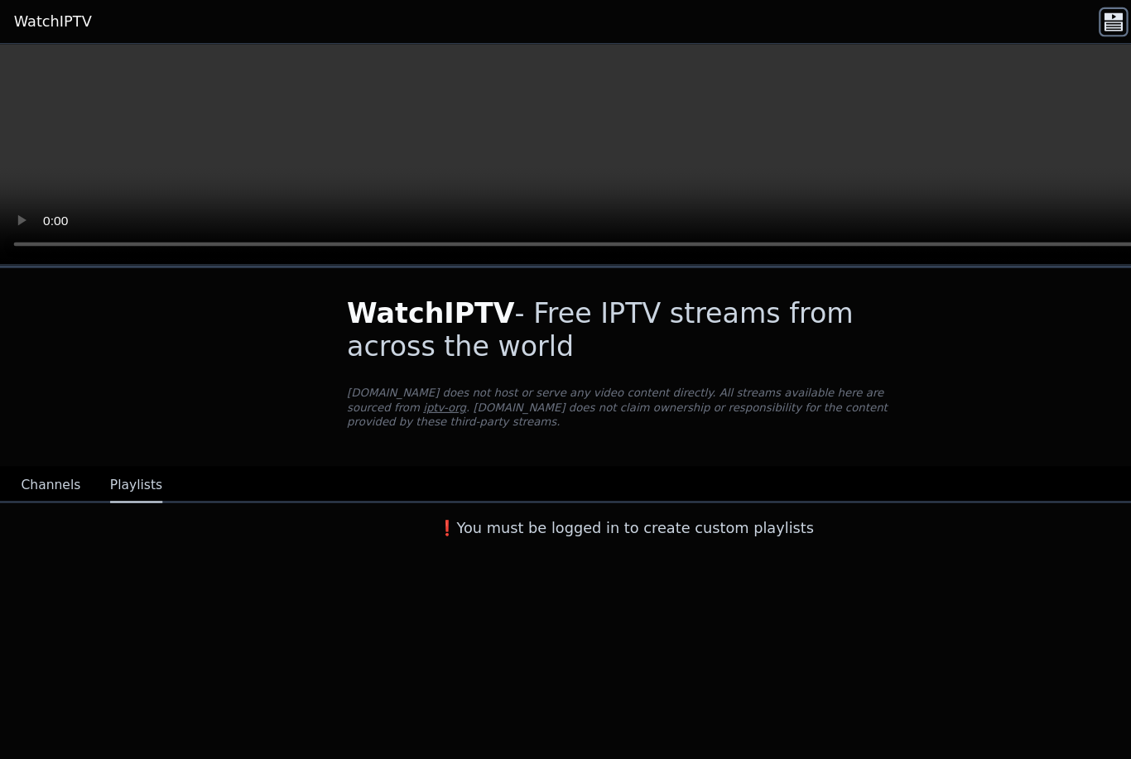
click at [52, 435] on button "Channels" at bounding box center [47, 437] width 54 height 31
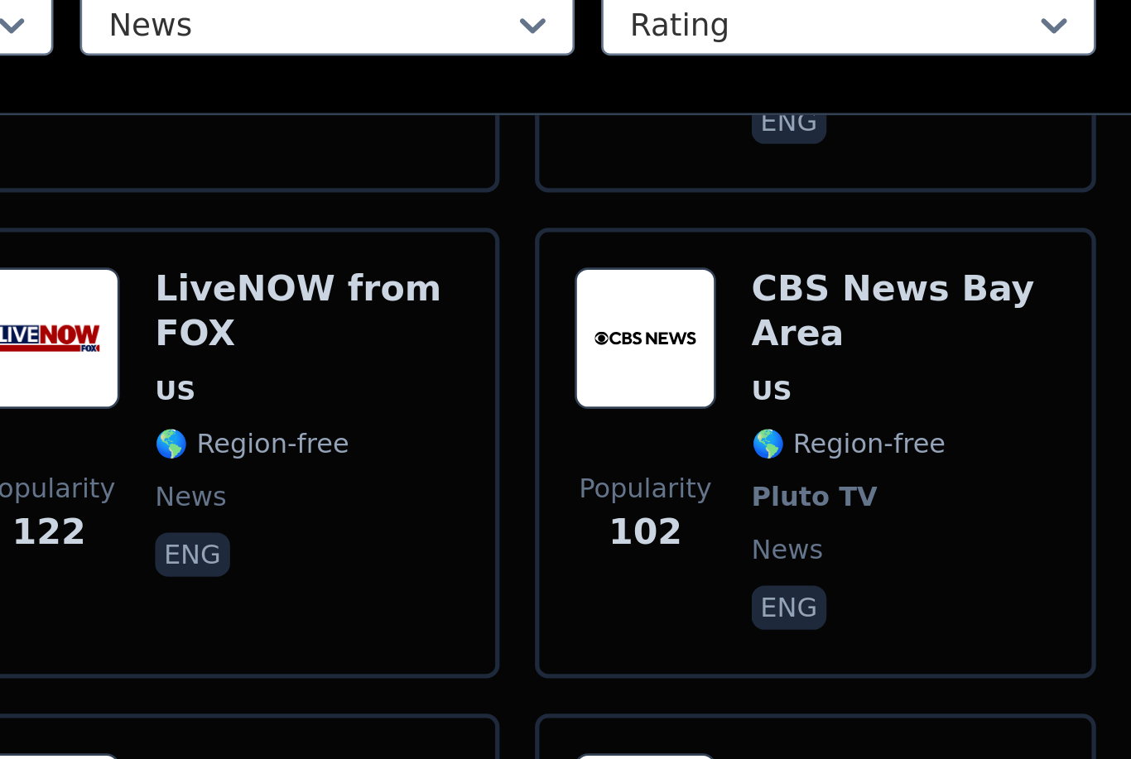
scroll to position [868, 0]
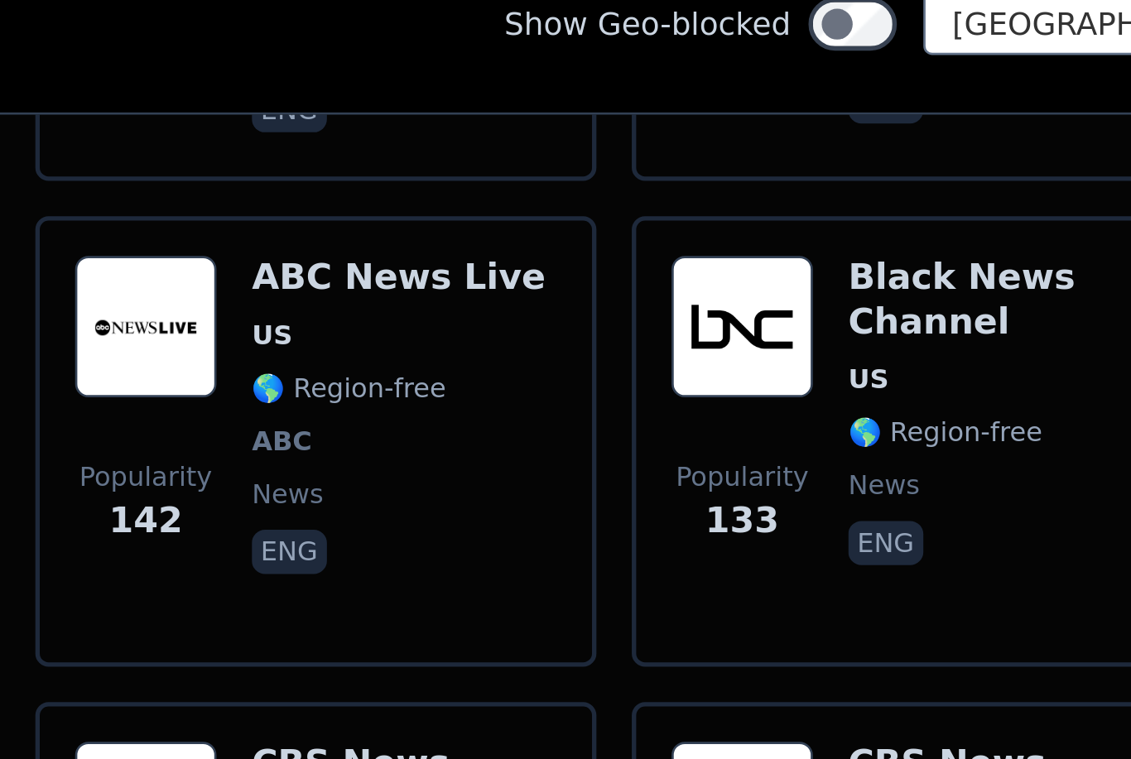
click at [195, 392] on div "Popularity 142 ABC News Live US 🌎 Region-free ABC news eng" at bounding box center [118, 461] width 180 height 139
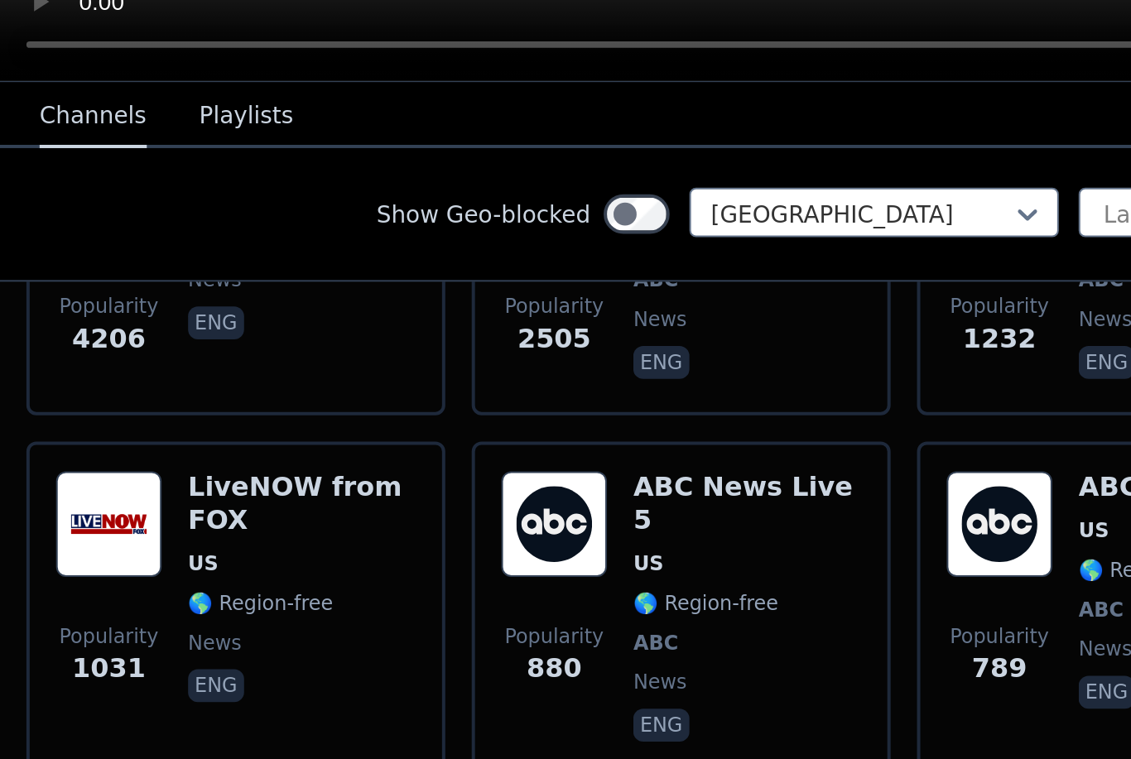
scroll to position [281, 0]
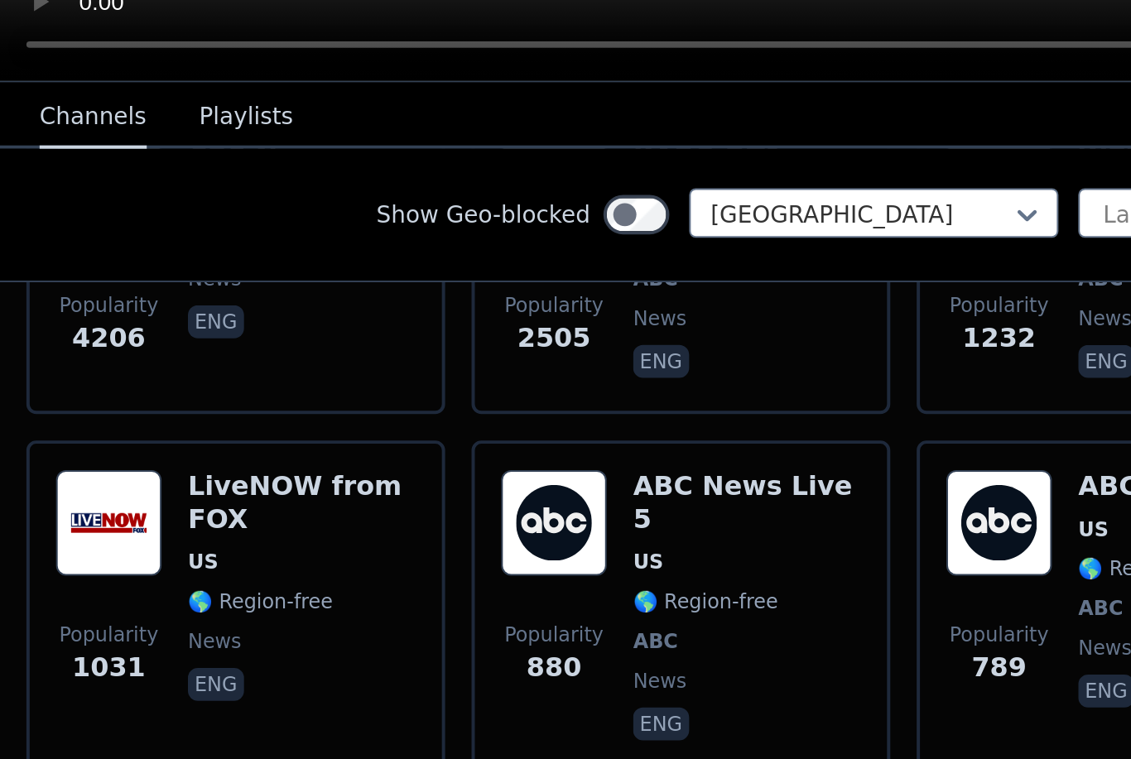
click at [516, 358] on span "1232" at bounding box center [501, 368] width 37 height 20
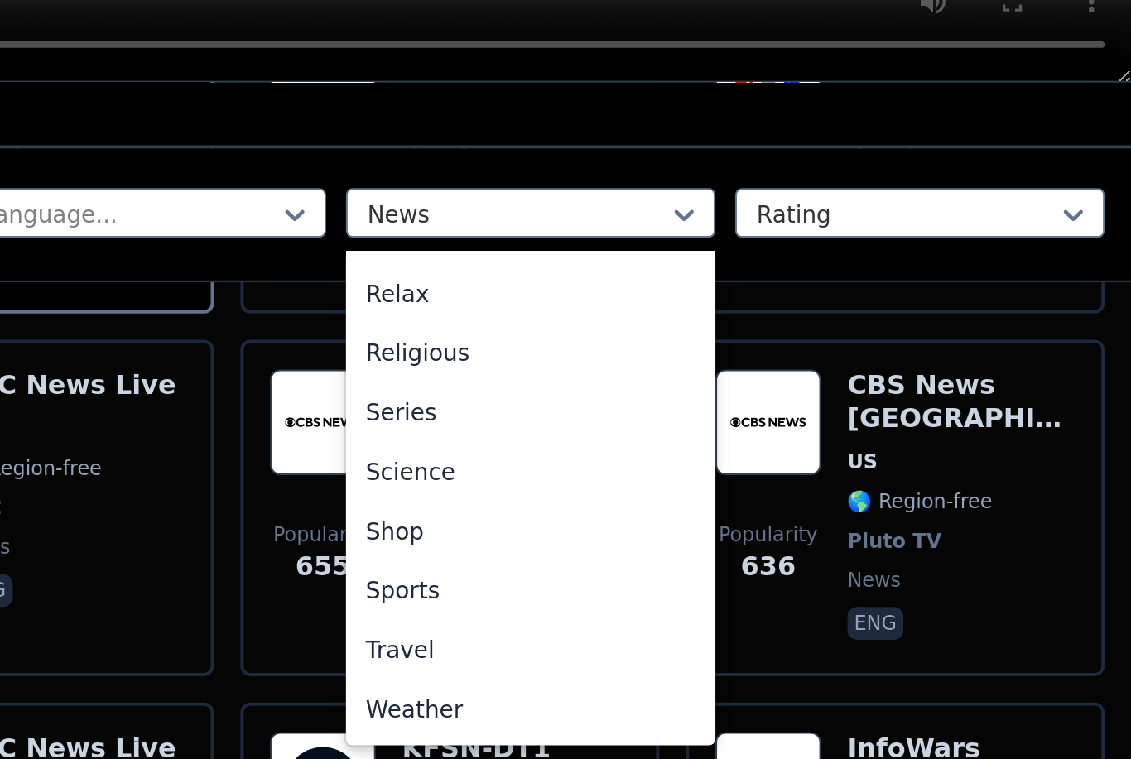
scroll to position [334, 0]
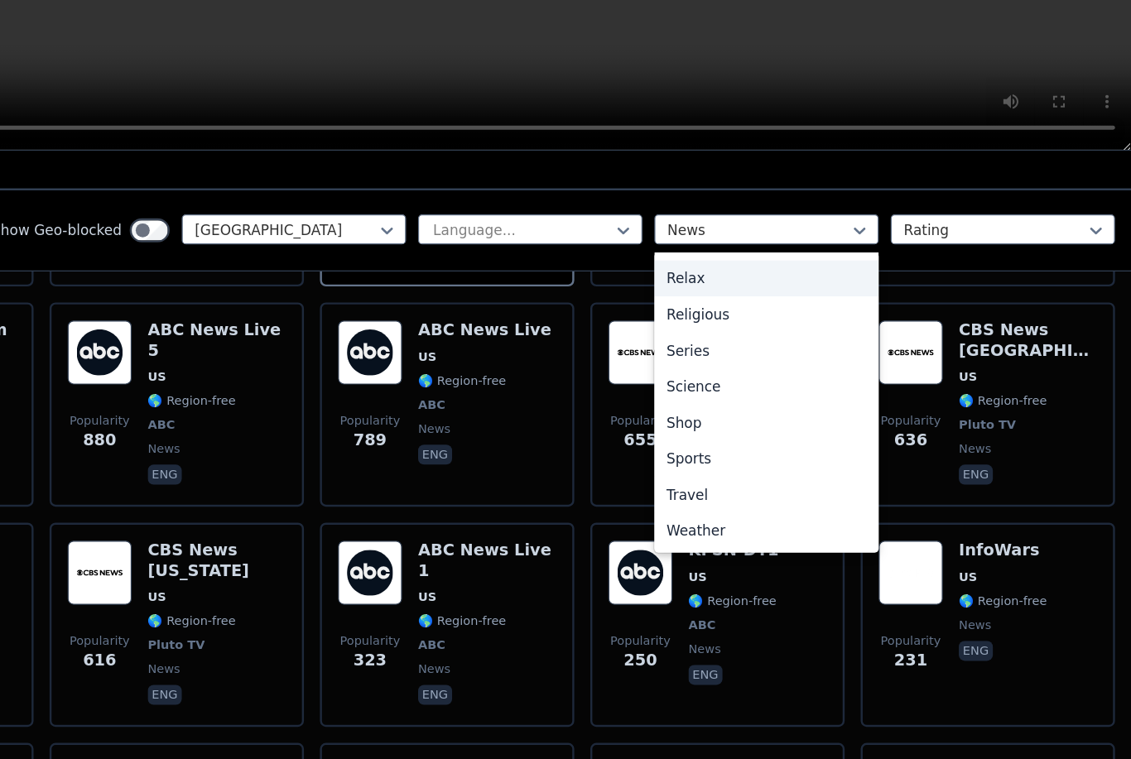
click at [737, 330] on div "Relax" at bounding box center [829, 345] width 185 height 30
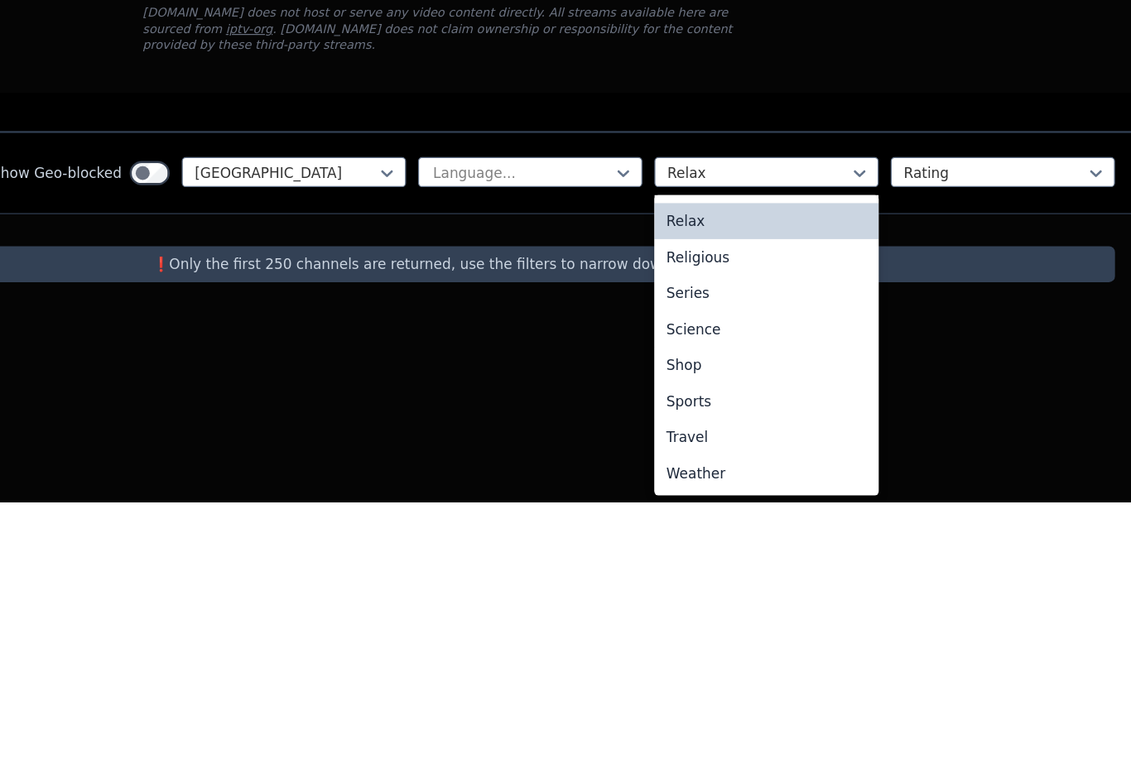
scroll to position [563, 0]
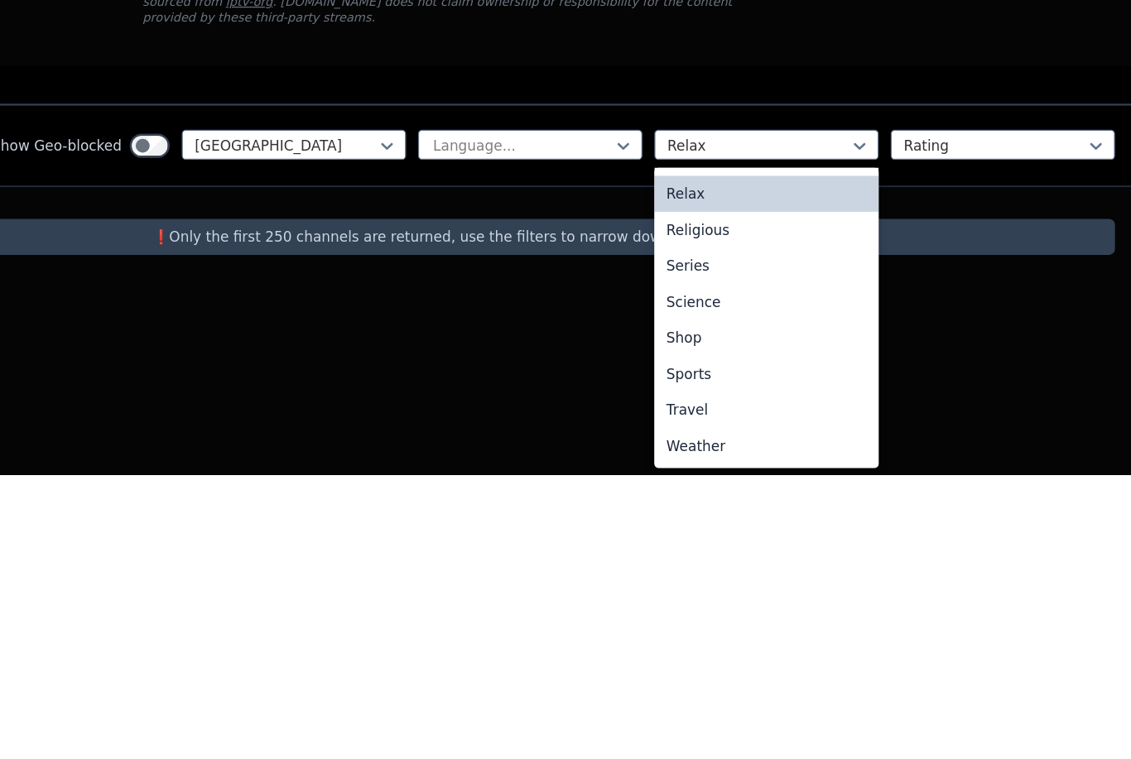
click at [737, 571] on div "Series" at bounding box center [829, 586] width 185 height 30
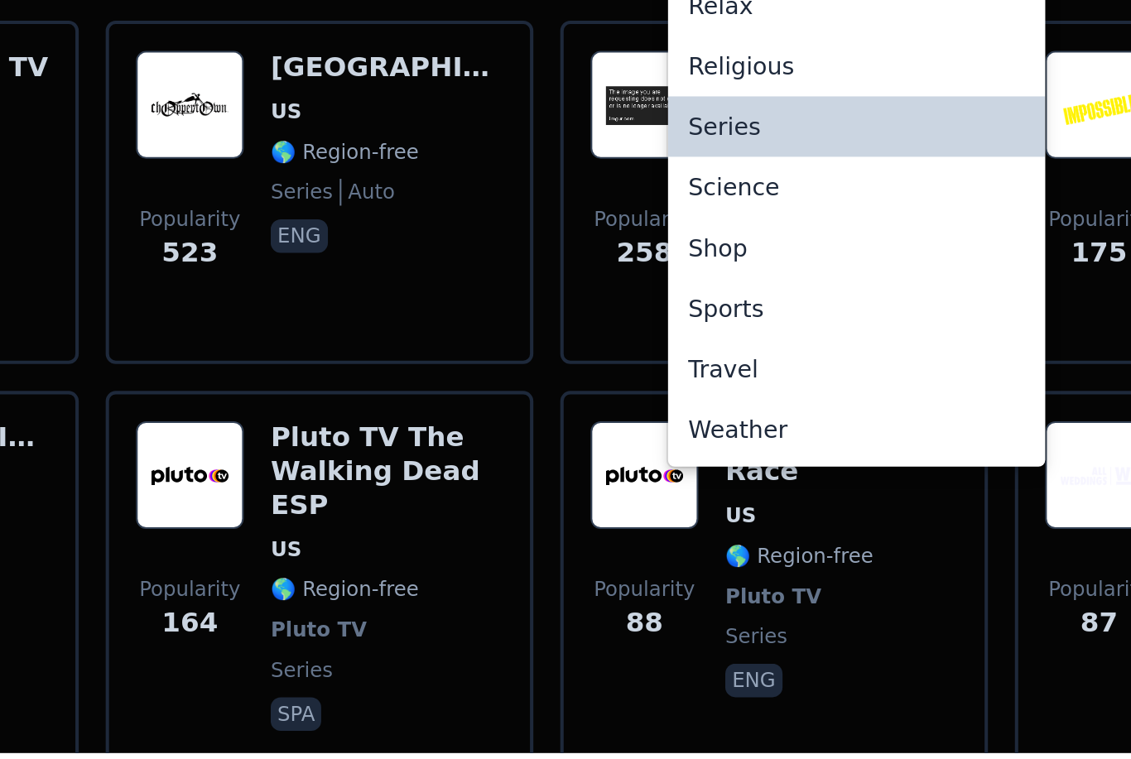
scroll to position [136, 0]
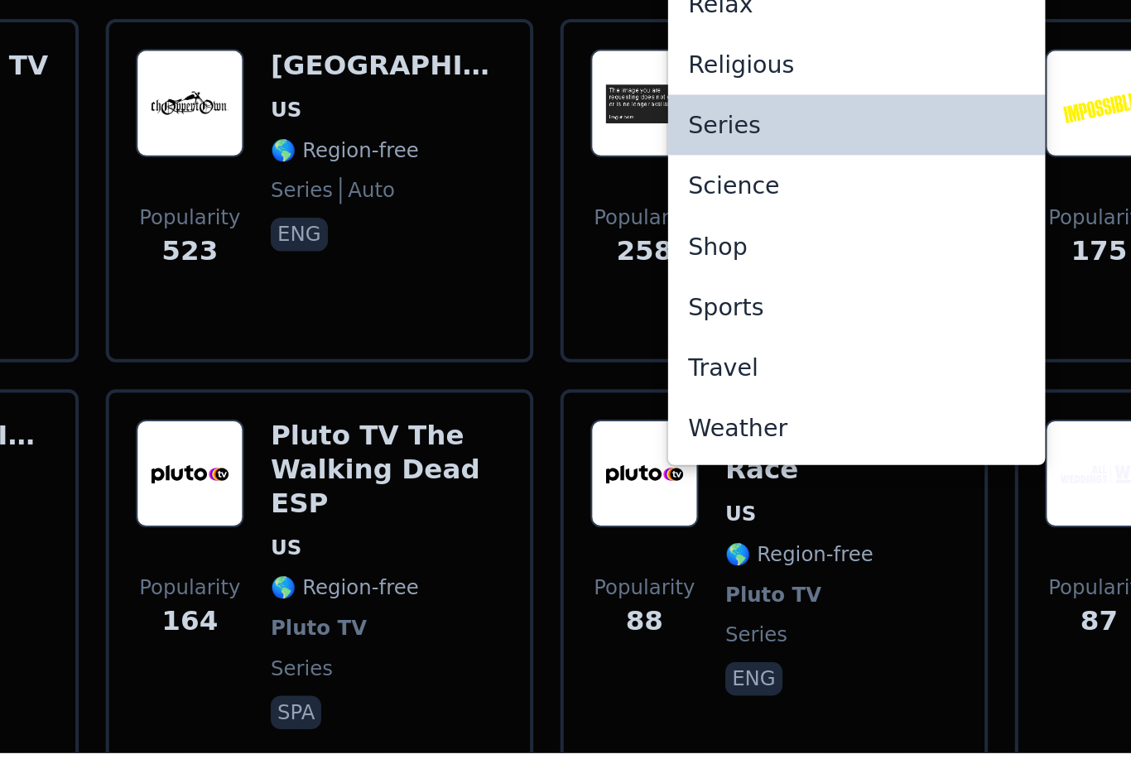
click at [737, 525] on div "Sports" at bounding box center [829, 540] width 185 height 30
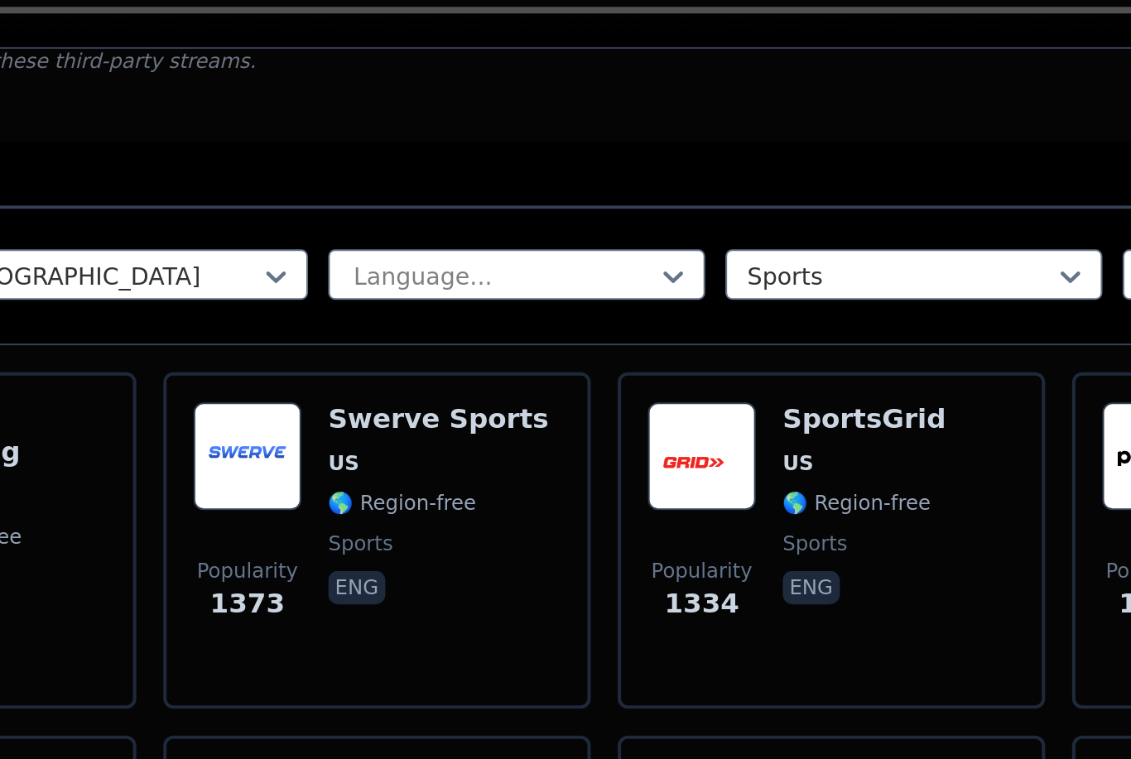
click at [765, 413] on div "SportsGrid US 🌎 Region-free sports eng" at bounding box center [805, 481] width 80 height 136
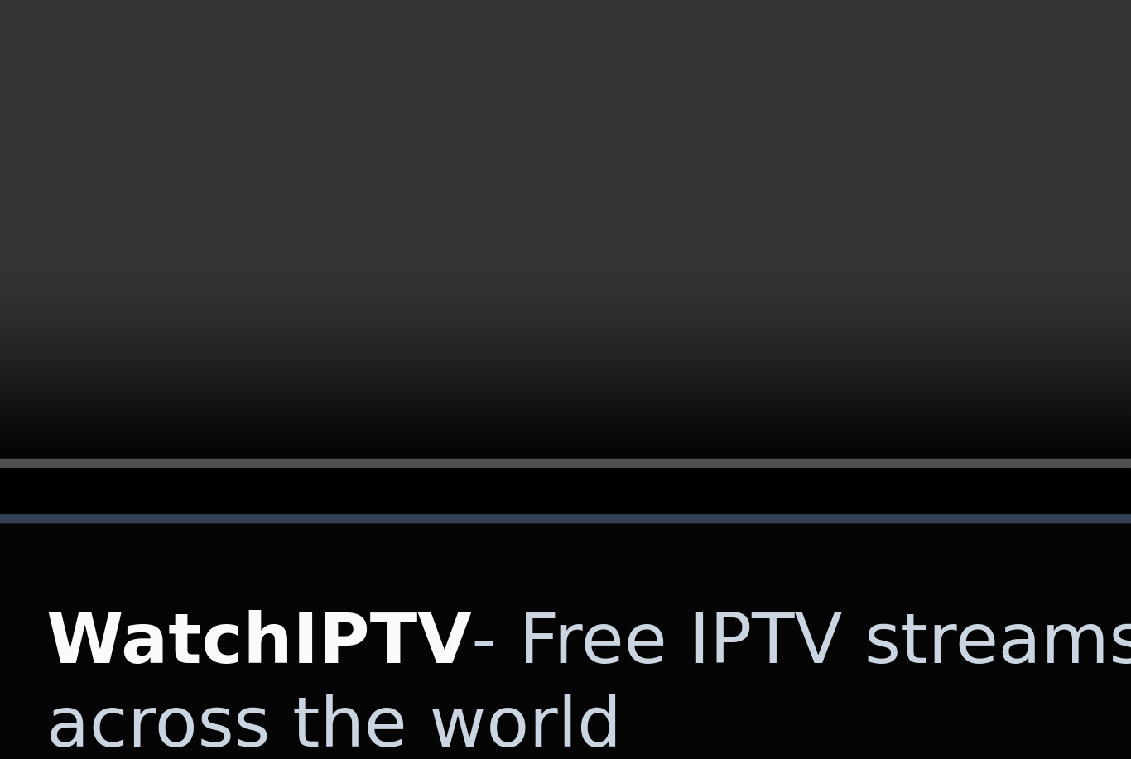
click at [322, 97] on video at bounding box center [565, 139] width 1131 height 199
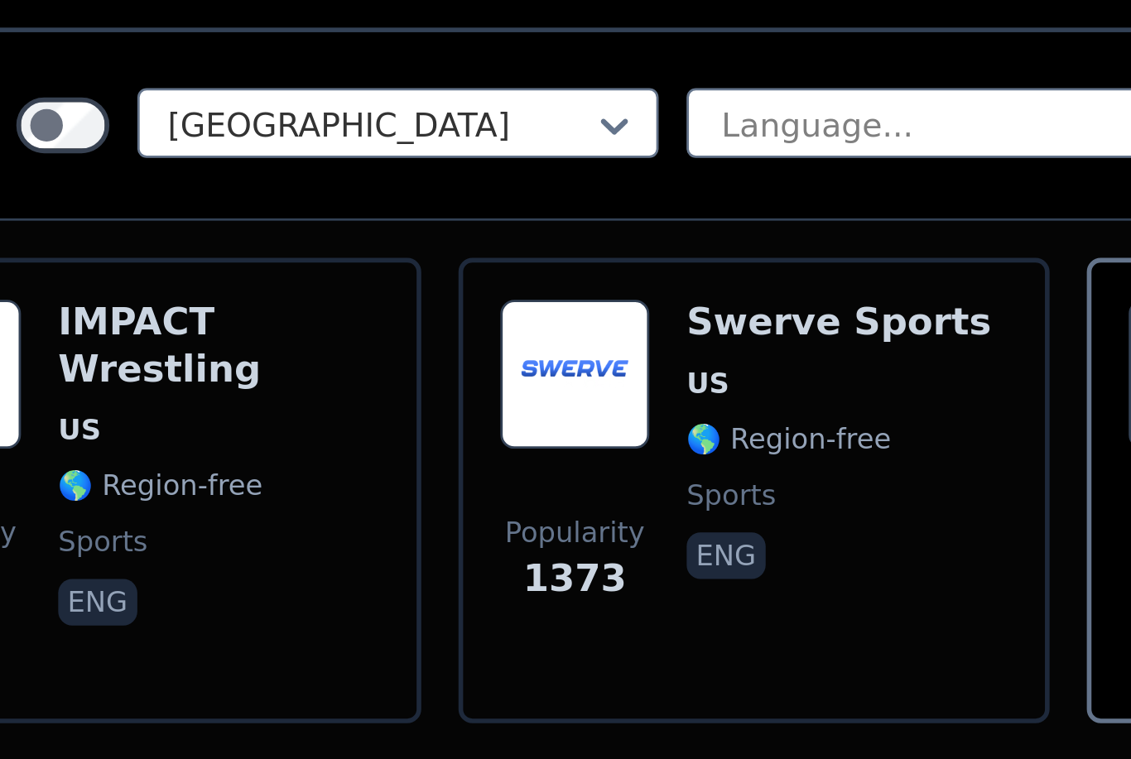
scroll to position [74, 0]
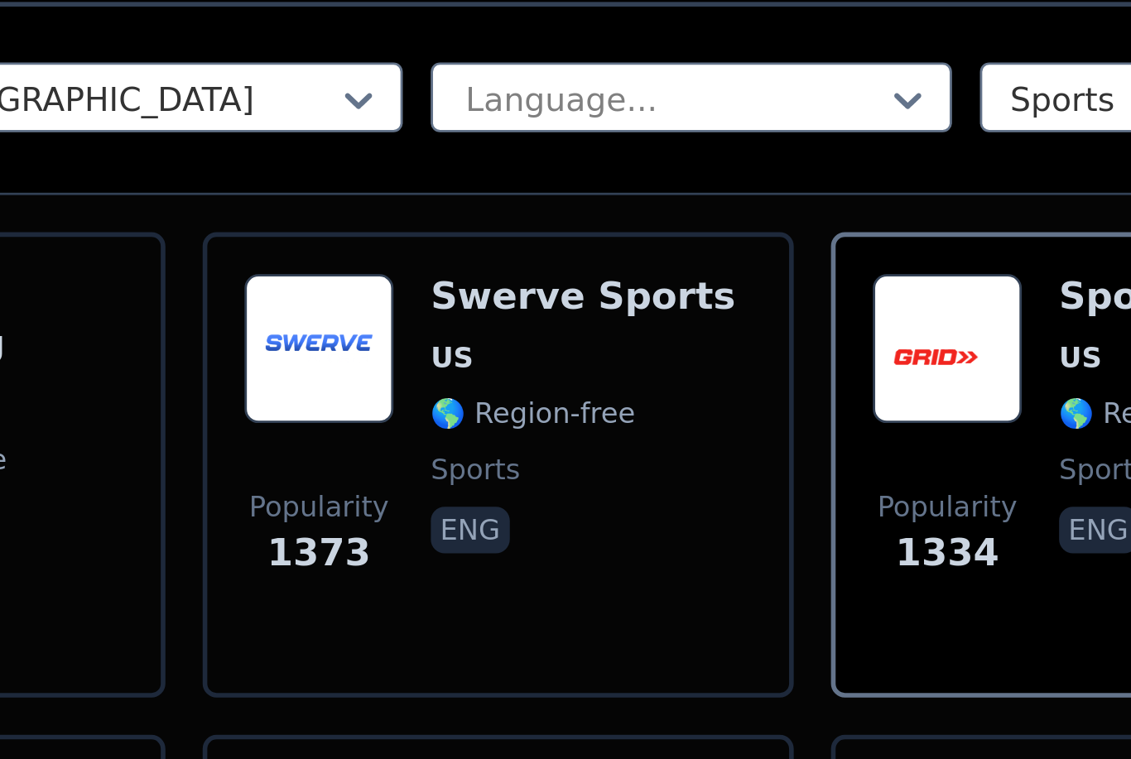
click at [475, 474] on div "Popularity 1373 Swerve Sports US 🌎 Region-free sports eng" at bounding box center [565, 542] width 180 height 136
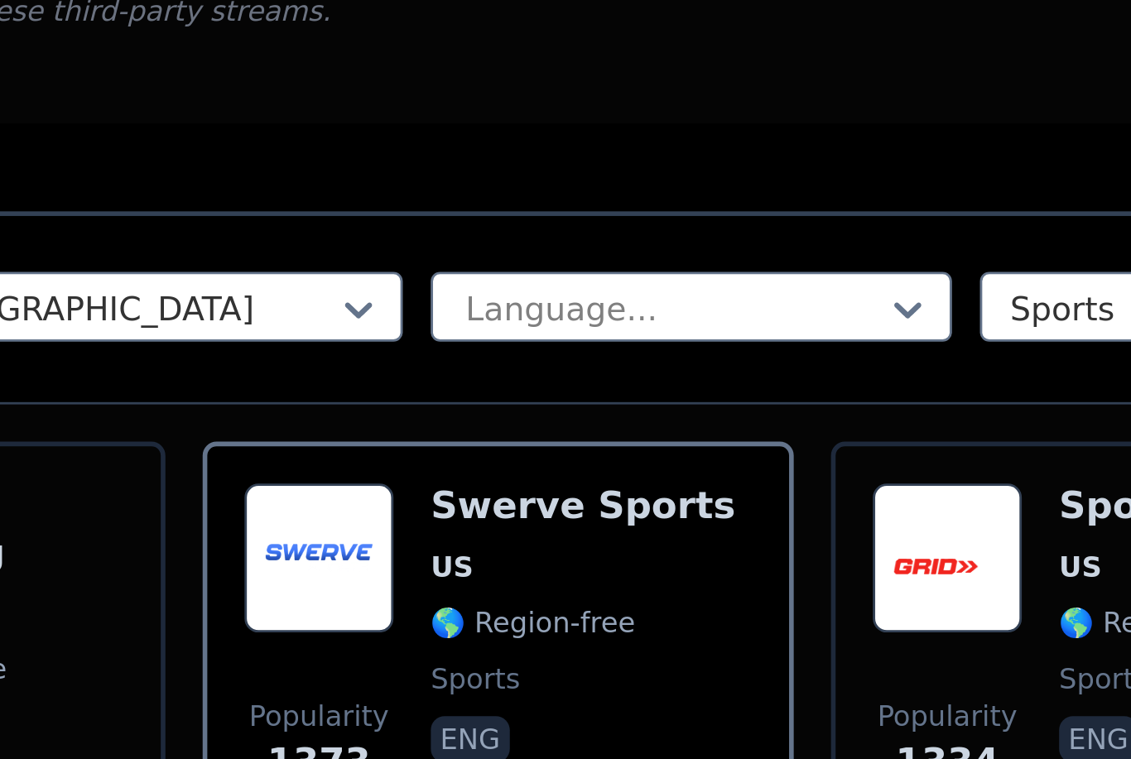
scroll to position [0, 0]
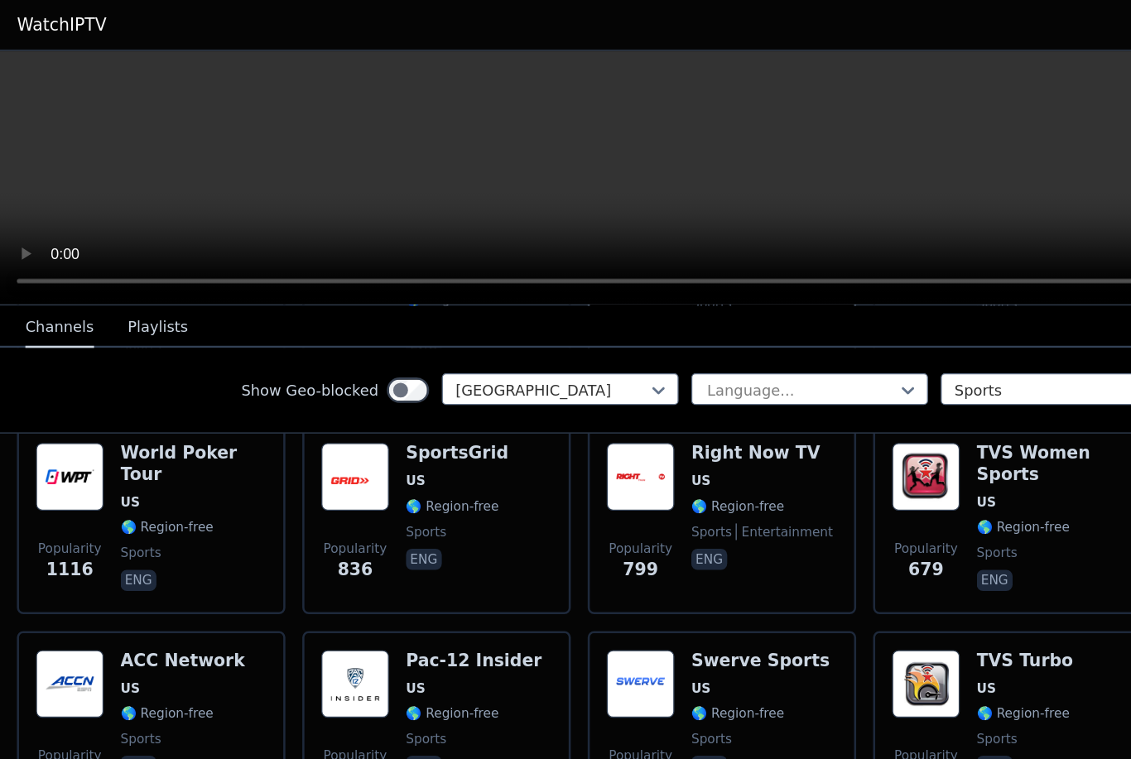
click at [709, 234] on video at bounding box center [565, 139] width 1131 height 199
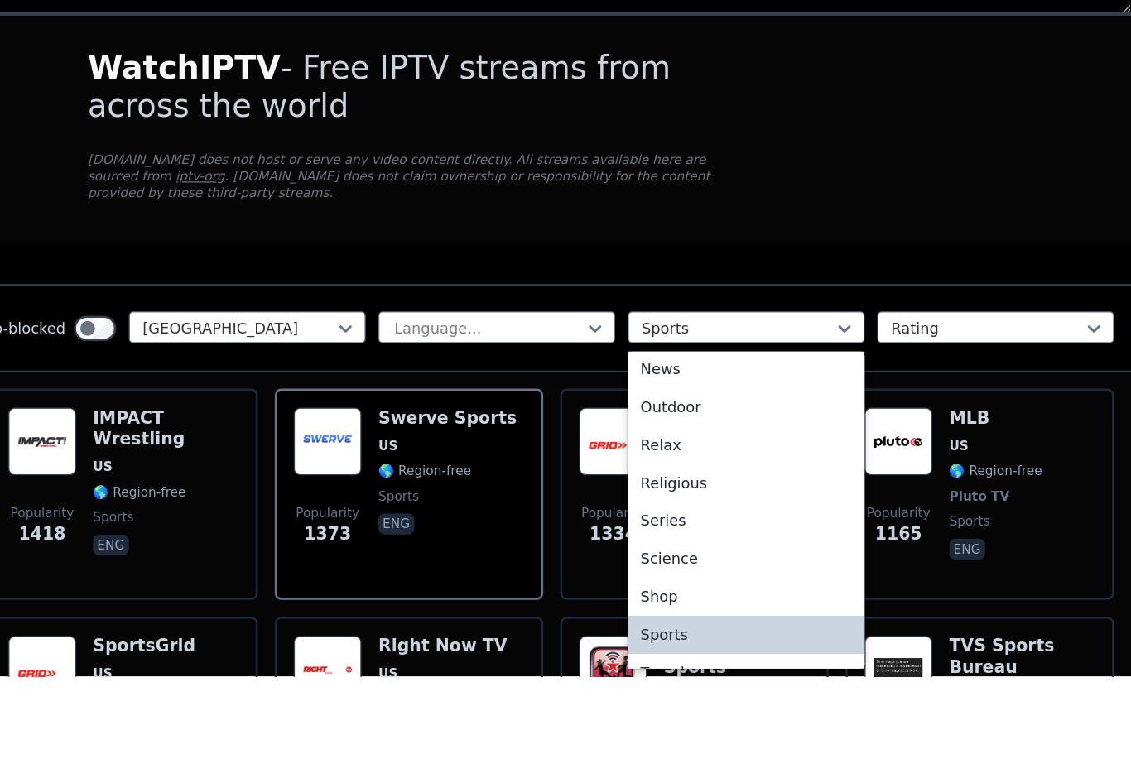
scroll to position [511, 0]
click at [737, 504] on div "News" at bounding box center [829, 519] width 185 height 30
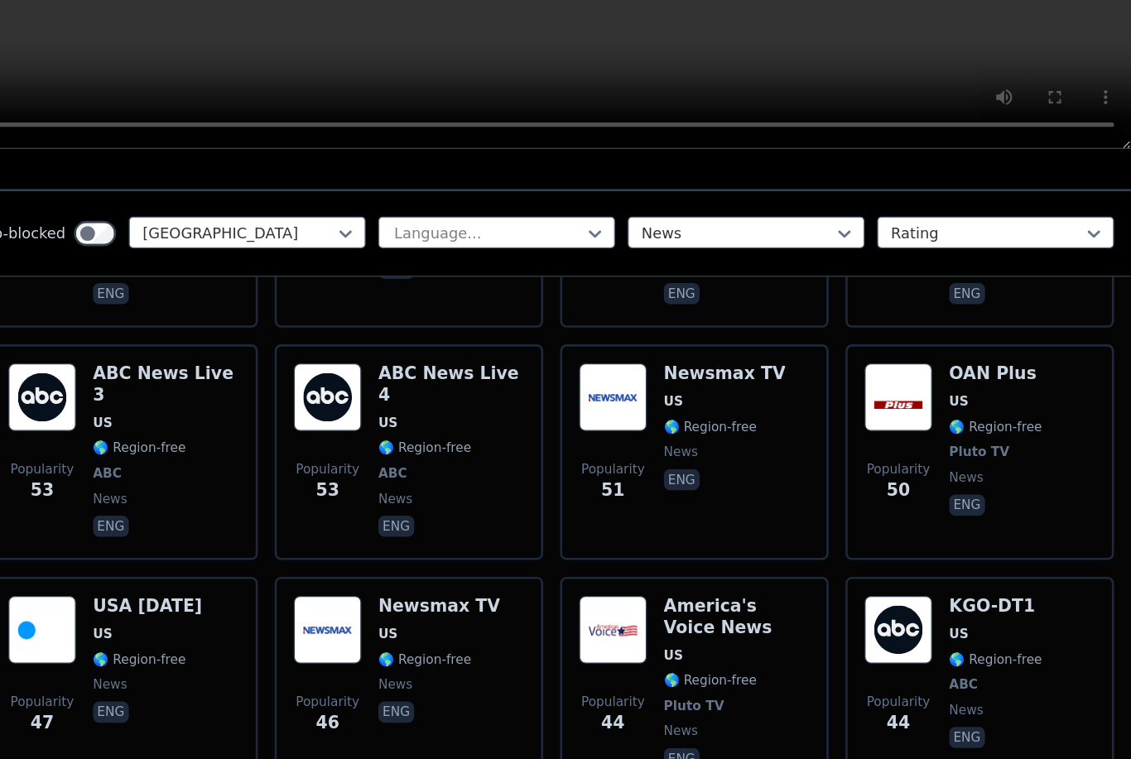
scroll to position [1215, 0]
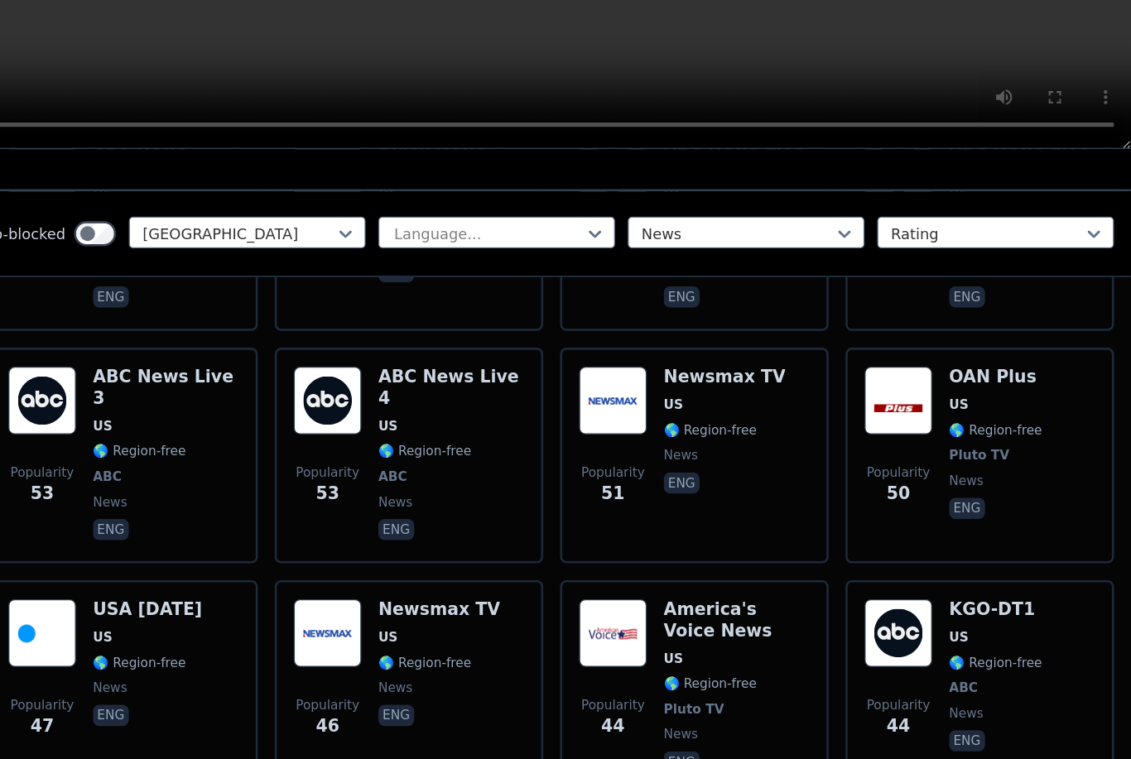
click at [237, 395] on div "Popularity 53 ABC News Live 3 US 🌎 Region-free ABC news eng" at bounding box center [342, 479] width 210 height 169
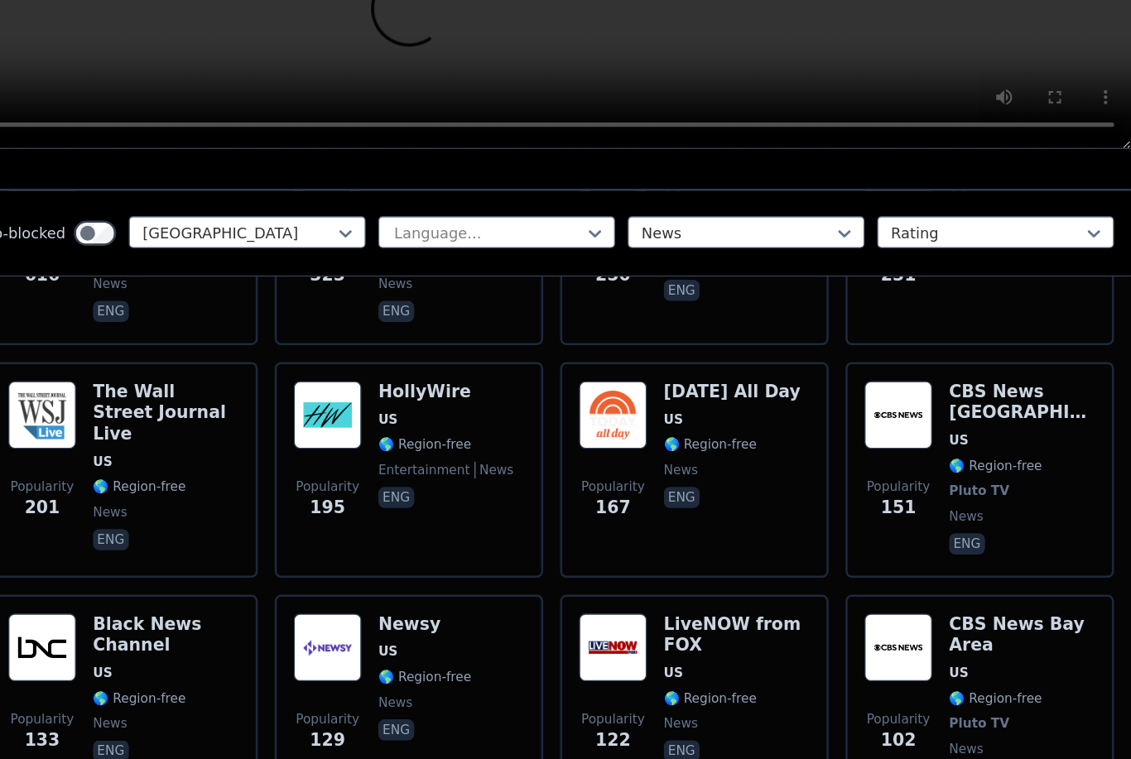
scroll to position [489, 0]
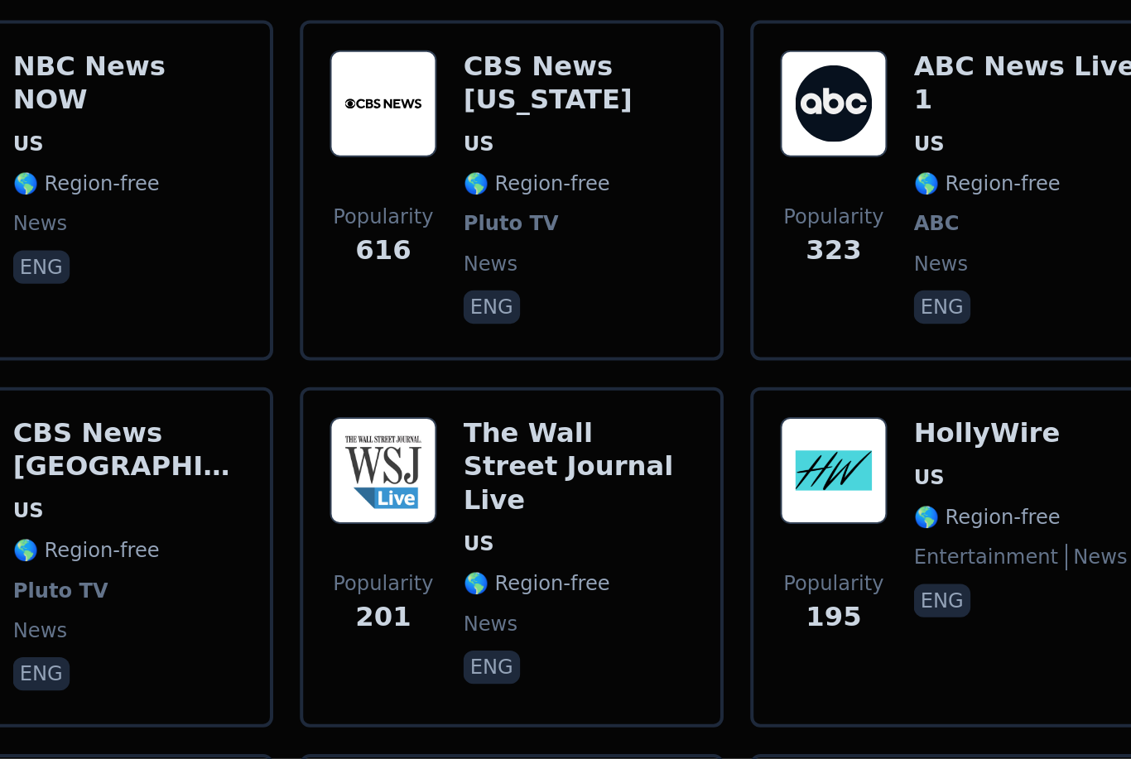
click at [475, 407] on div "Popularity 323 ABC News Live 1 US 🌎 Region-free ABC news eng" at bounding box center [565, 476] width 180 height 139
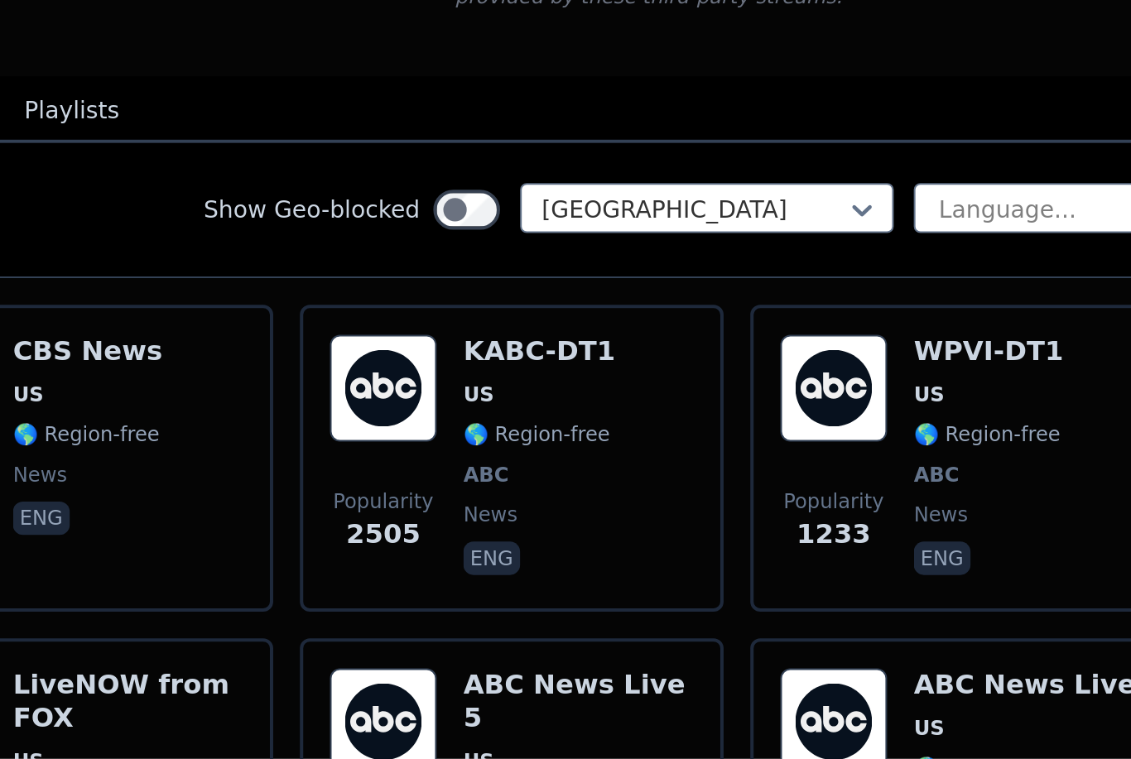
scroll to position [0, 0]
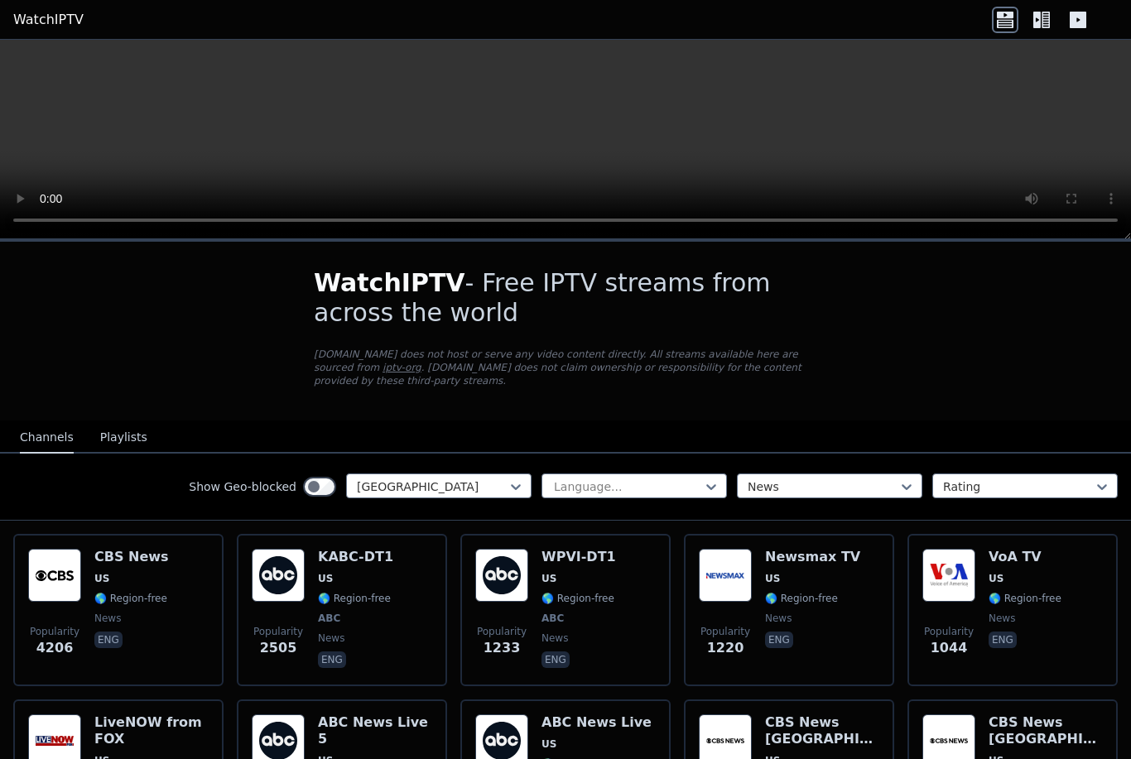
click at [539, 582] on div "Popularity 1233 WPVI-DT1 US 🌎 Region-free ABC news eng" at bounding box center [565, 610] width 180 height 122
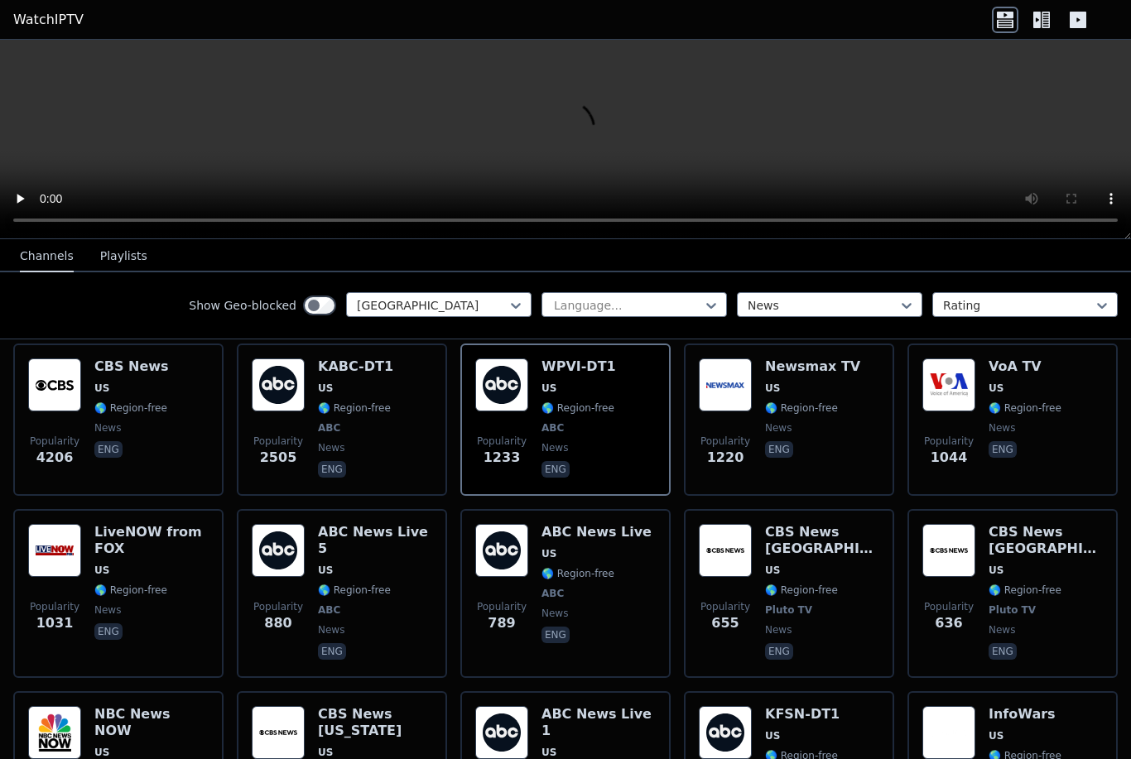
scroll to position [252, 0]
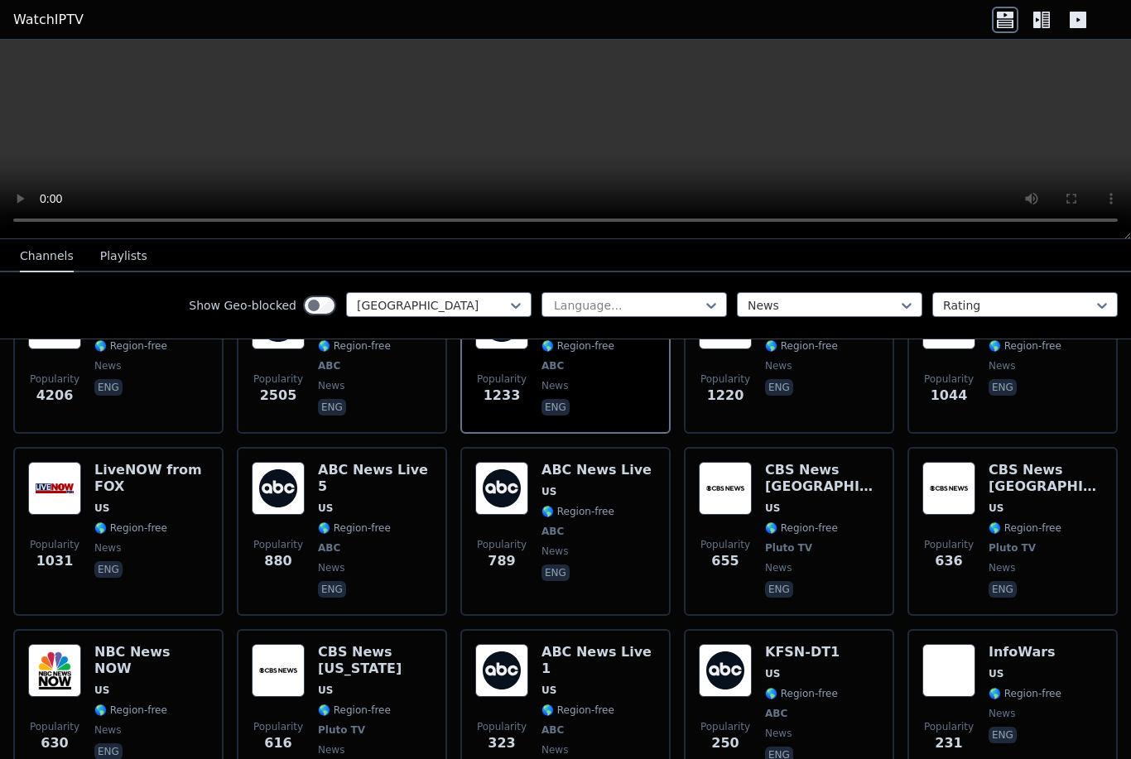
click at [592, 523] on div "ABC News Live US 🌎 Region-free ABC news eng" at bounding box center [596, 531] width 110 height 139
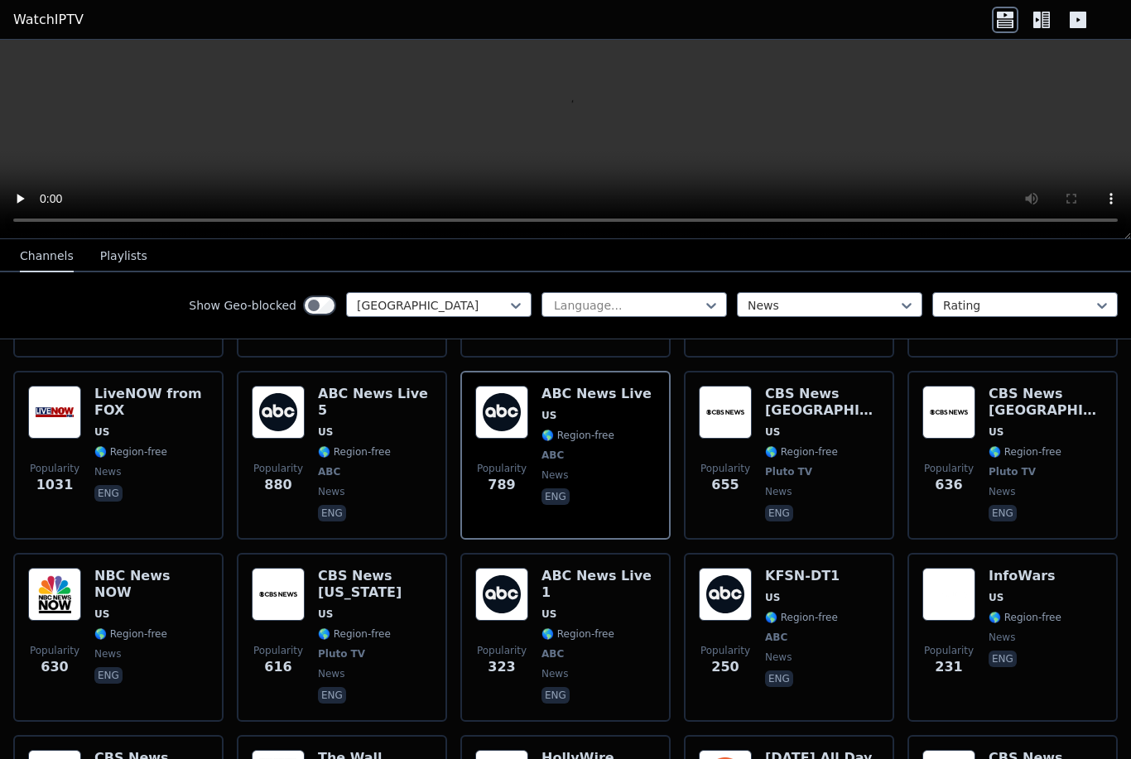
scroll to position [337, 0]
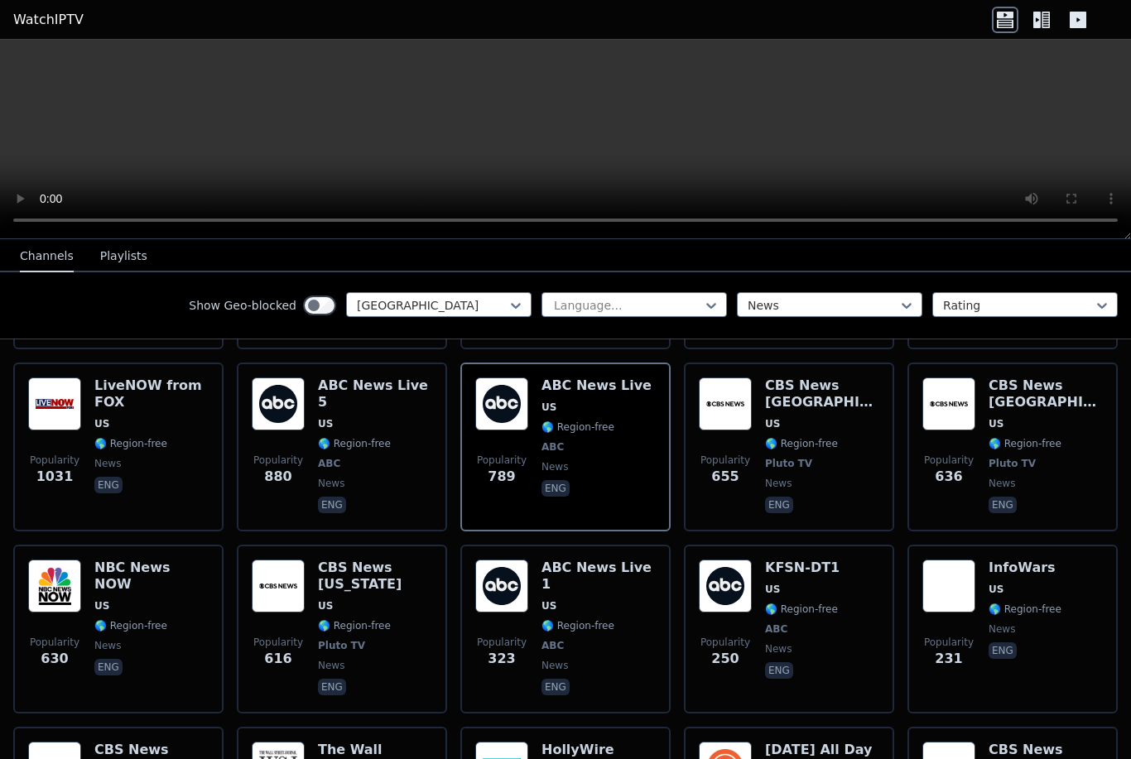
click at [400, 437] on span "🌎 Region-free" at bounding box center [375, 443] width 114 height 13
click at [603, 659] on span "news" at bounding box center [598, 665] width 114 height 13
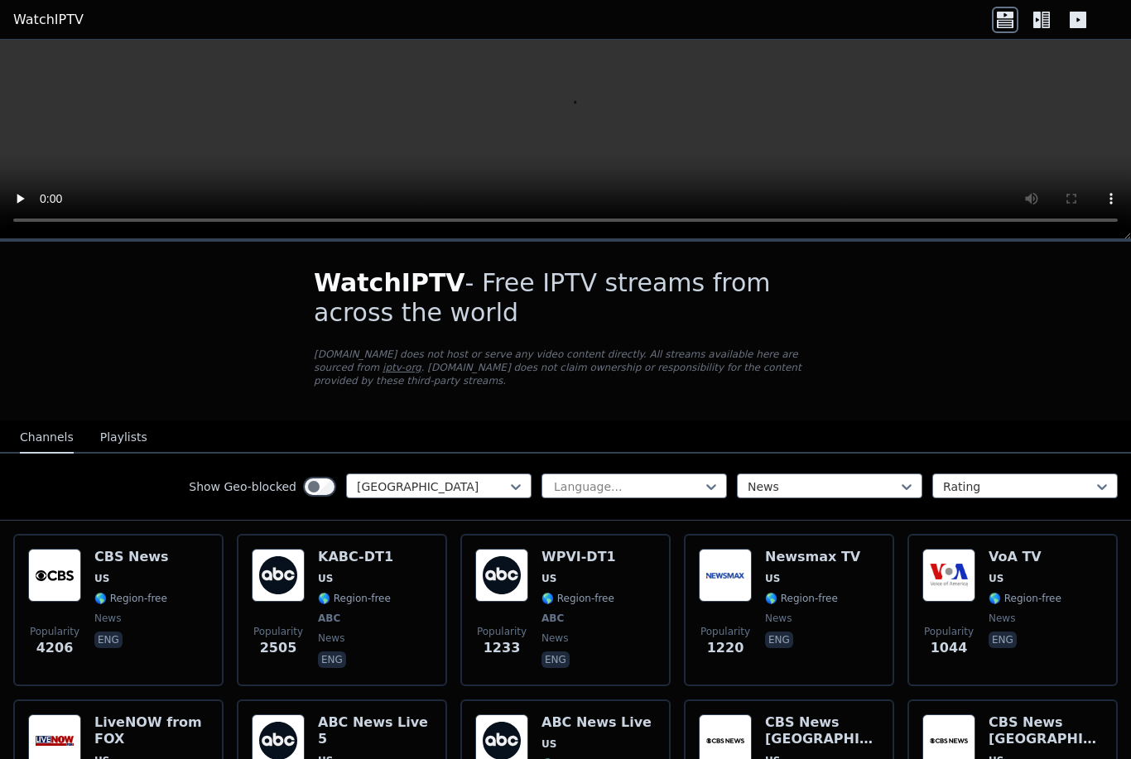
scroll to position [0, 0]
click at [997, 28] on icon at bounding box center [1005, 20] width 26 height 26
click at [1041, 26] on icon at bounding box center [1041, 20] width 26 height 26
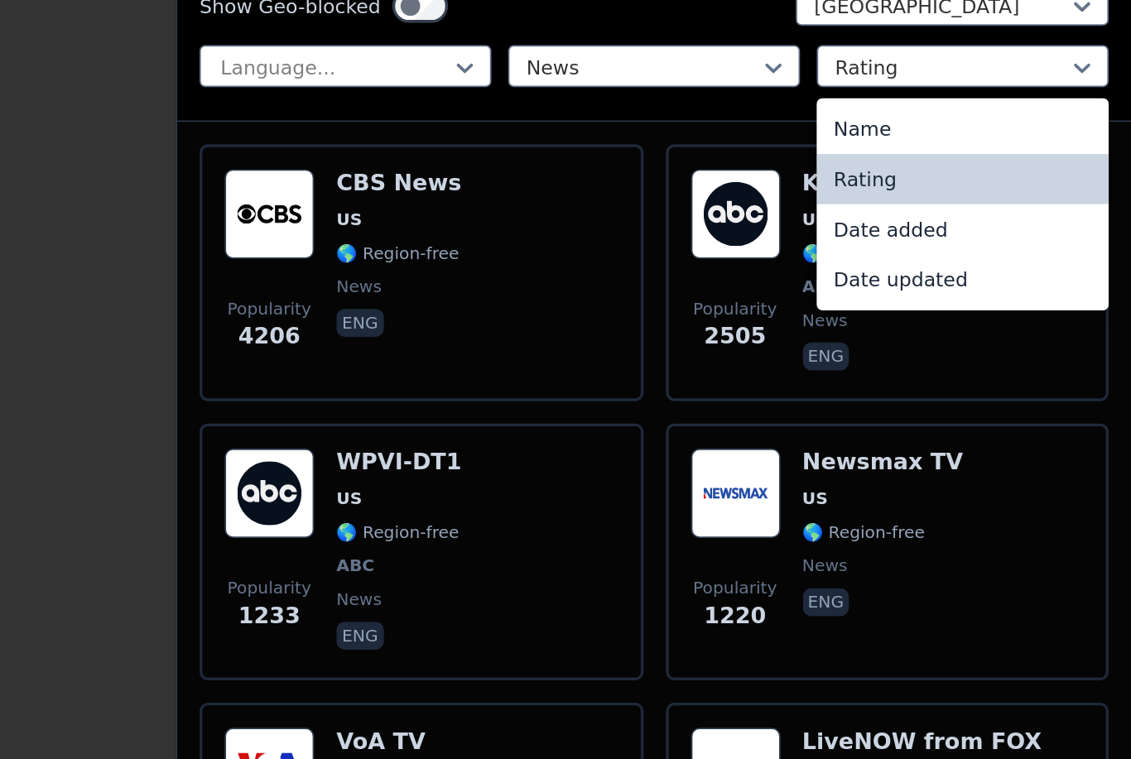
scroll to position [80, 0]
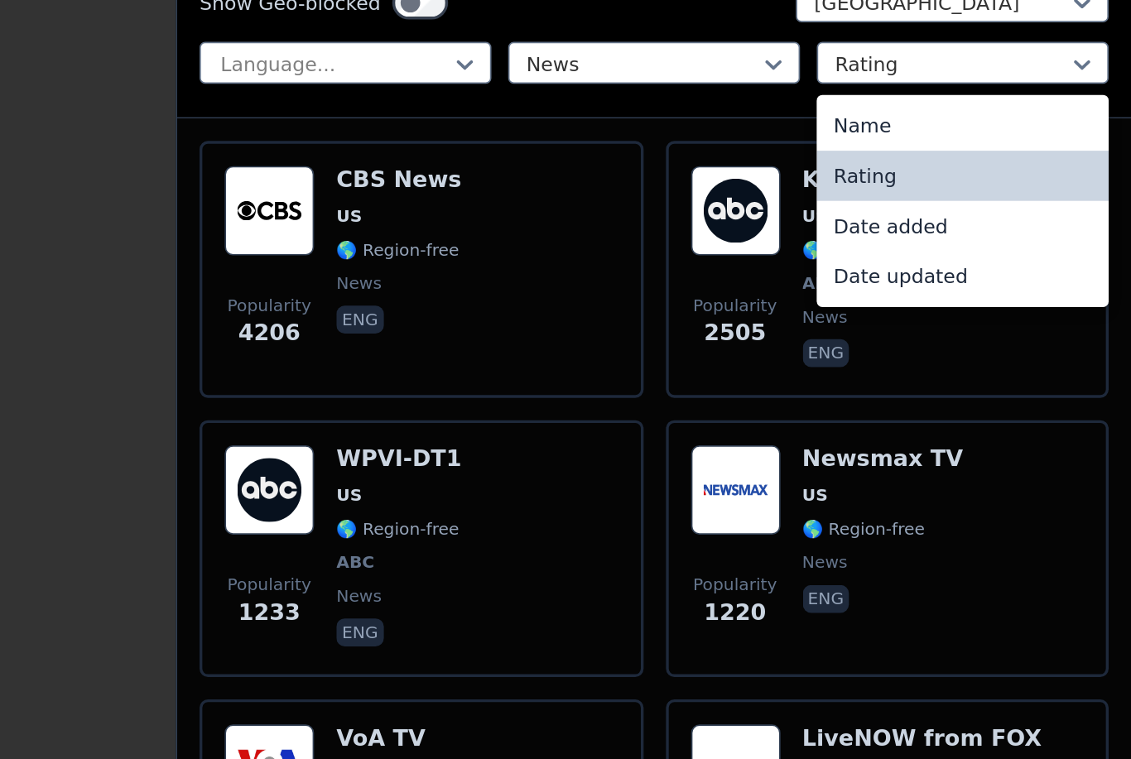
click at [944, 324] on div "Date added" at bounding box center [1030, 339] width 173 height 30
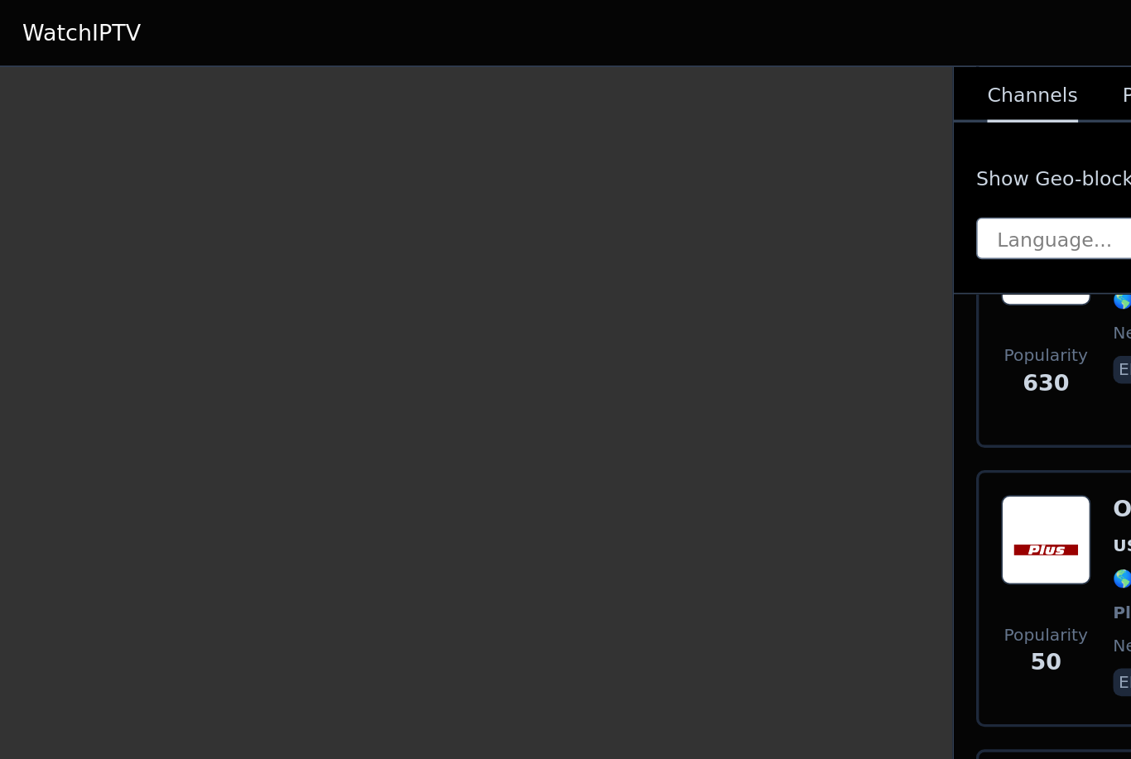
scroll to position [434, 0]
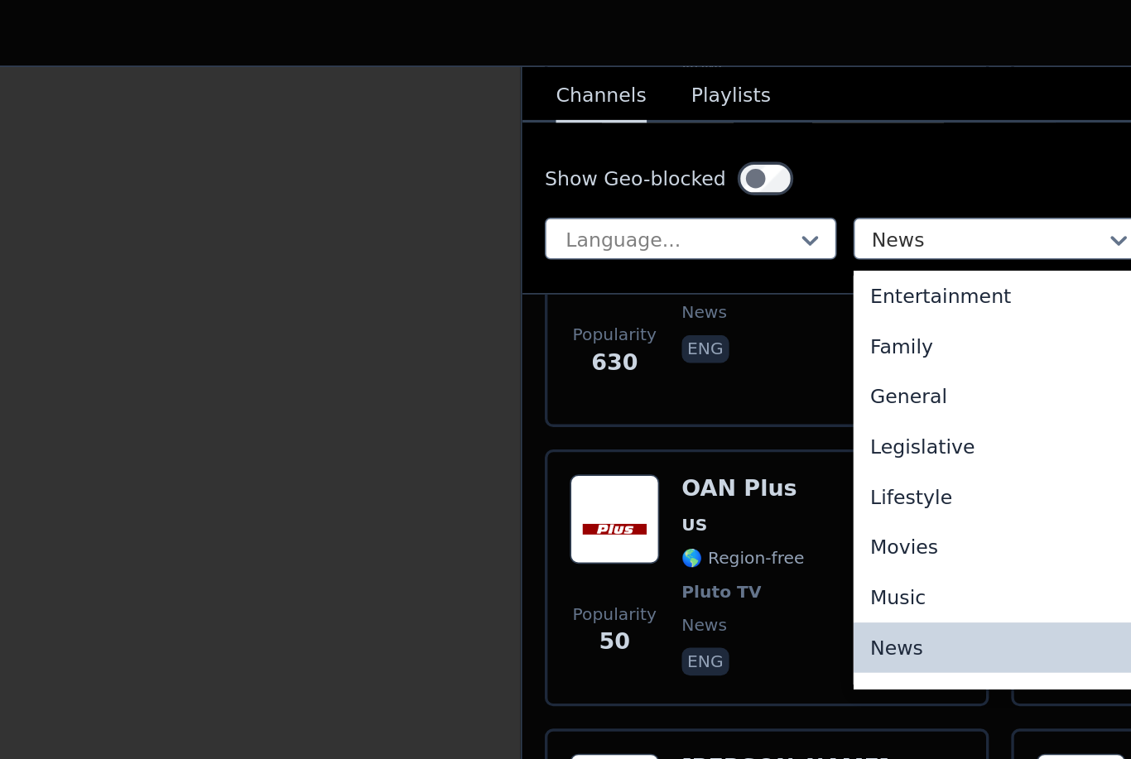
click at [665, 69] on button "Playlists" at bounding box center [688, 56] width 47 height 31
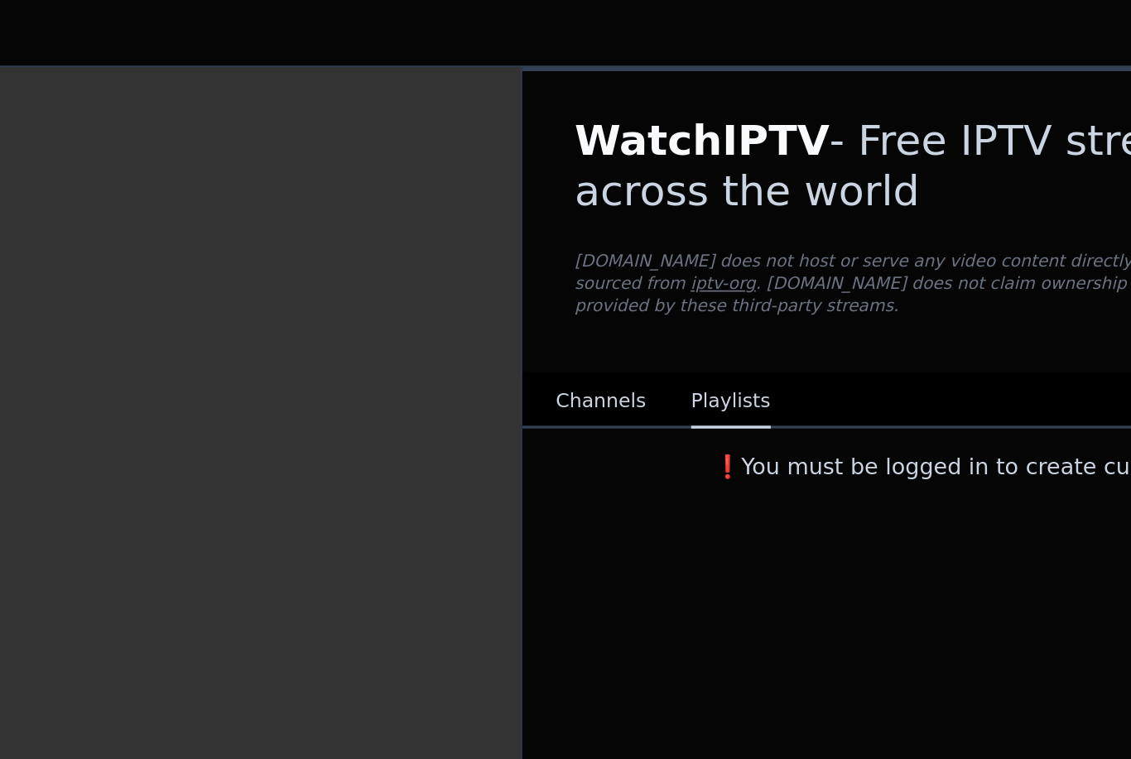
click at [585, 243] on button "Channels" at bounding box center [612, 238] width 54 height 31
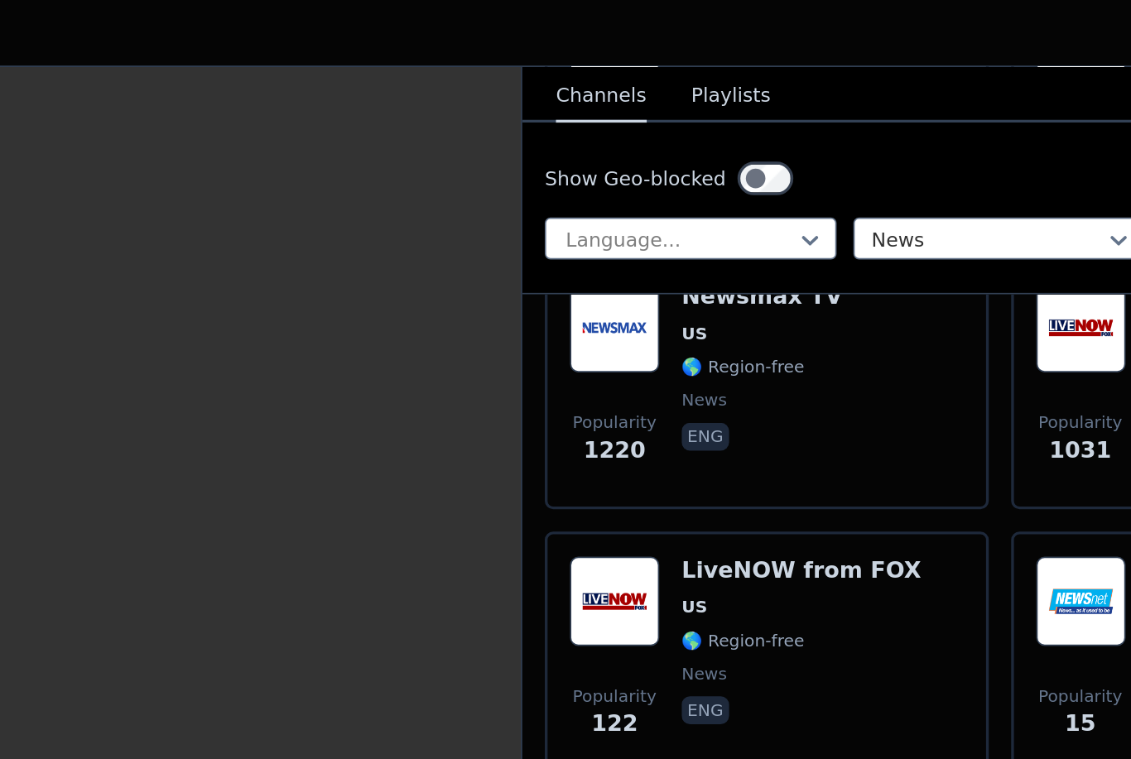
scroll to position [1549, 0]
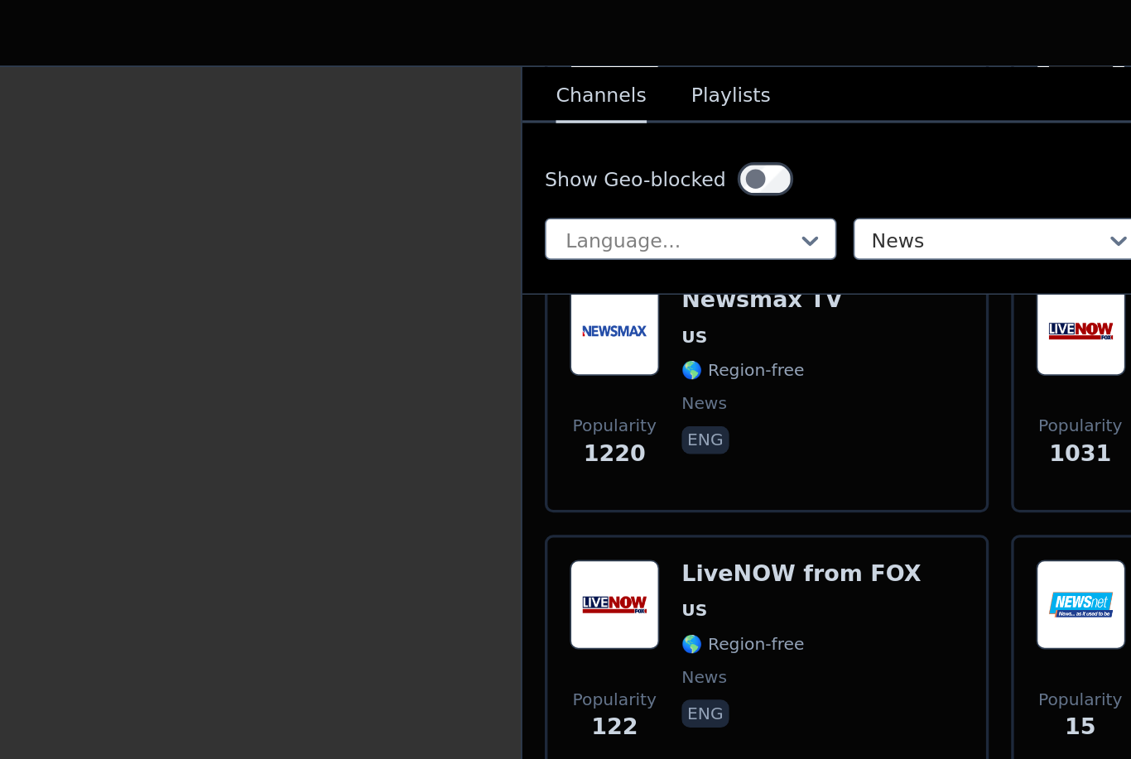
click at [593, 200] on div "Popularity 1220 Newsmax TV US 🌎 Region-free news eng" at bounding box center [709, 229] width 233 height 119
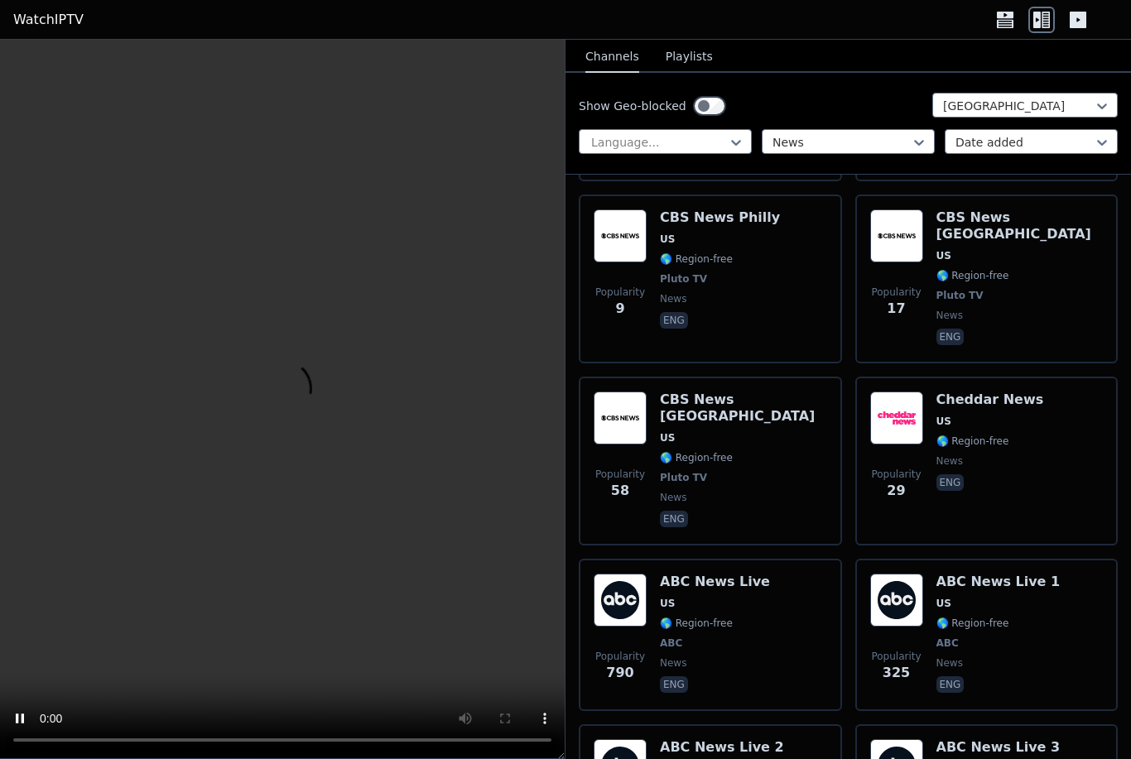
scroll to position [4577, 0]
click at [913, 574] on img at bounding box center [896, 600] width 53 height 53
click at [711, 617] on span "🌎 Region-free" at bounding box center [696, 623] width 73 height 13
click at [768, 758] on span "US" at bounding box center [722, 769] width 124 height 13
click at [919, 740] on img at bounding box center [896, 766] width 53 height 53
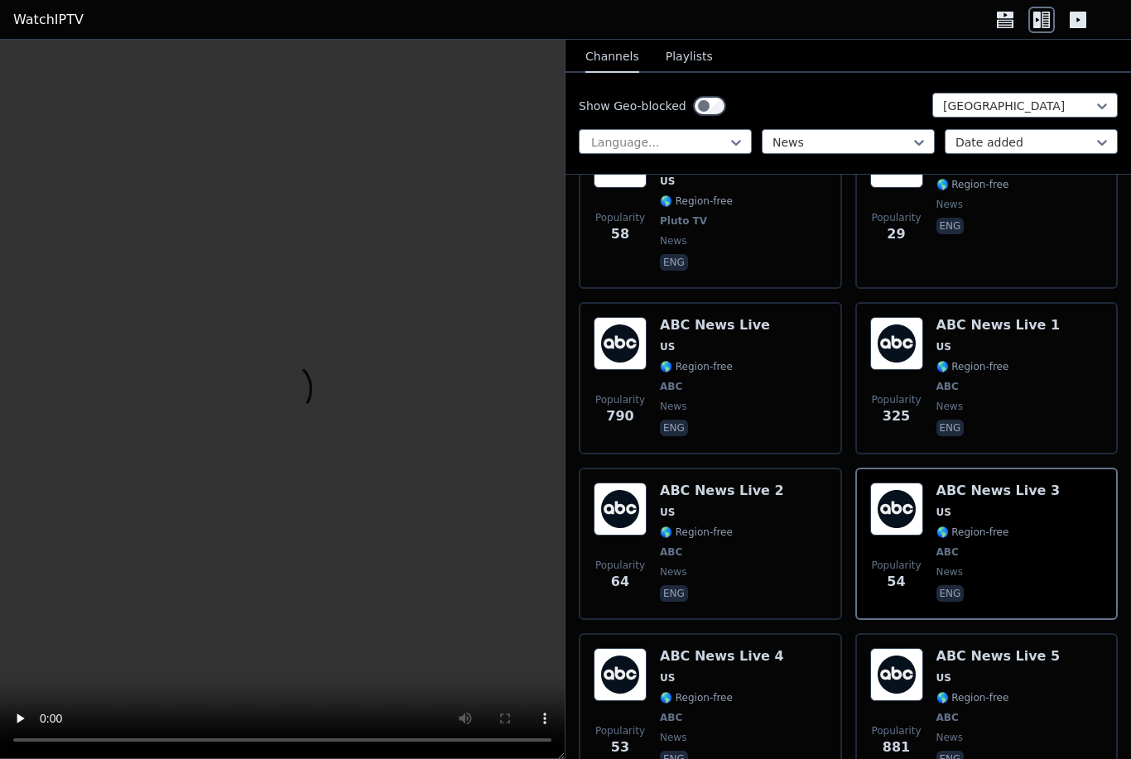
scroll to position [4853, 0]
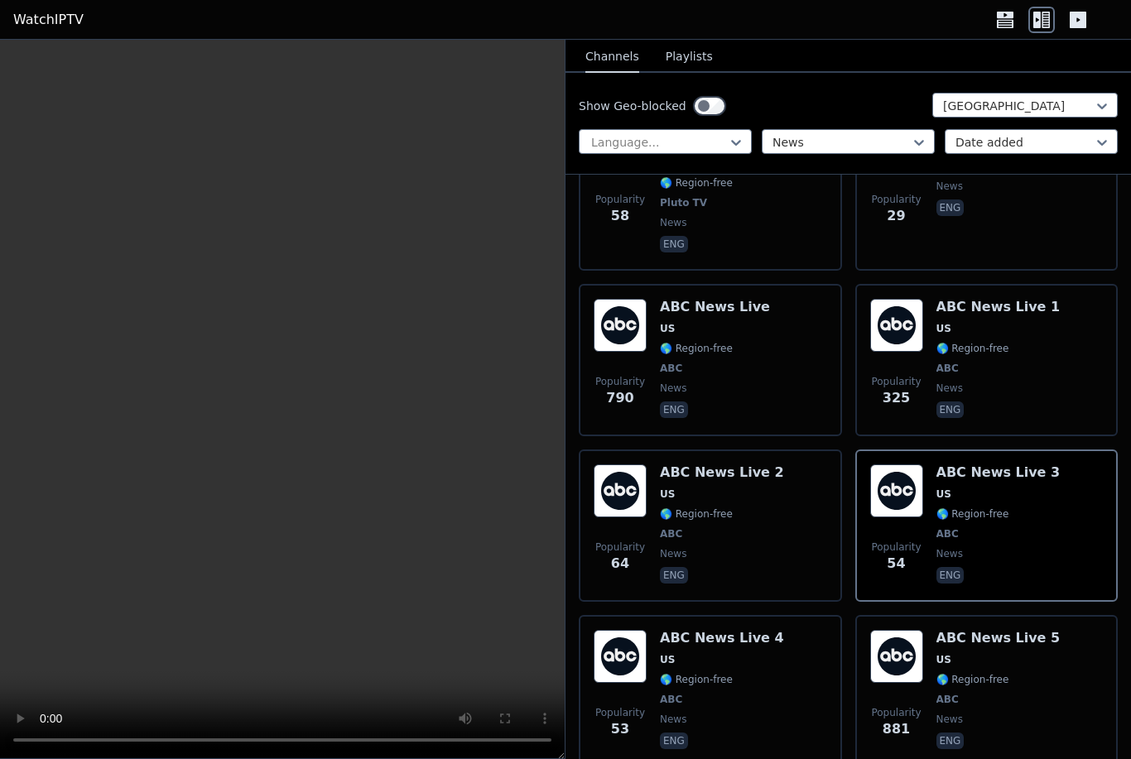
click at [715, 630] on div "ABC News Live 4 US 🌎 Region-free ABC news eng" at bounding box center [722, 691] width 124 height 122
click at [1007, 693] on span "ABC" at bounding box center [998, 699] width 124 height 13
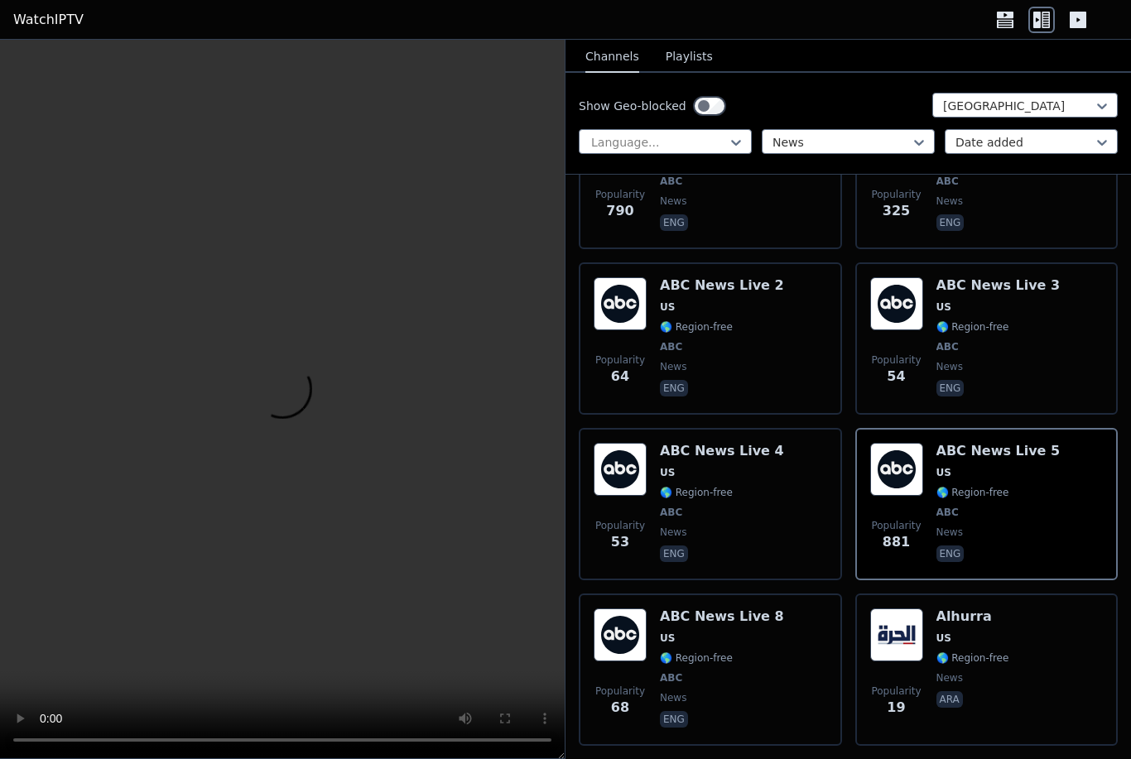
scroll to position [5041, 0]
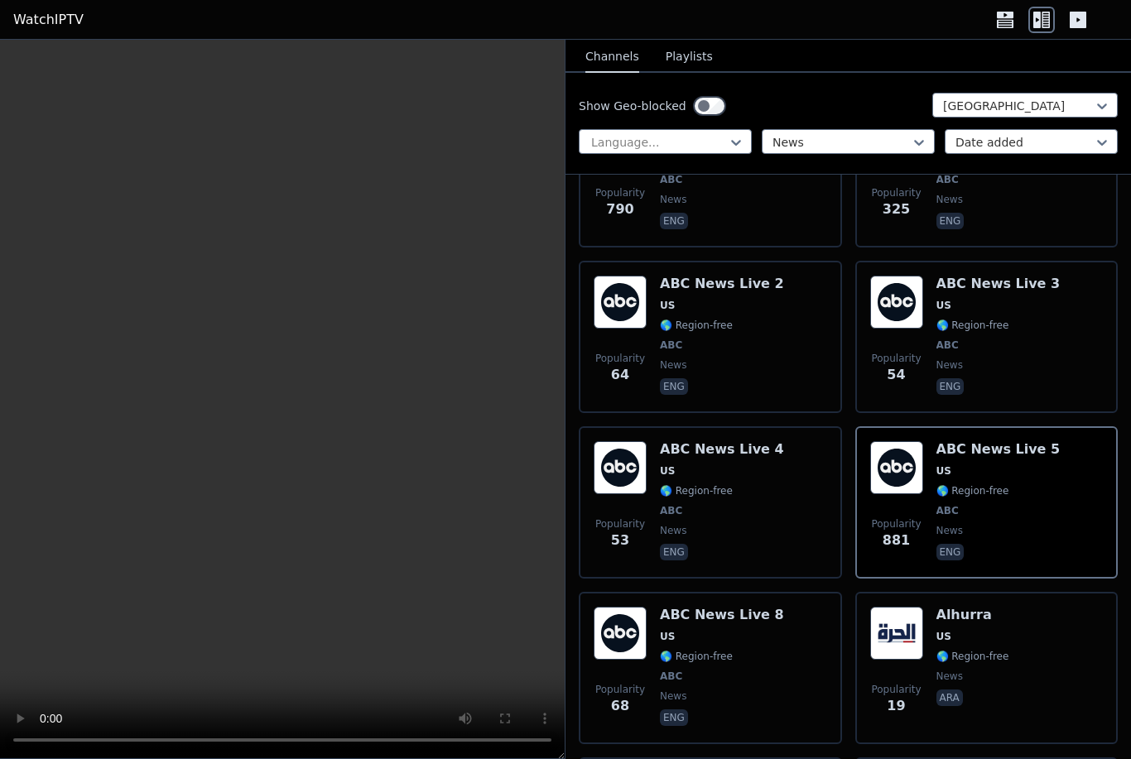
click at [718, 607] on div "ABC News Live 8 US 🌎 Region-free ABC news eng" at bounding box center [722, 668] width 124 height 122
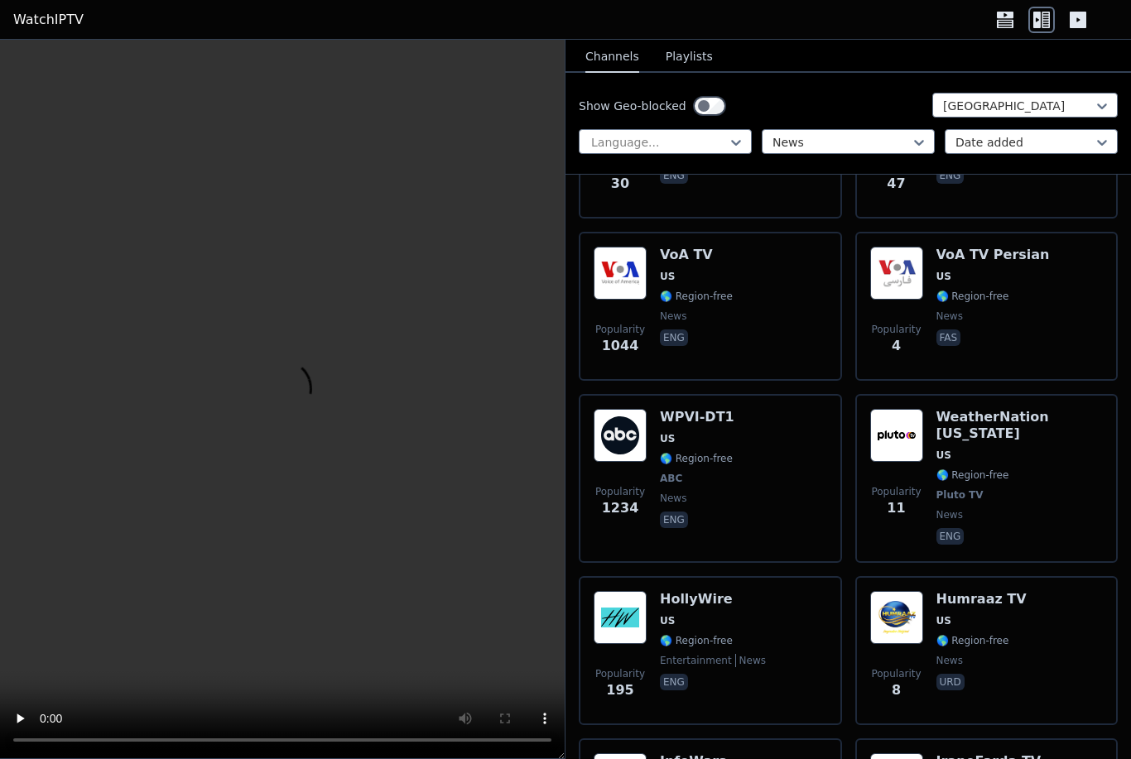
scroll to position [6040, 0]
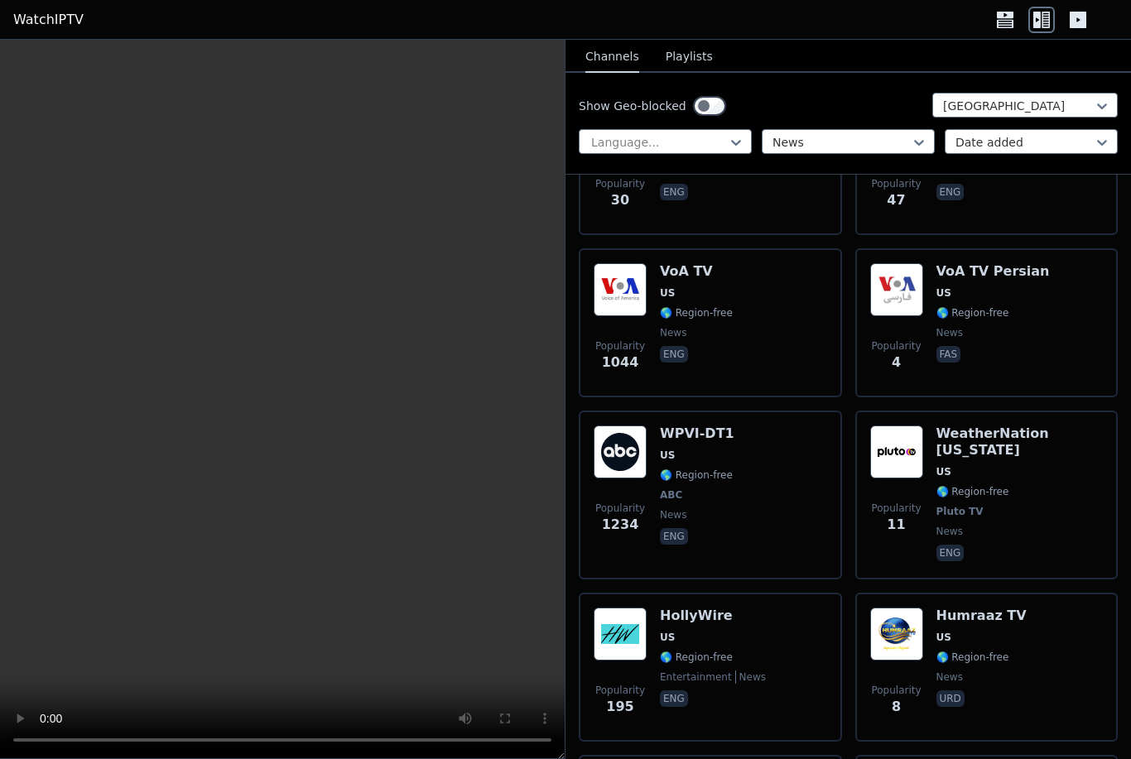
click at [764, 425] on div "Popularity 1234 WPVI-DT1 US 🌎 Region-free ABC news eng" at bounding box center [709, 494] width 233 height 139
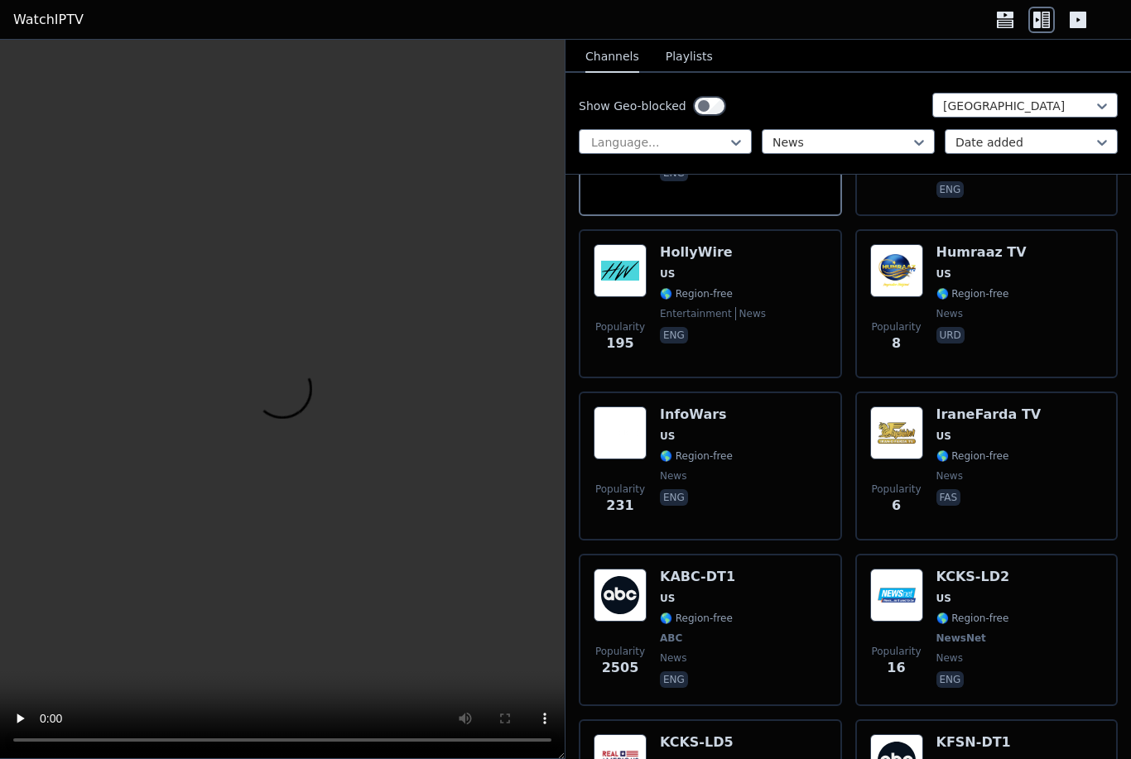
scroll to position [6429, 0]
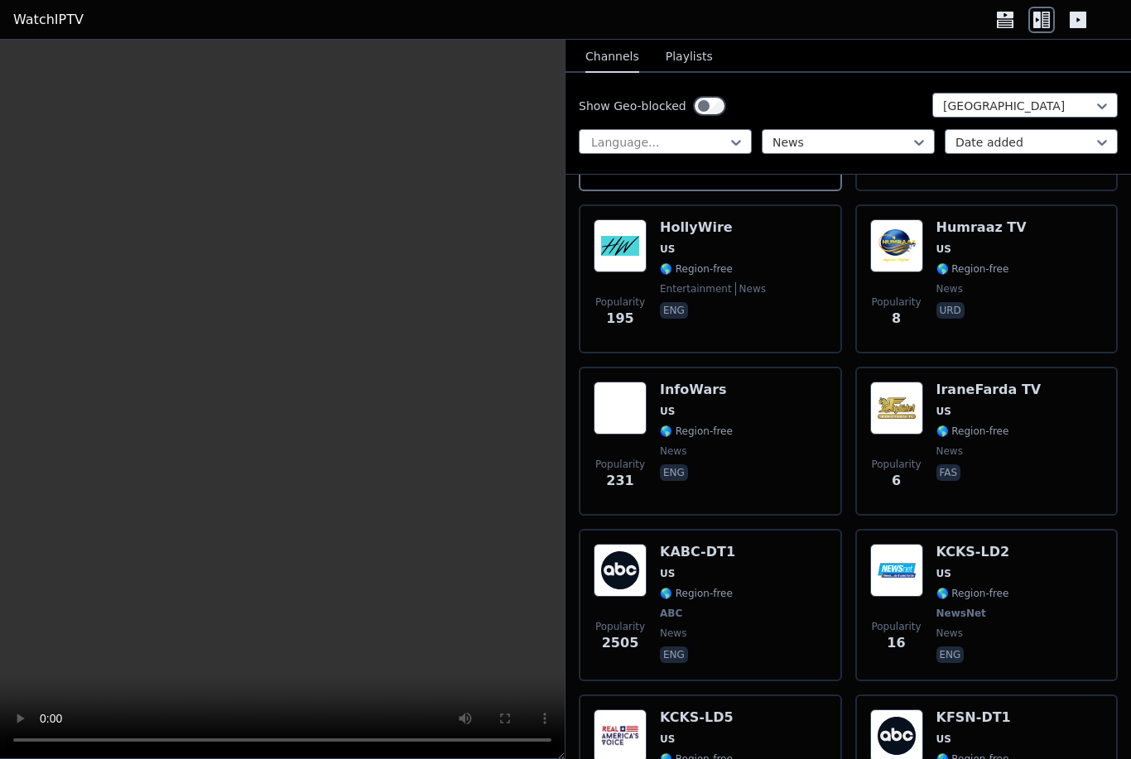
click at [834, 529] on div "Popularity 2505 KABC-DT1 US 🌎 Region-free ABC news eng" at bounding box center [710, 605] width 263 height 152
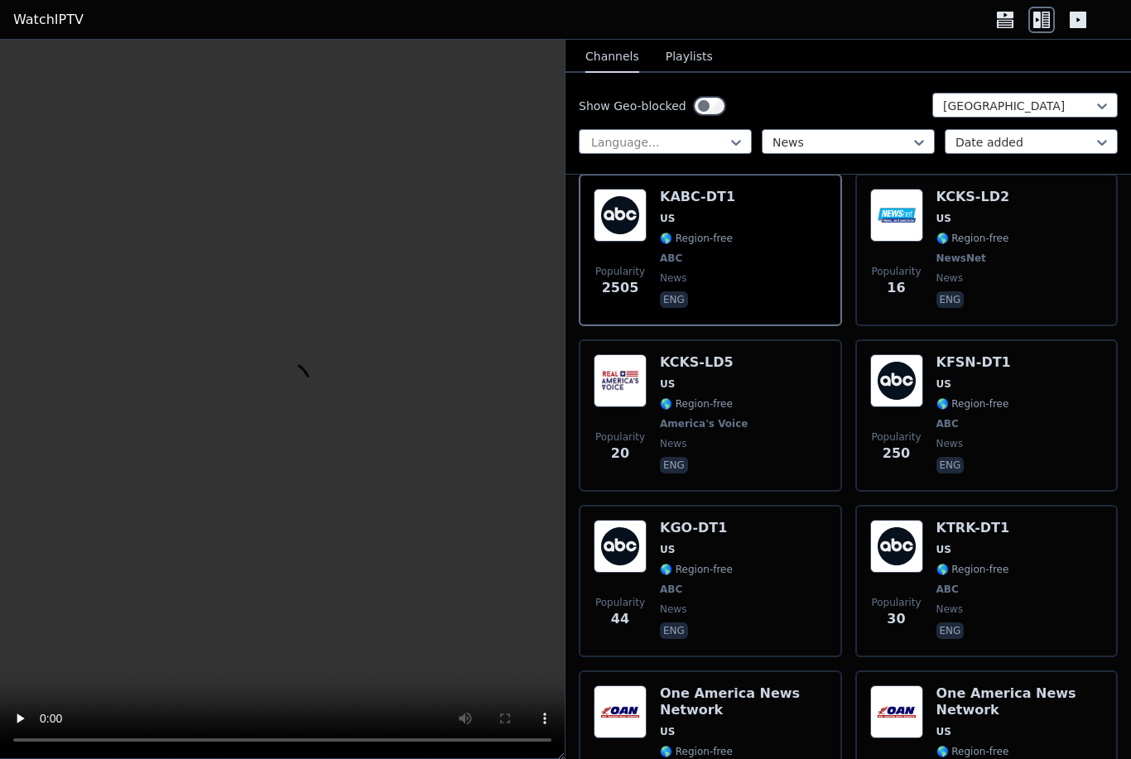
scroll to position [6802, 0]
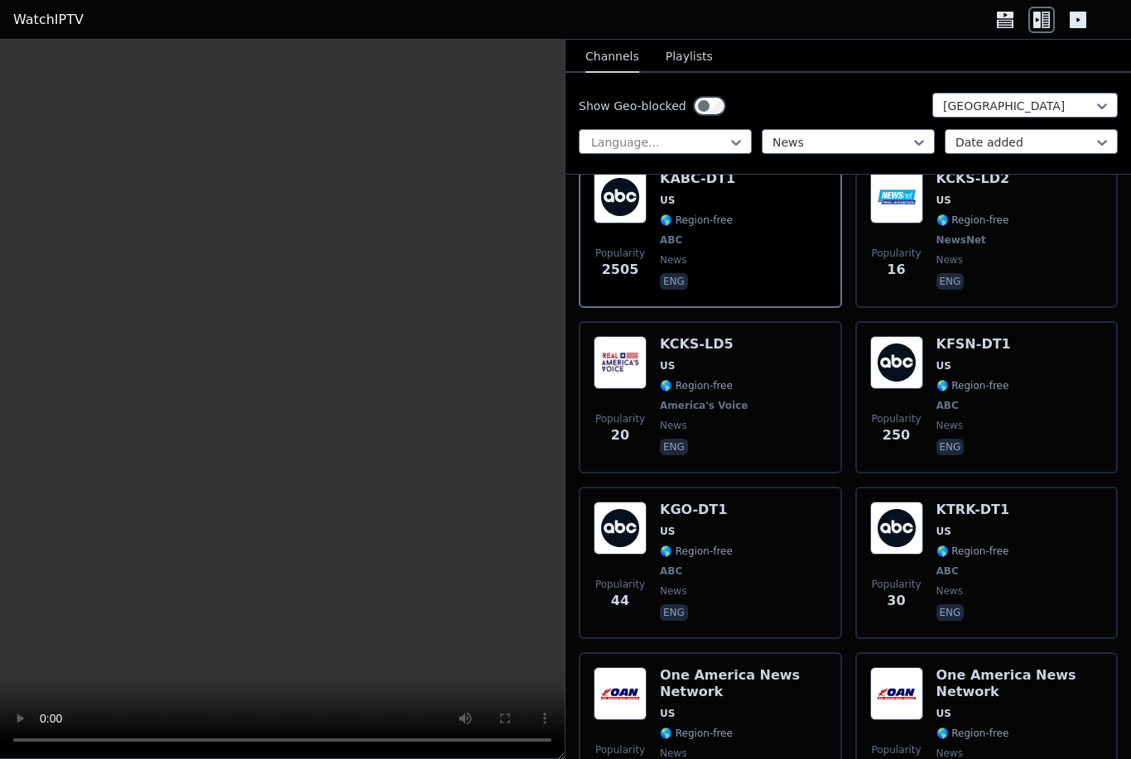
click at [968, 502] on div "KTRK-DT1 US 🌎 Region-free ABC news eng" at bounding box center [973, 563] width 74 height 122
click at [739, 502] on div "Popularity 44 KGO-DT1 US 🌎 Region-free ABC news eng" at bounding box center [709, 563] width 233 height 122
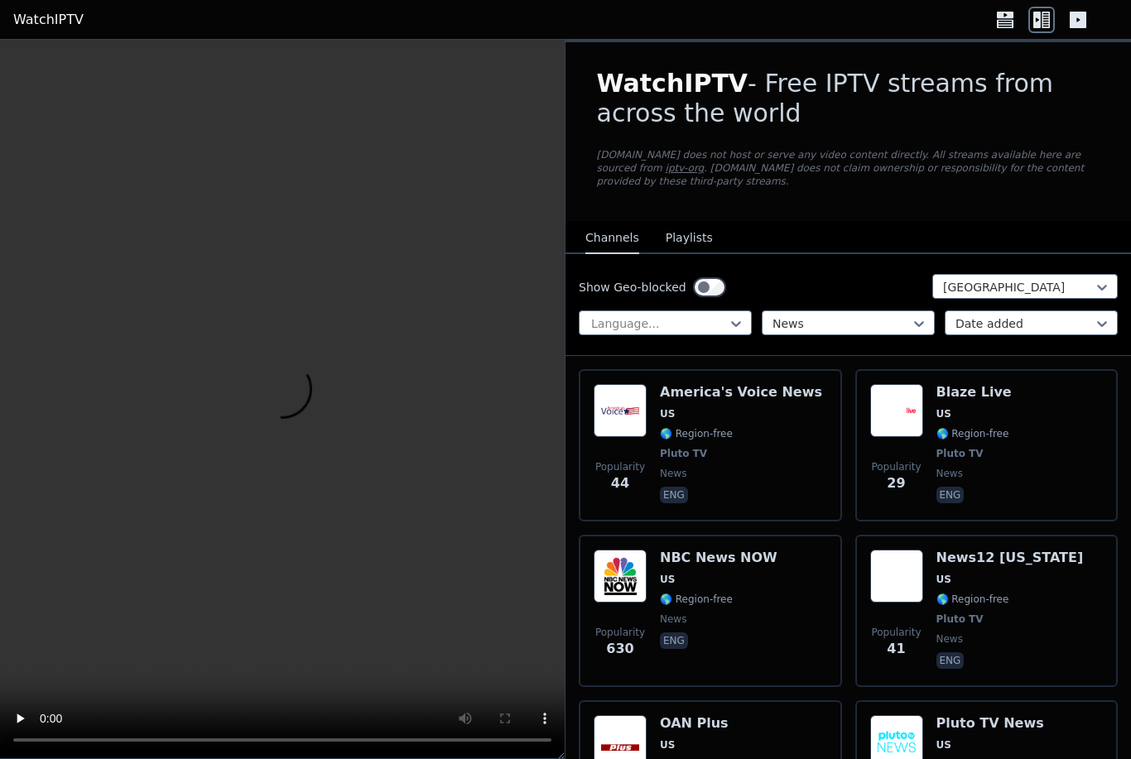
scroll to position [0, 0]
click at [1016, 9] on icon at bounding box center [1005, 20] width 26 height 26
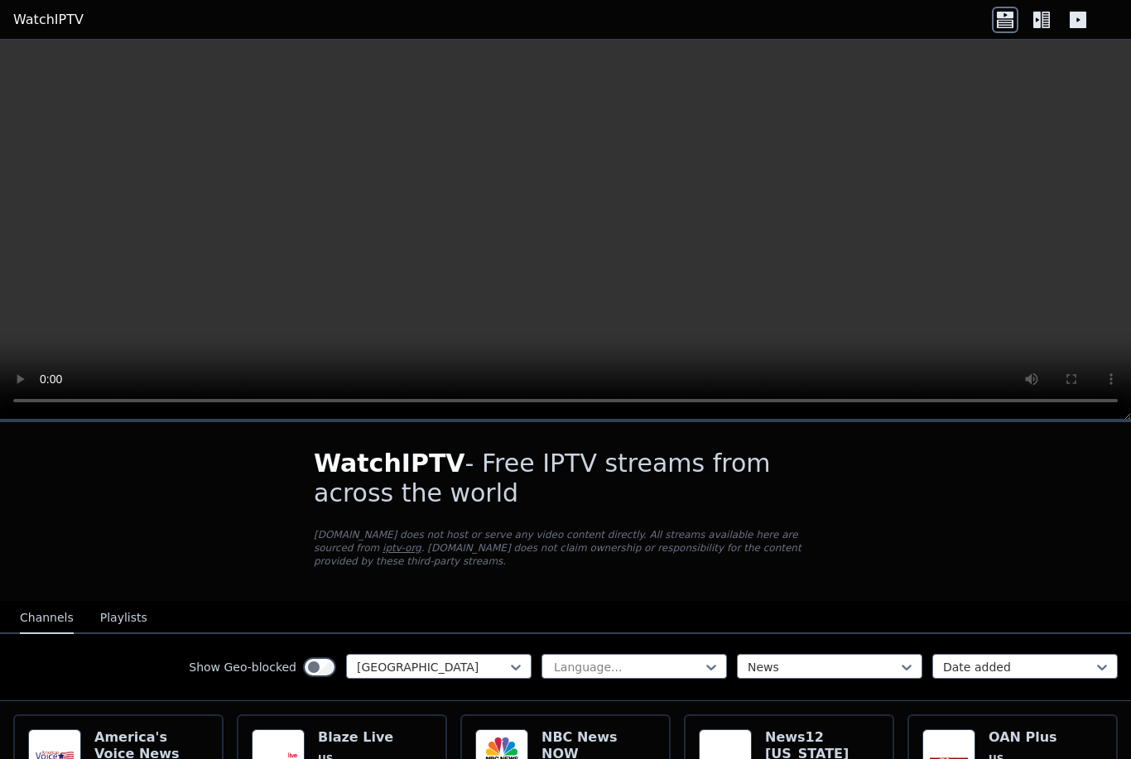
click at [1029, 14] on icon at bounding box center [1041, 20] width 26 height 26
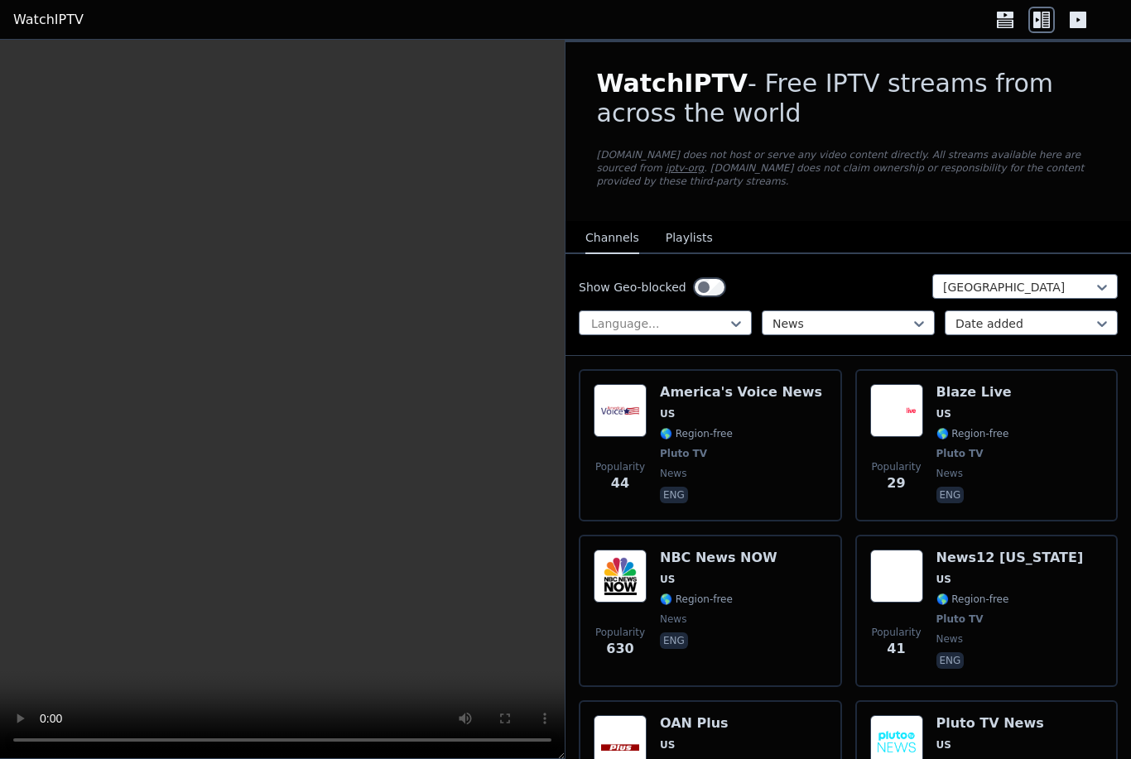
click at [1072, 8] on icon at bounding box center [1077, 20] width 26 height 26
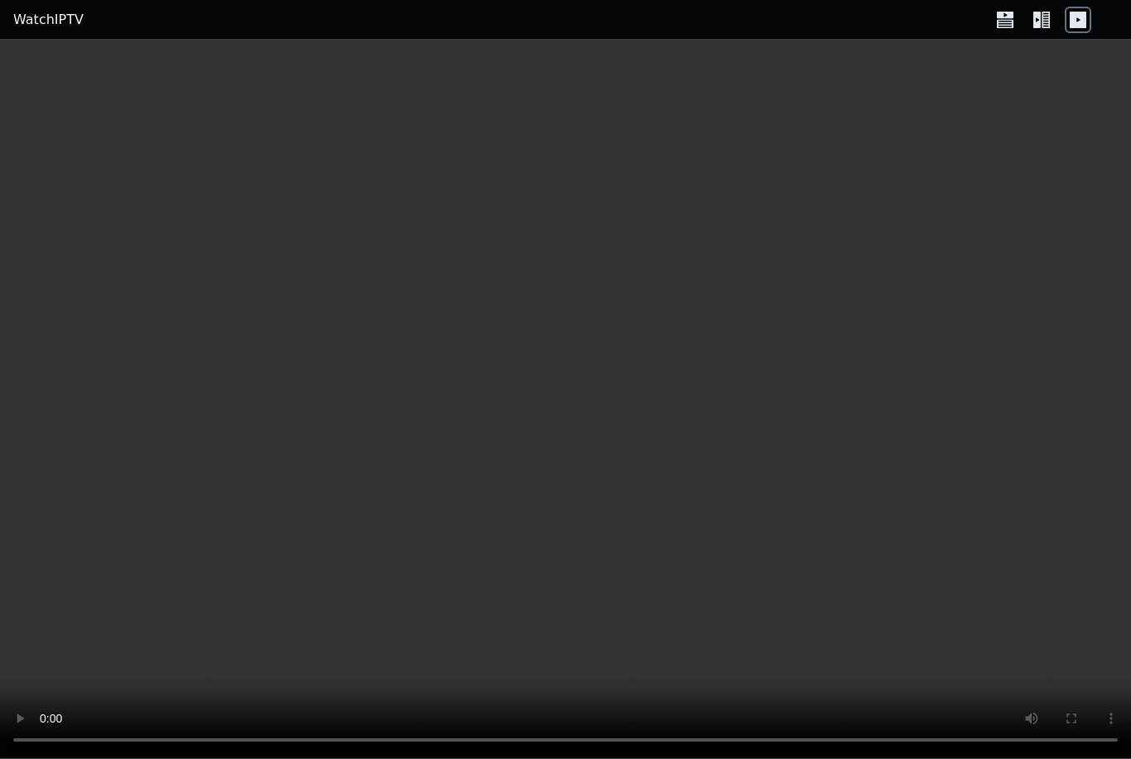
click at [1016, 11] on icon at bounding box center [1005, 20] width 26 height 26
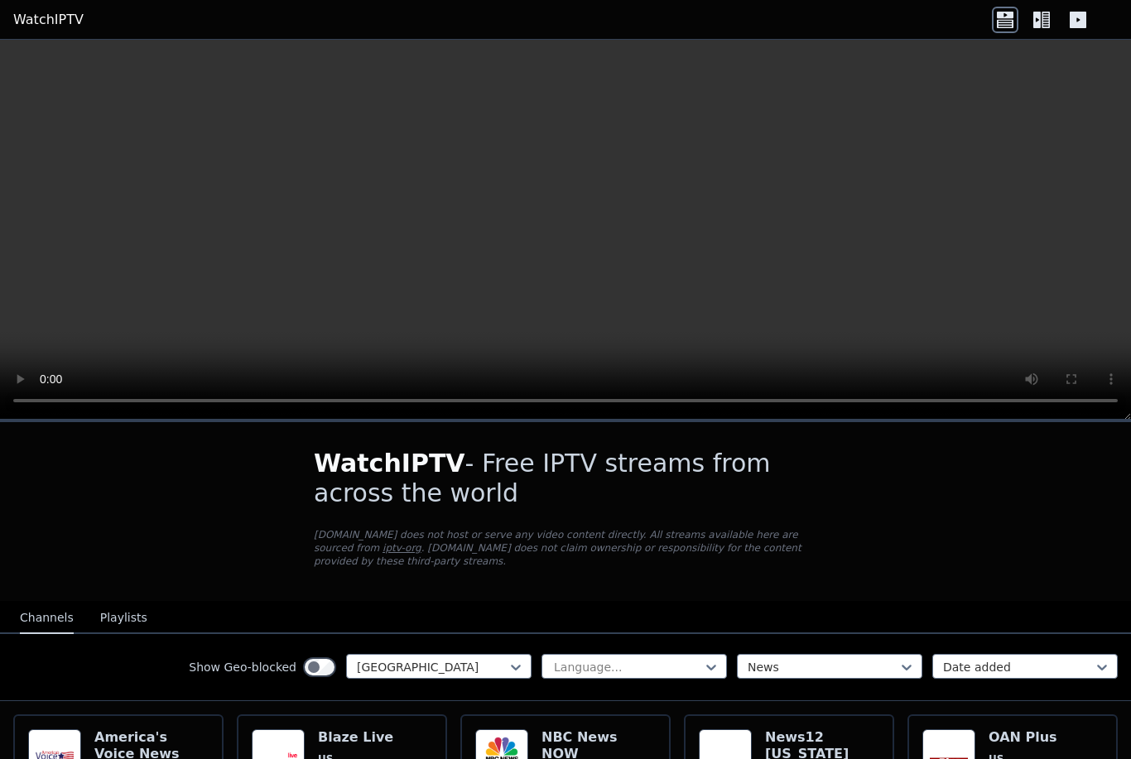
click at [1041, 16] on icon at bounding box center [1041, 20] width 26 height 26
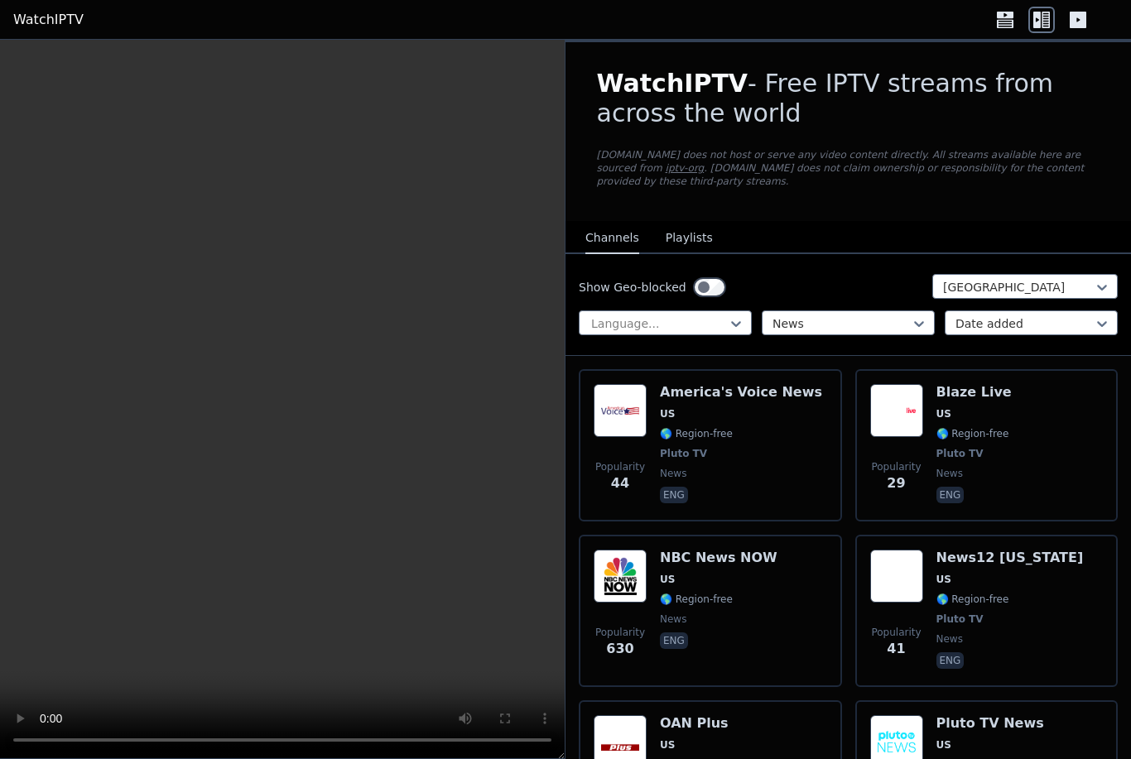
click at [1012, 12] on icon at bounding box center [1005, 15] width 17 height 7
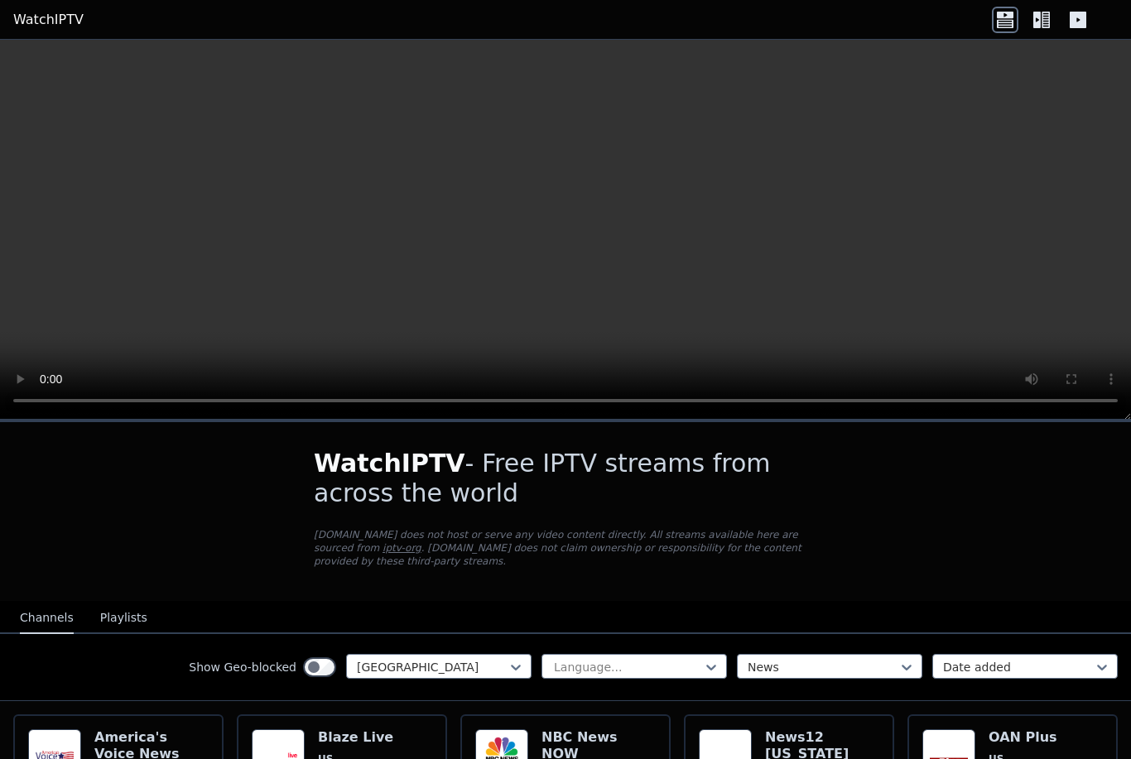
click at [681, 11] on header "WatchIPTV" at bounding box center [565, 20] width 1131 height 40
